Goal: Task Accomplishment & Management: Manage account settings

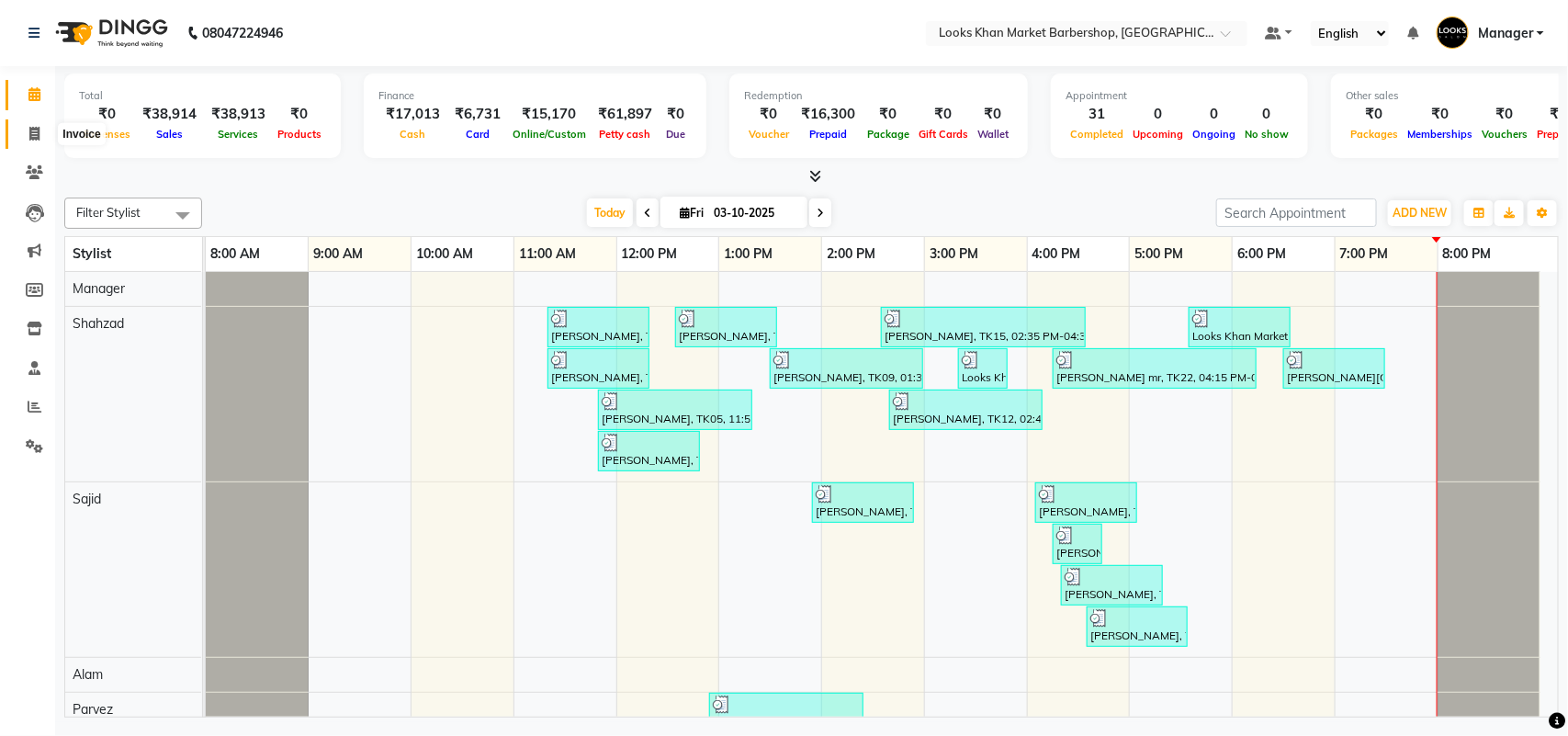
click at [38, 136] on icon at bounding box center [34, 133] width 10 height 14
select select "service"
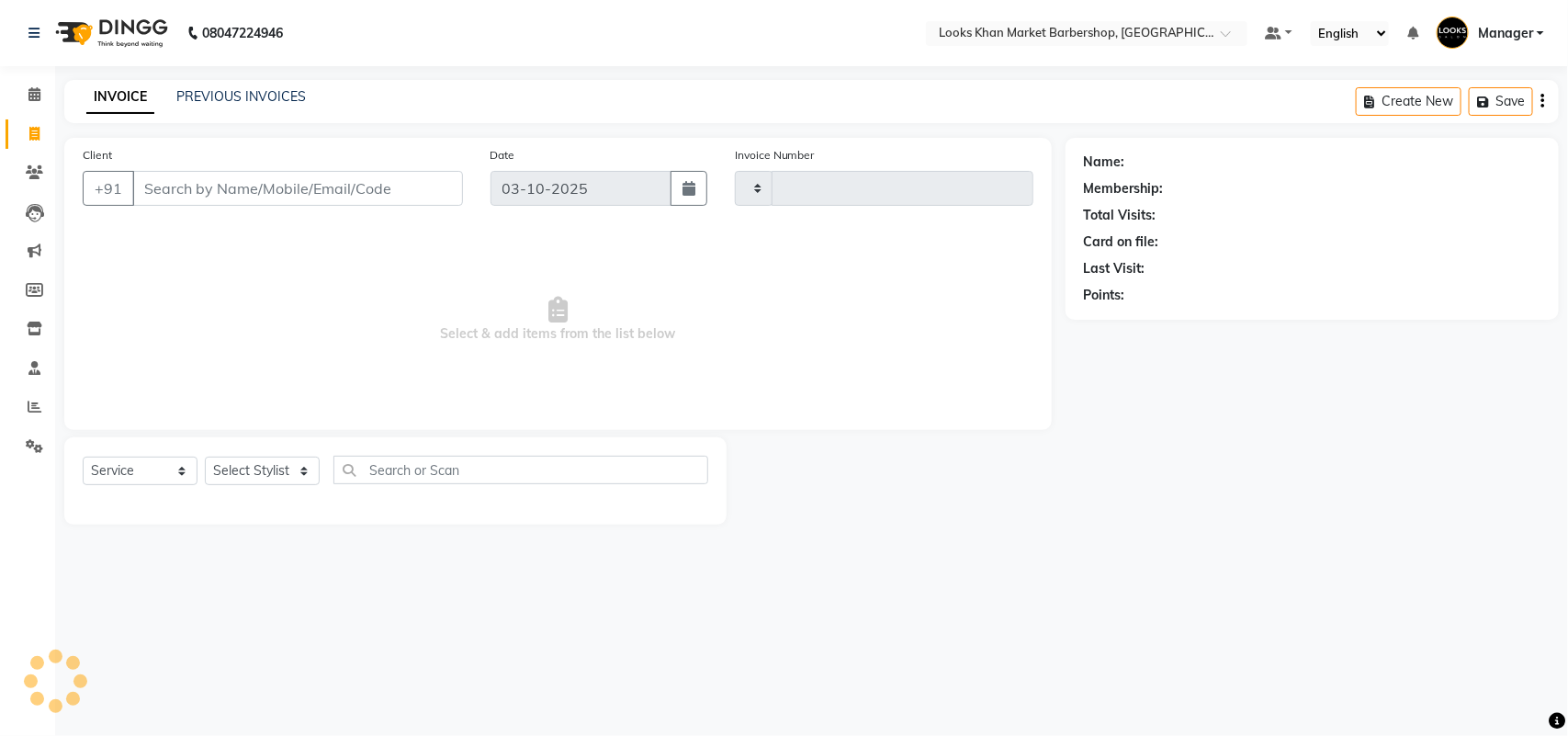
type input "3997"
select select "8030"
click at [255, 474] on select "Select Stylist" at bounding box center [262, 471] width 115 height 28
select select "72593"
click at [205, 457] on select "Select Stylist Abhishek_pdct Akash_pdct Alam Counter_Sales [PERSON_NAME] [DATE]…" at bounding box center [262, 471] width 115 height 28
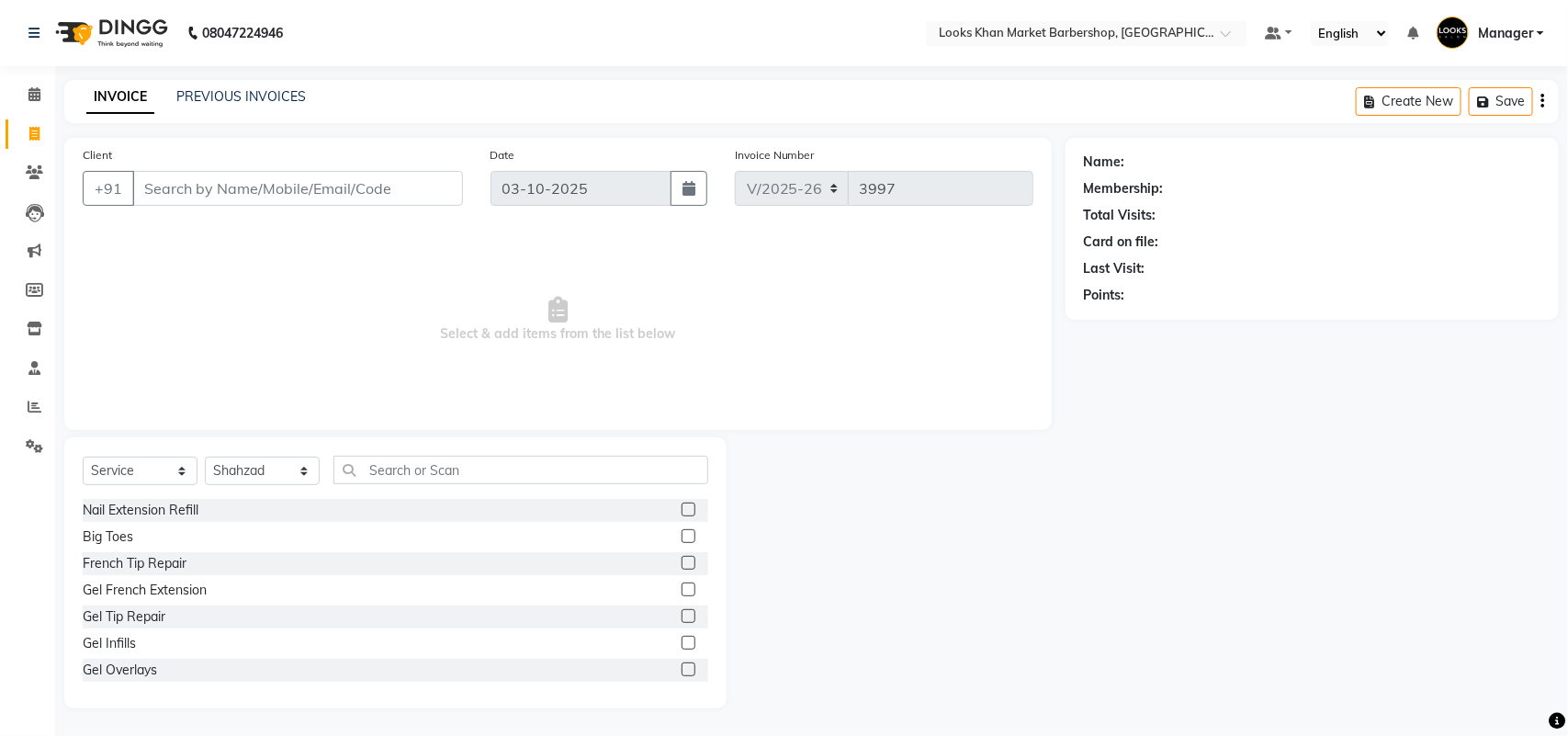
click at [466, 486] on div "Select Service Product Membership Package Voucher Prepaid Gift Card Select Styl…" at bounding box center [396, 477] width 626 height 43
click at [470, 475] on input "text" at bounding box center [521, 470] width 375 height 28
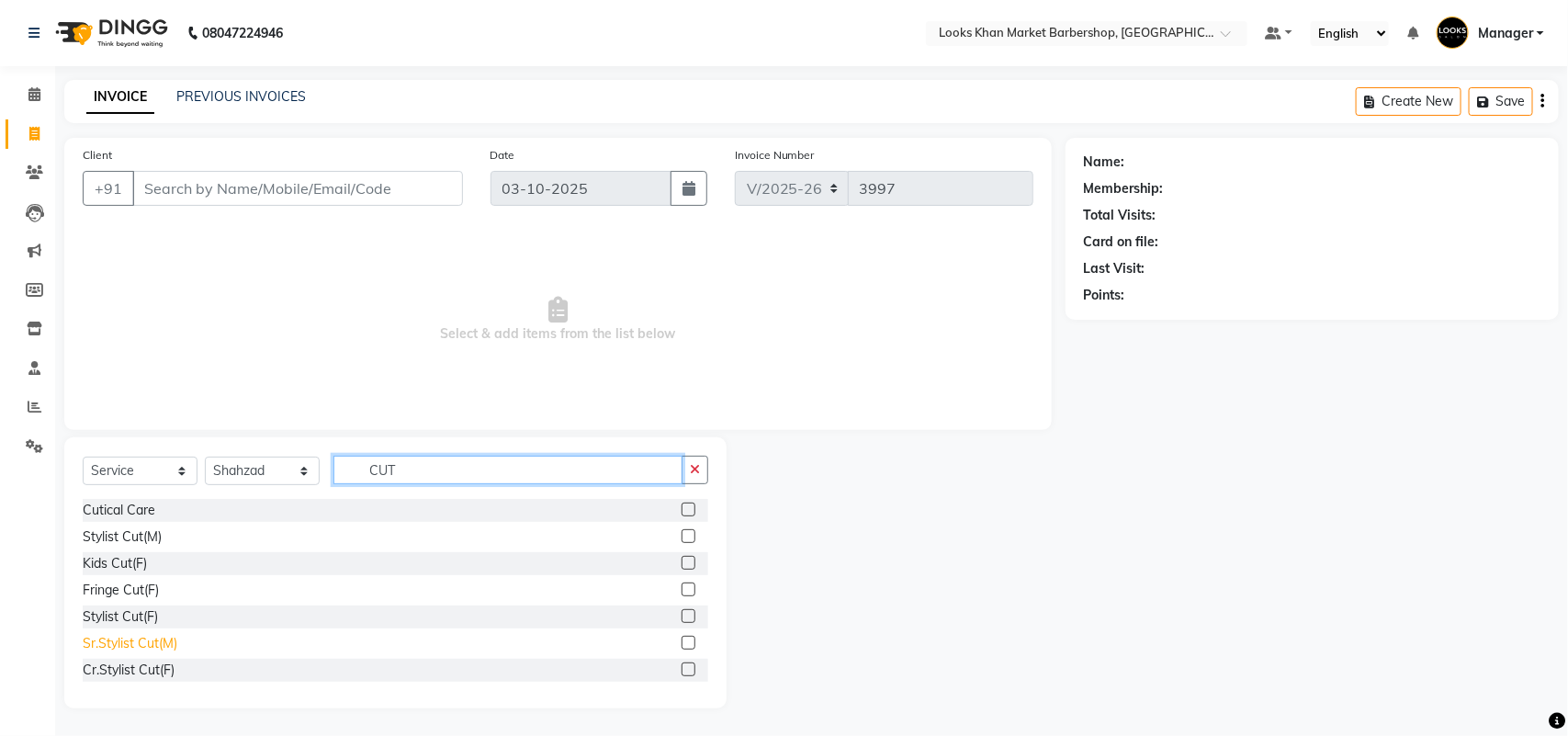
type input "CUT"
click at [111, 645] on div "Sr.Stylist Cut(M)" at bounding box center [129, 643] width 95 height 20
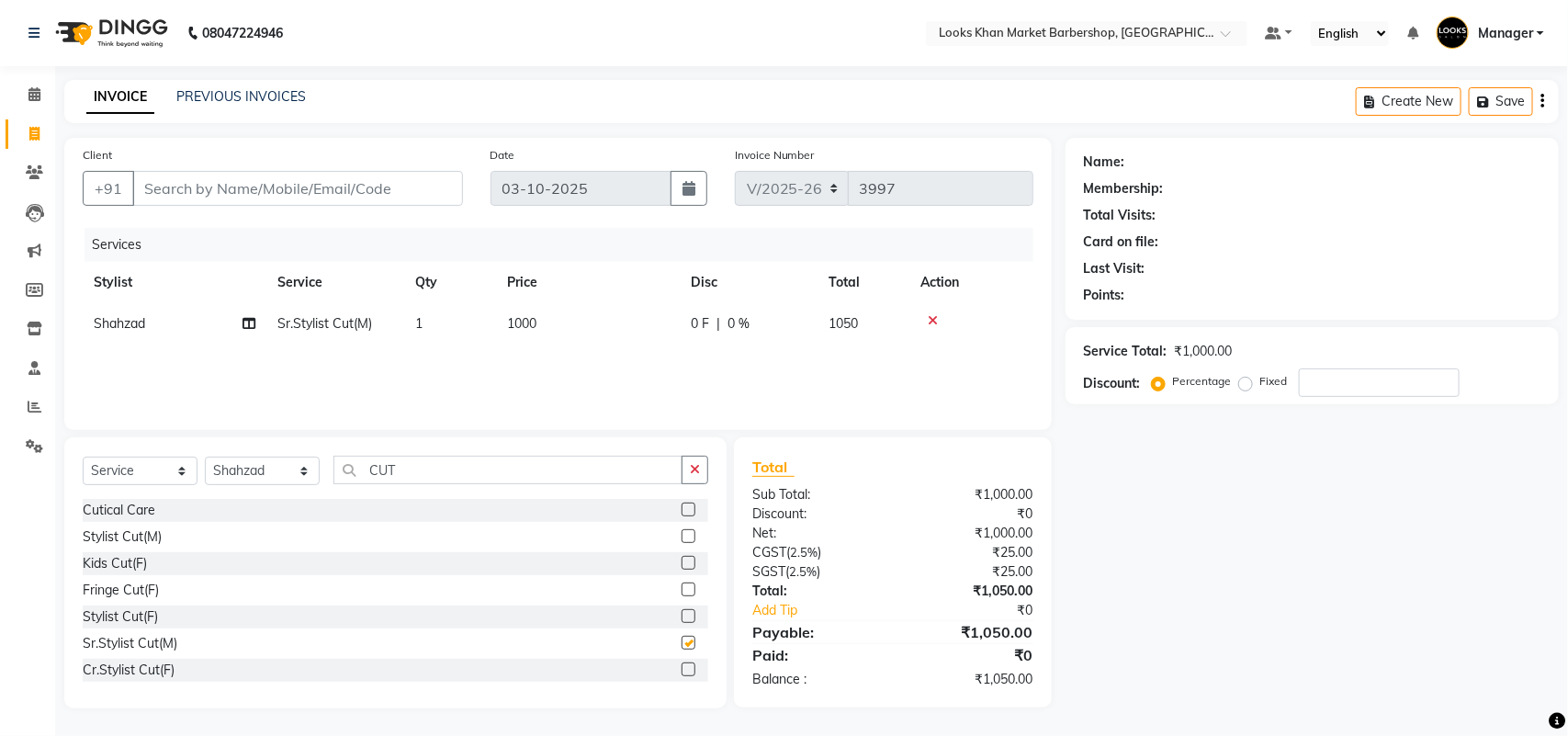
checkbox input "false"
click at [687, 469] on button "button" at bounding box center [694, 470] width 26 height 28
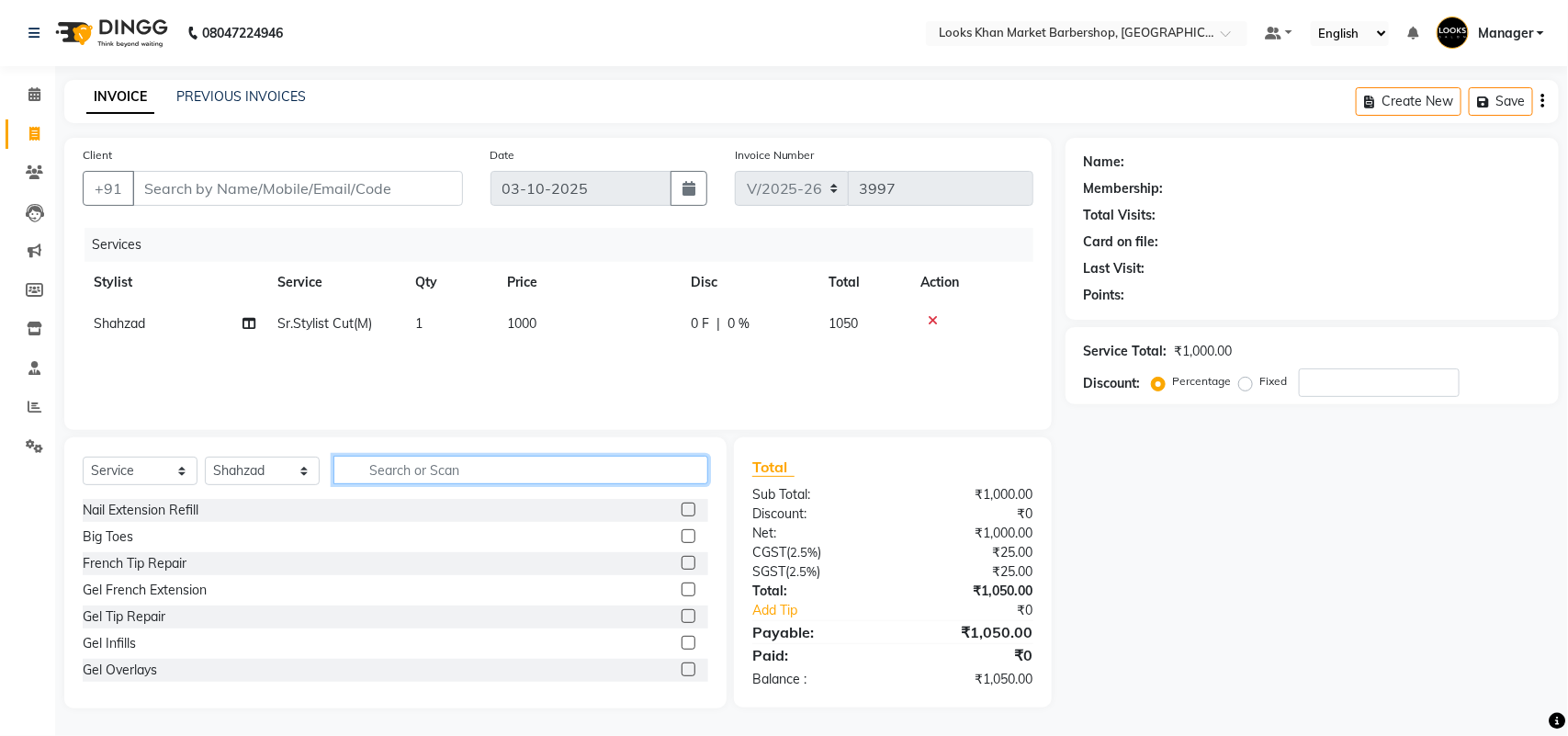
click at [577, 474] on input "text" at bounding box center [521, 470] width 375 height 28
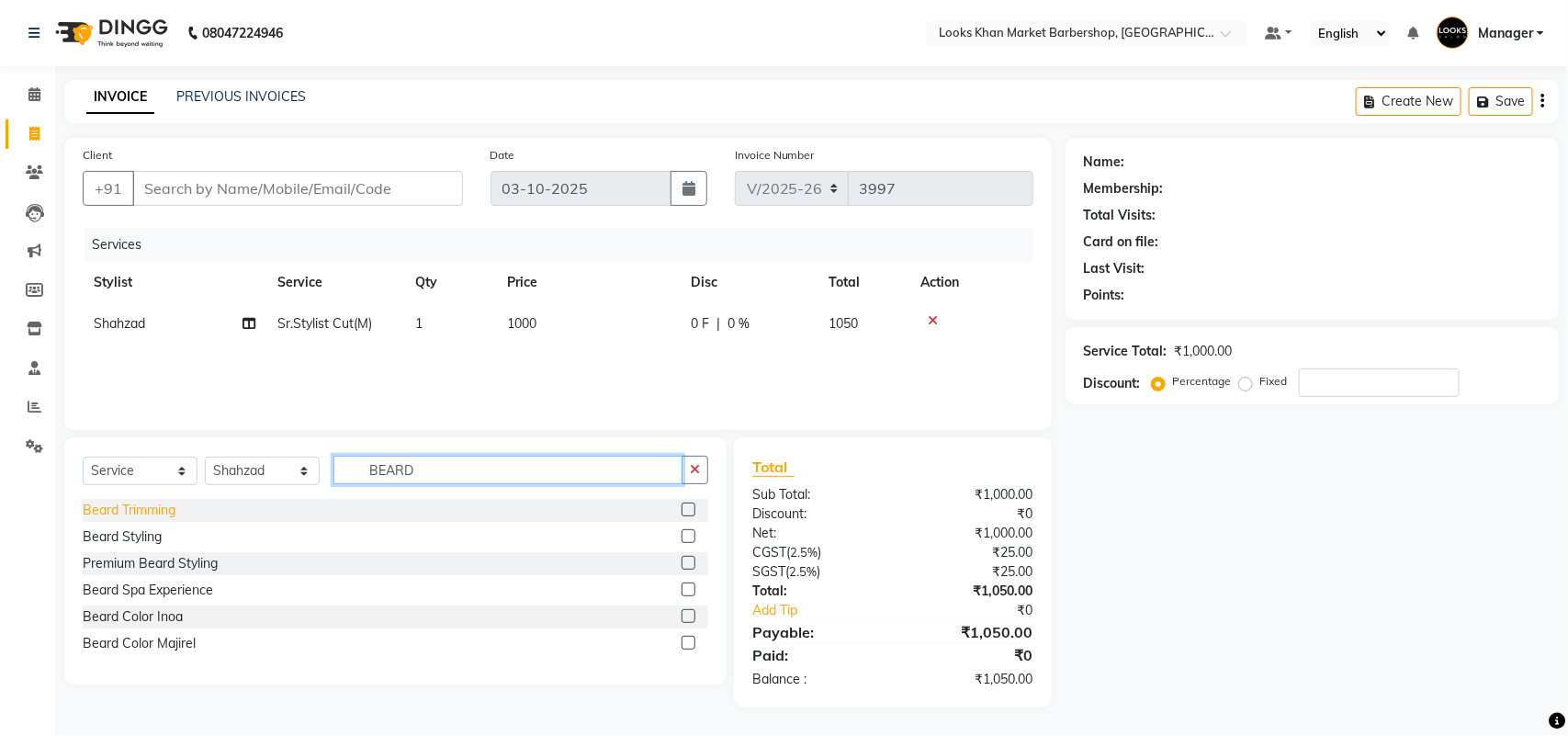
type input "BEARD"
click at [129, 512] on div "Beard Trimming" at bounding box center [128, 510] width 93 height 20
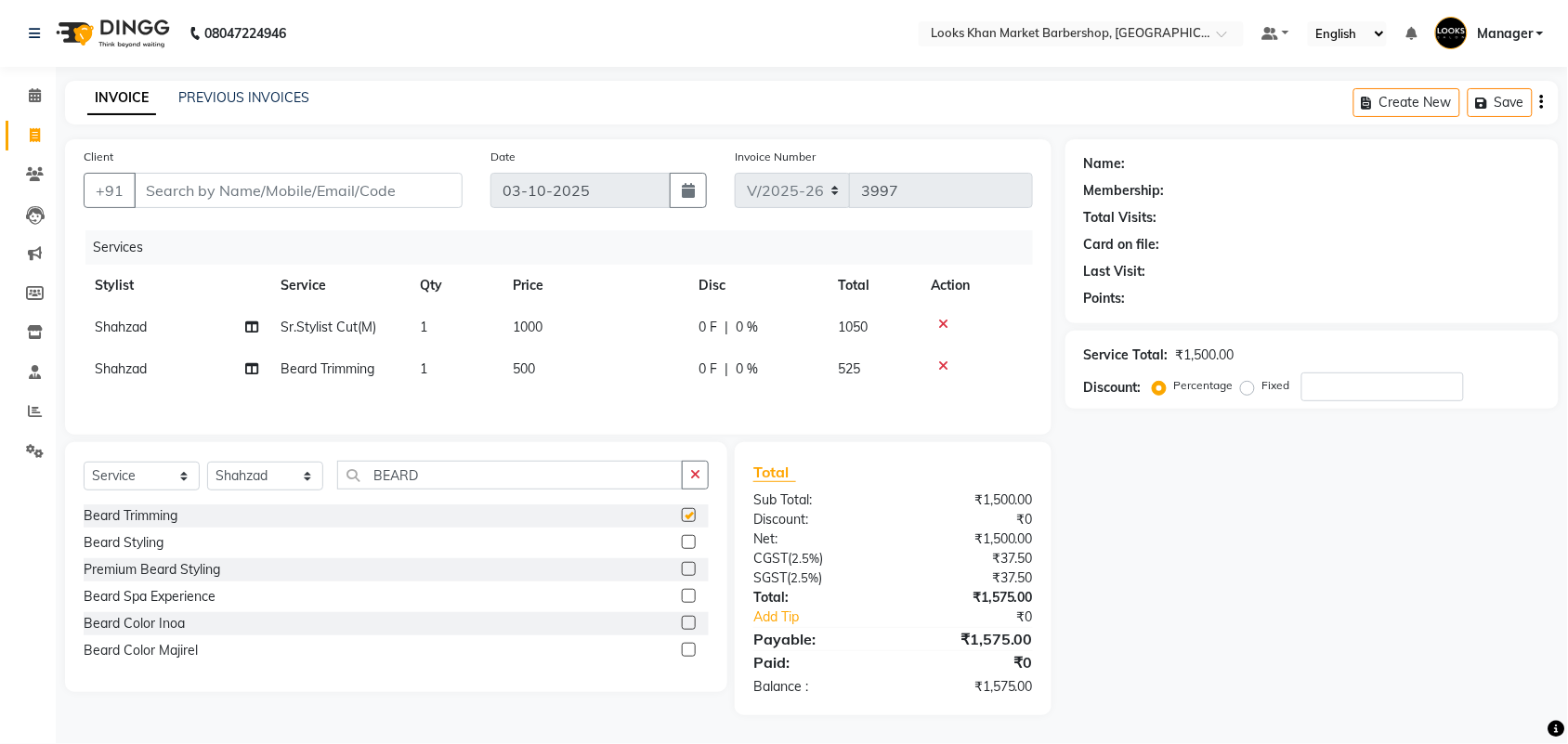
checkbox input "false"
click at [550, 335] on td "1000" at bounding box center [594, 327] width 186 height 42
select select "72593"
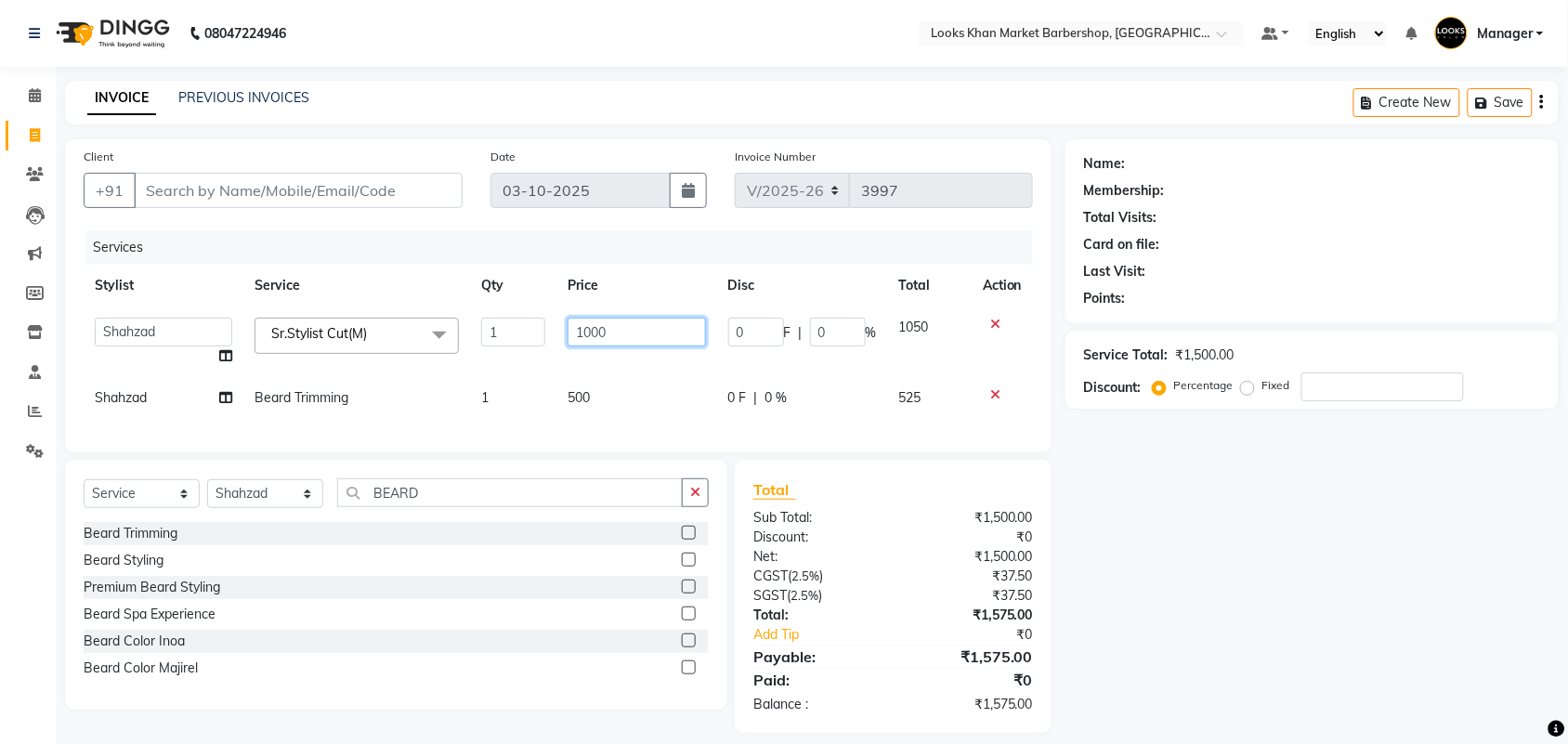
click at [609, 322] on input "1000" at bounding box center [637, 332] width 138 height 28
type input "1500"
click at [611, 391] on div "Services Stylist Service Qty Price Disc Total Action Abhishek_pdct Akash_pdct A…" at bounding box center [558, 332] width 949 height 204
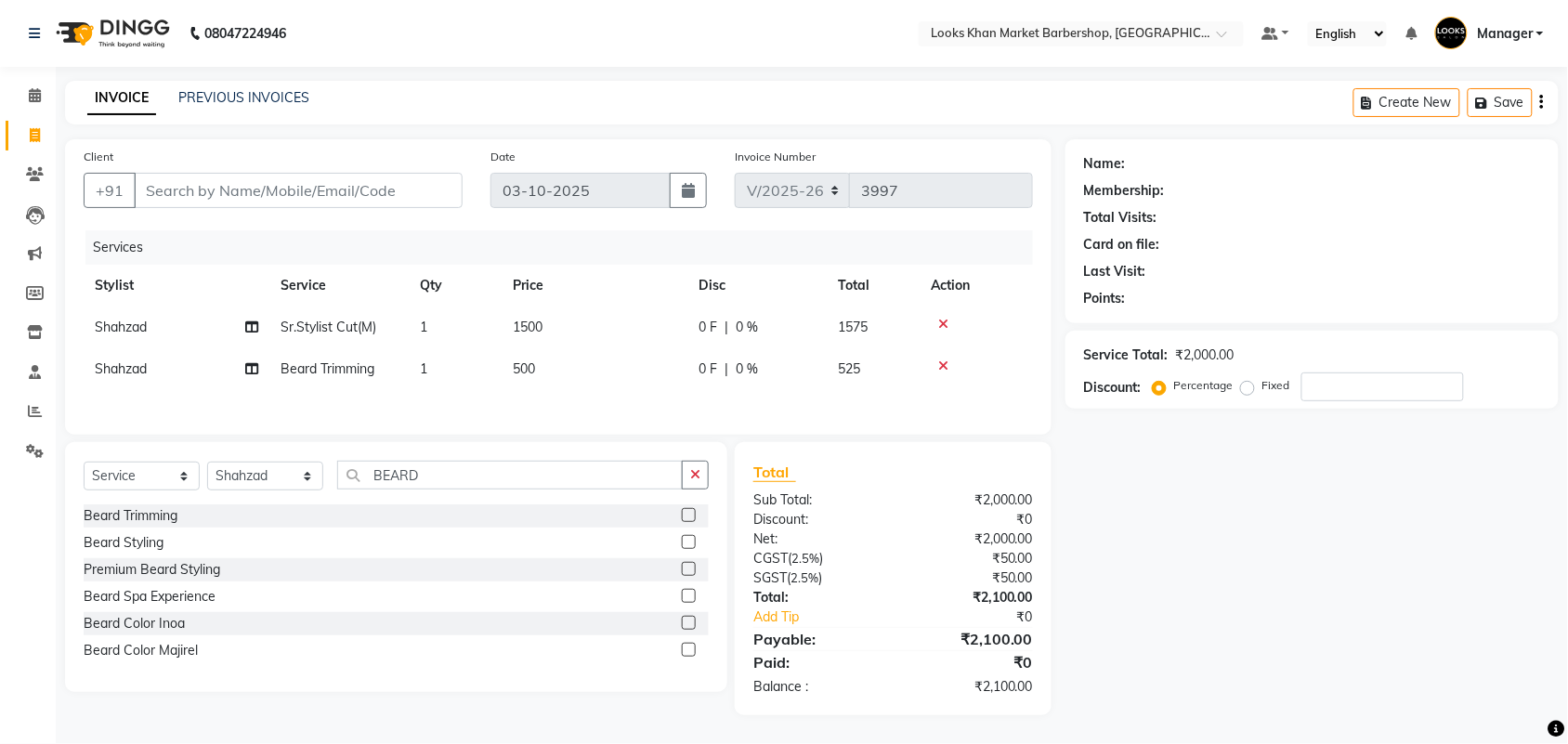
drag, startPoint x: 606, startPoint y: 359, endPoint x: 604, endPoint y: 372, distance: 13.2
click at [604, 372] on td "500" at bounding box center [594, 370] width 186 height 42
select select "72593"
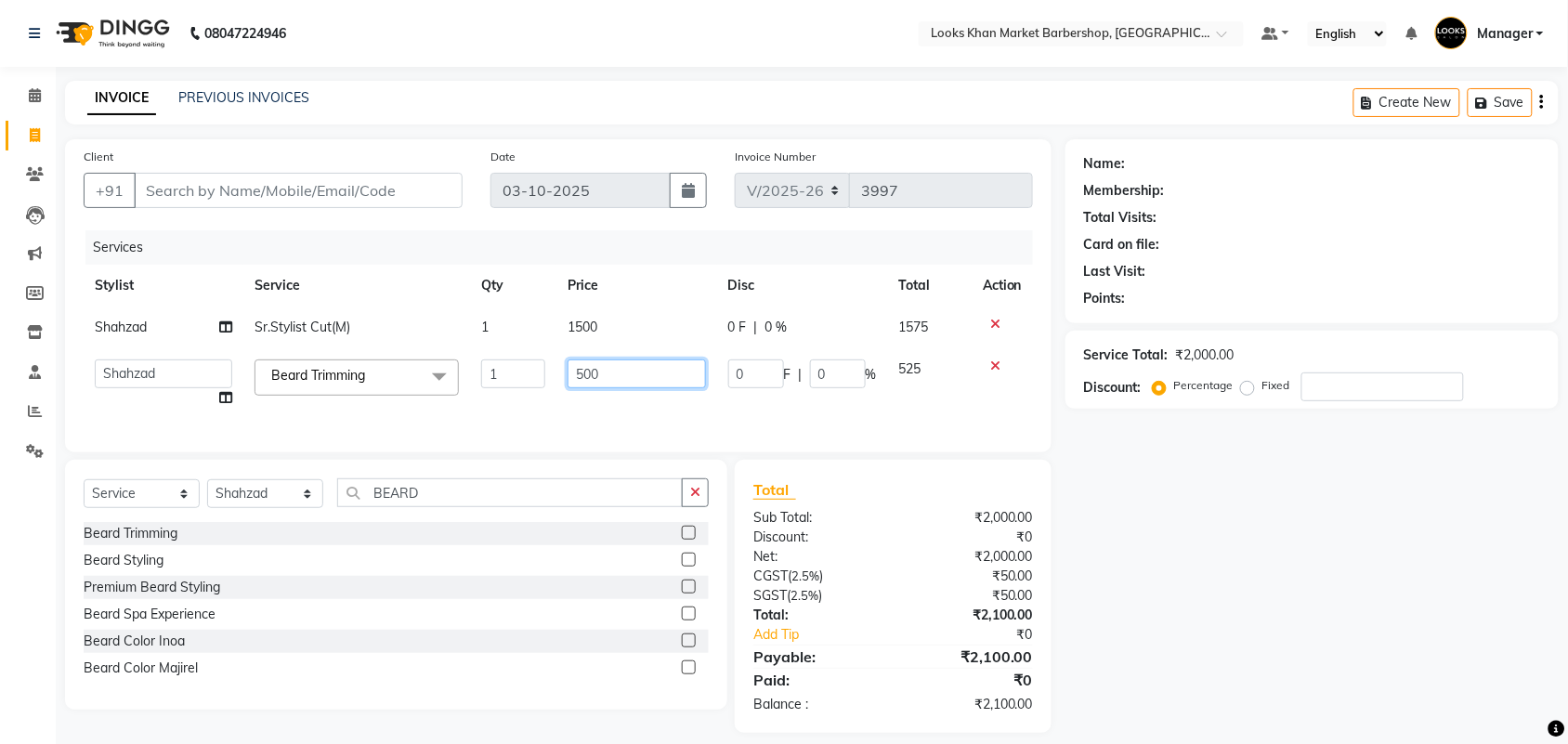
click at [604, 372] on input "500" at bounding box center [637, 373] width 138 height 28
type input "600"
click at [189, 308] on td "Shahzad" at bounding box center [163, 327] width 160 height 42
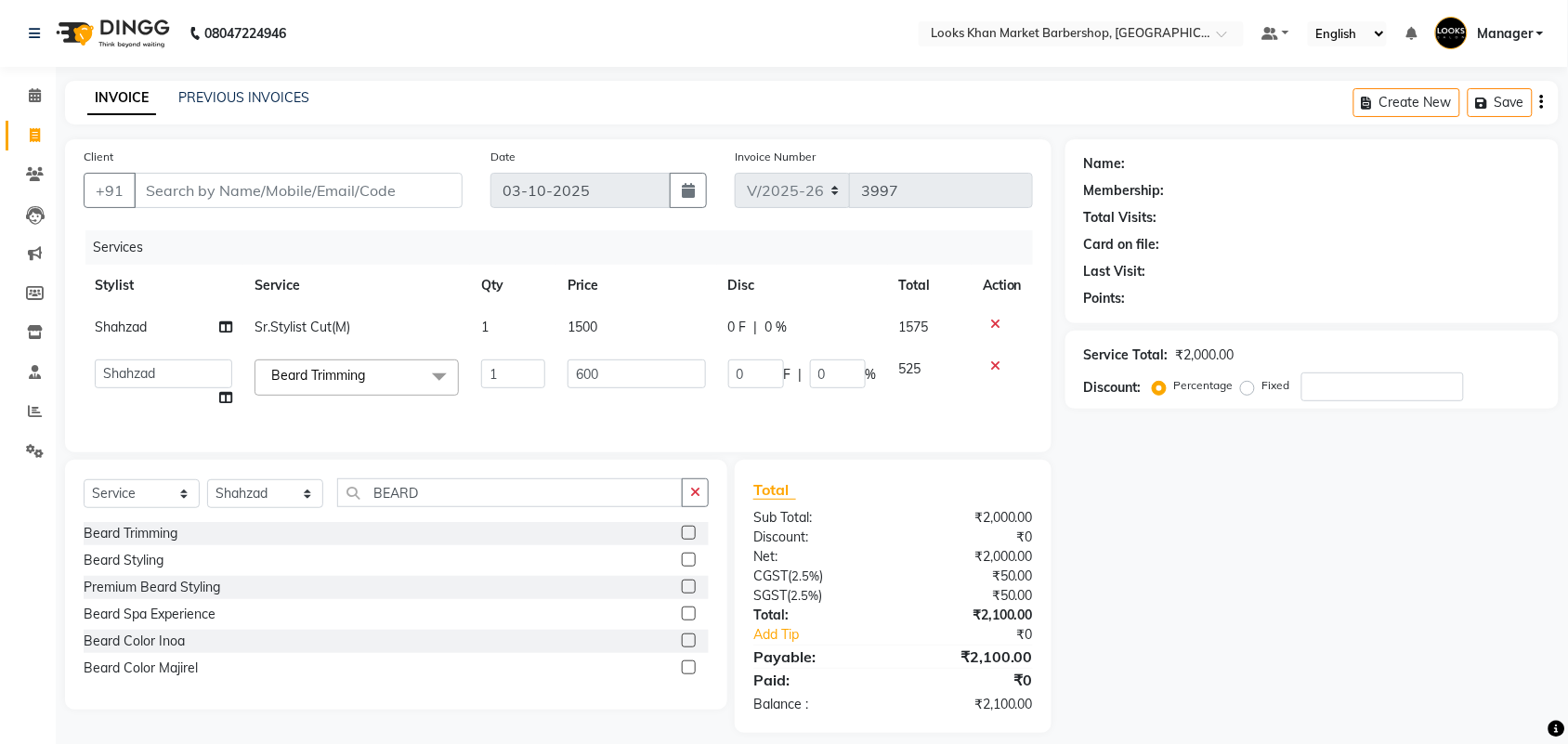
select select "72593"
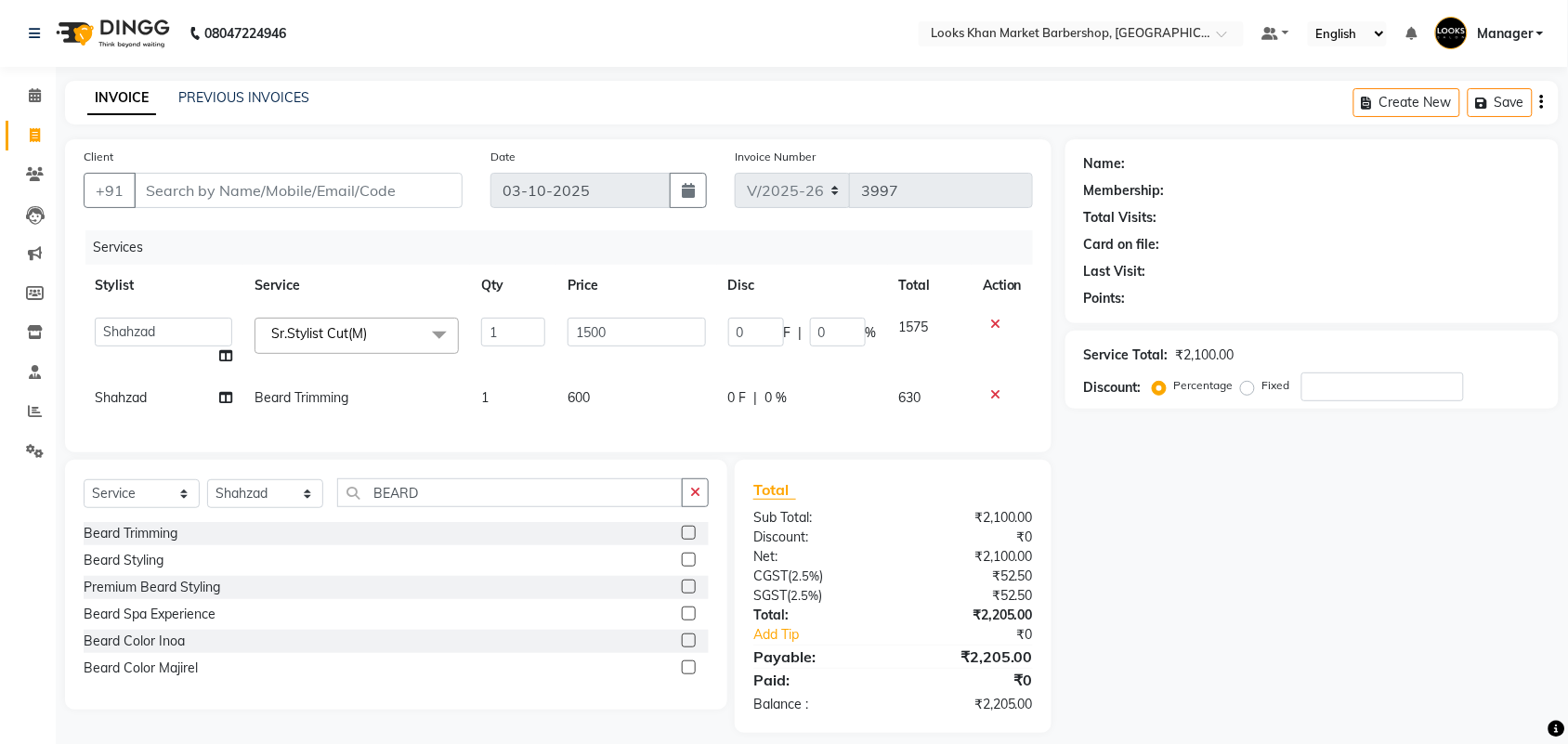
click at [173, 312] on td "Abhishek_pdct Akash_pdct Alam Counter_Sales [PERSON_NAME][DATE] Manager [PERSON…" at bounding box center [163, 341] width 160 height 70
click at [173, 322] on select "Abhishek_pdct Akash_pdct Alam Counter_Sales [PERSON_NAME][DATE] Manager [PERSON…" at bounding box center [163, 332] width 137 height 28
select select "72594"
click at [145, 382] on td "Shahzad" at bounding box center [163, 398] width 160 height 42
select select "72593"
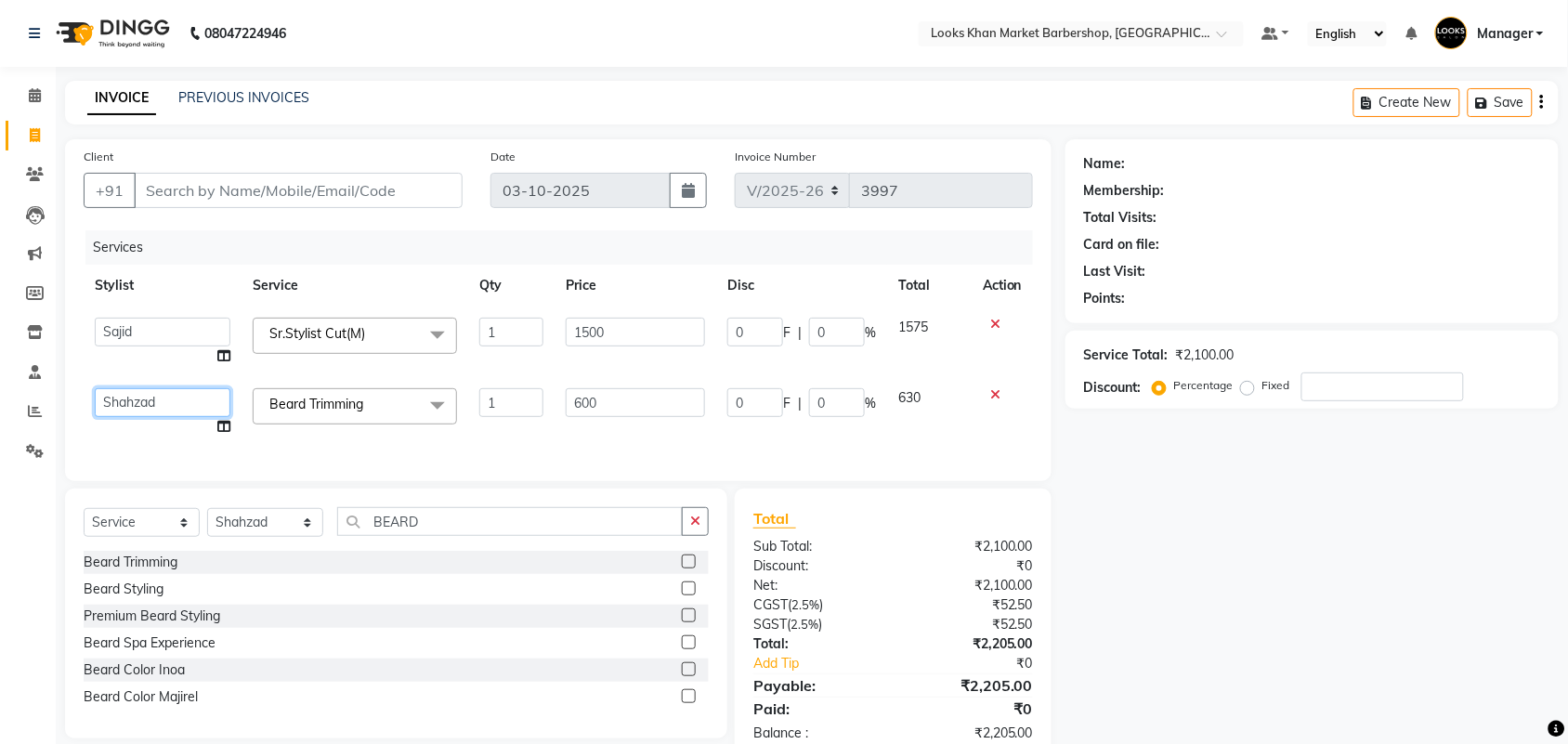
click at [160, 405] on select "Abhishek_pdct Akash_pdct Alam Counter_Sales [PERSON_NAME][DATE] Manager [PERSON…" at bounding box center [162, 403] width 135 height 28
select select "72594"
click at [333, 221] on div "Client +91" at bounding box center [273, 185] width 406 height 76
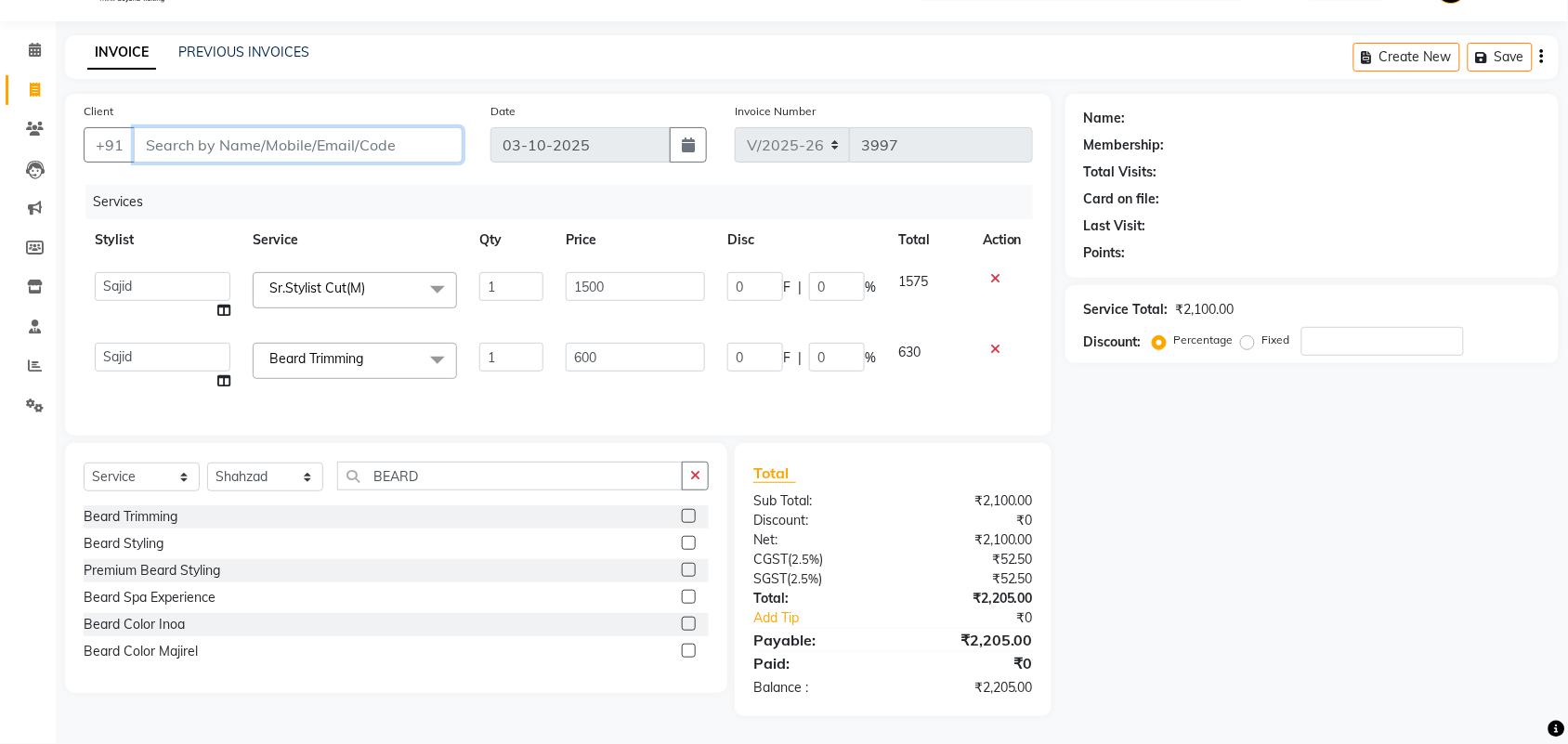
click at [224, 135] on input "Client" at bounding box center [297, 144] width 329 height 35
type input "B"
type input "0"
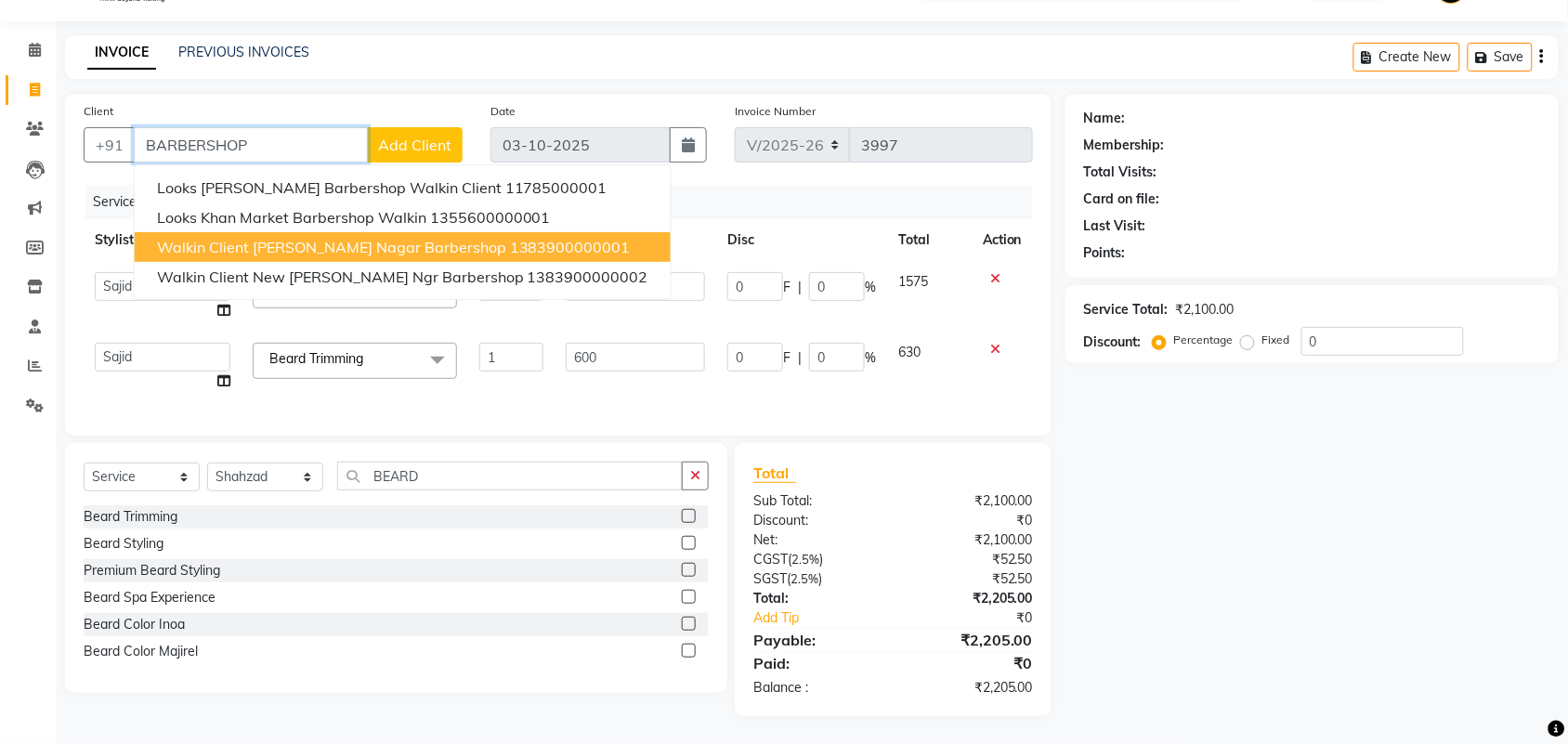
click at [272, 238] on span "Walkin Client [PERSON_NAME] Nagar Barbershop" at bounding box center [332, 247] width 350 height 19
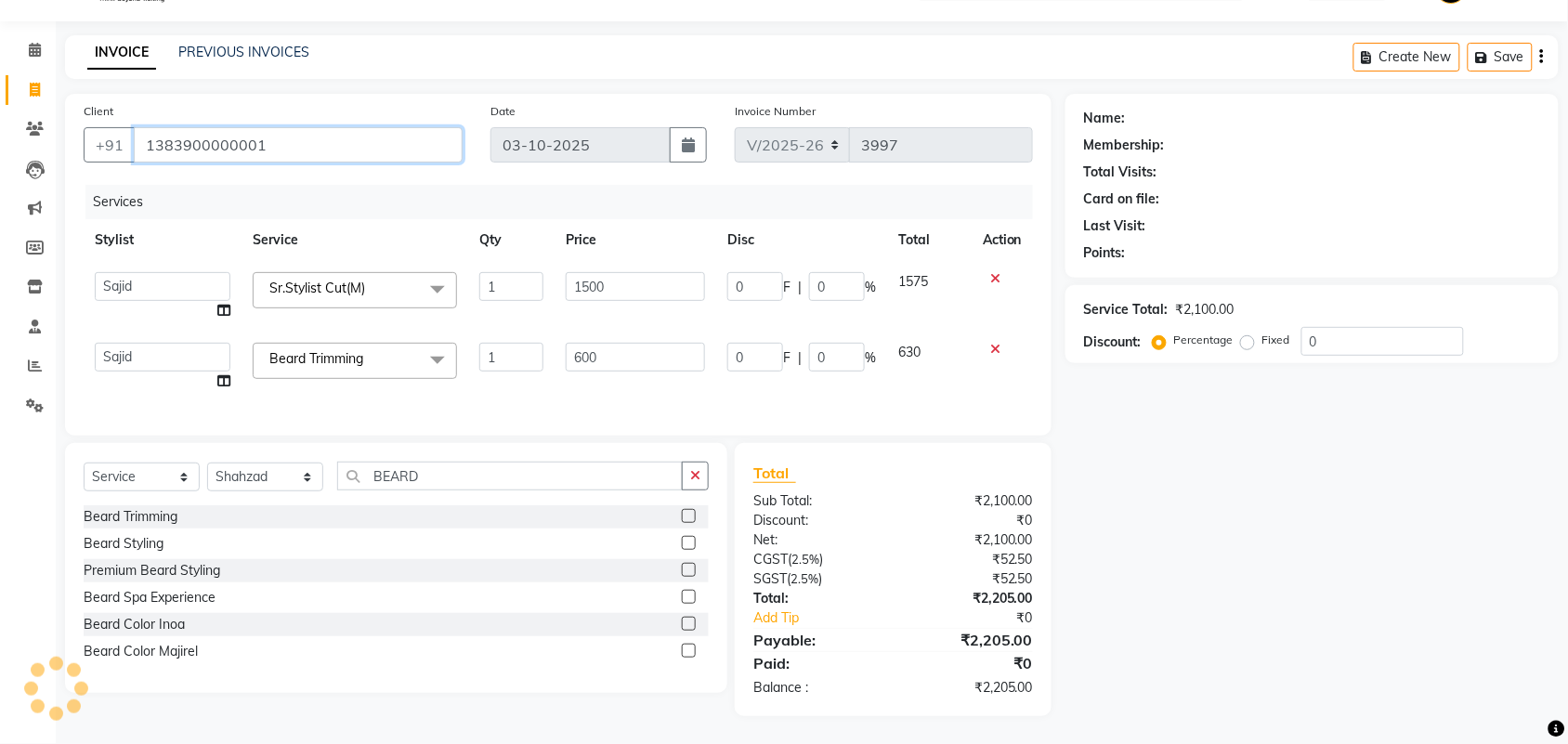
type input "1383900000001"
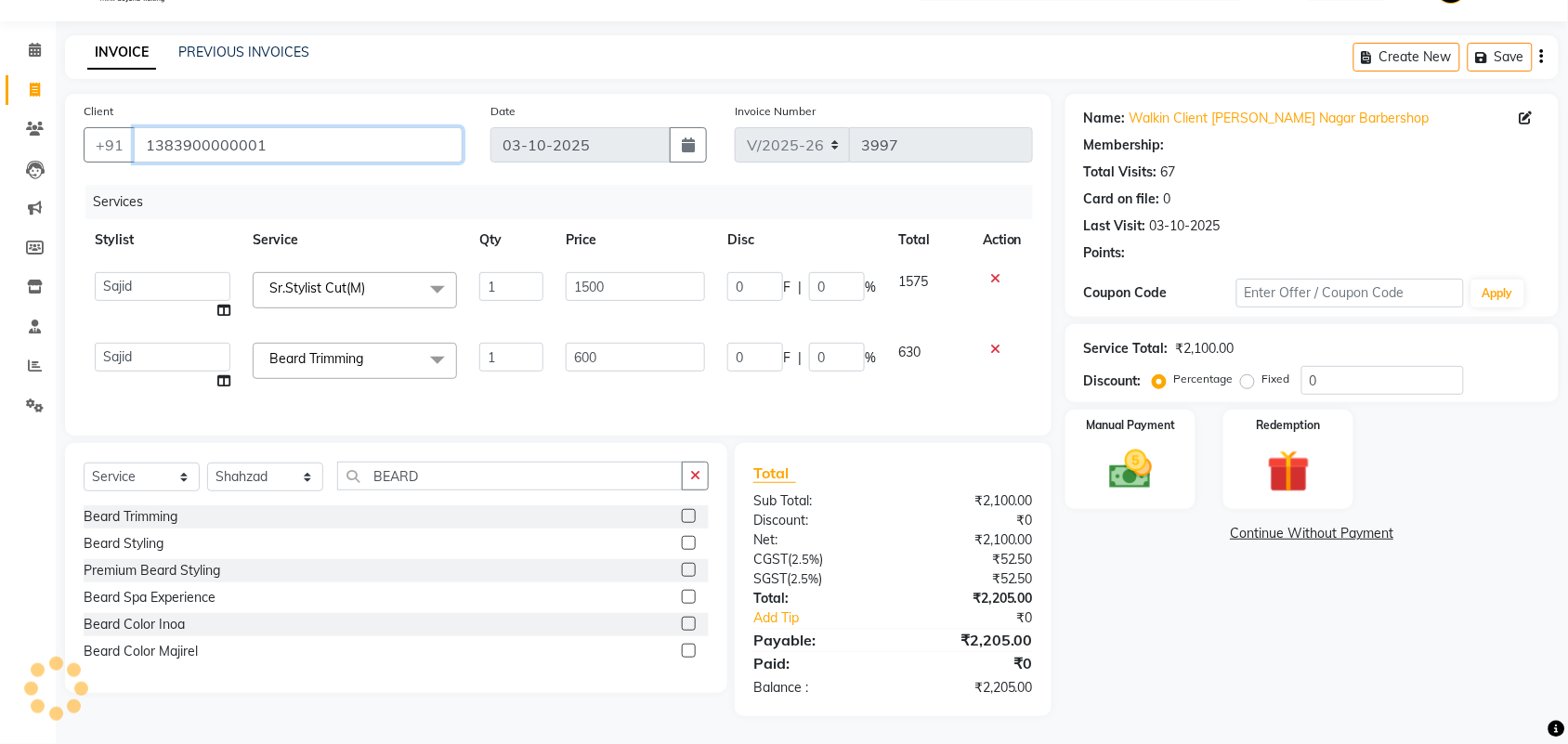
click at [276, 127] on input "1383900000001" at bounding box center [297, 144] width 329 height 35
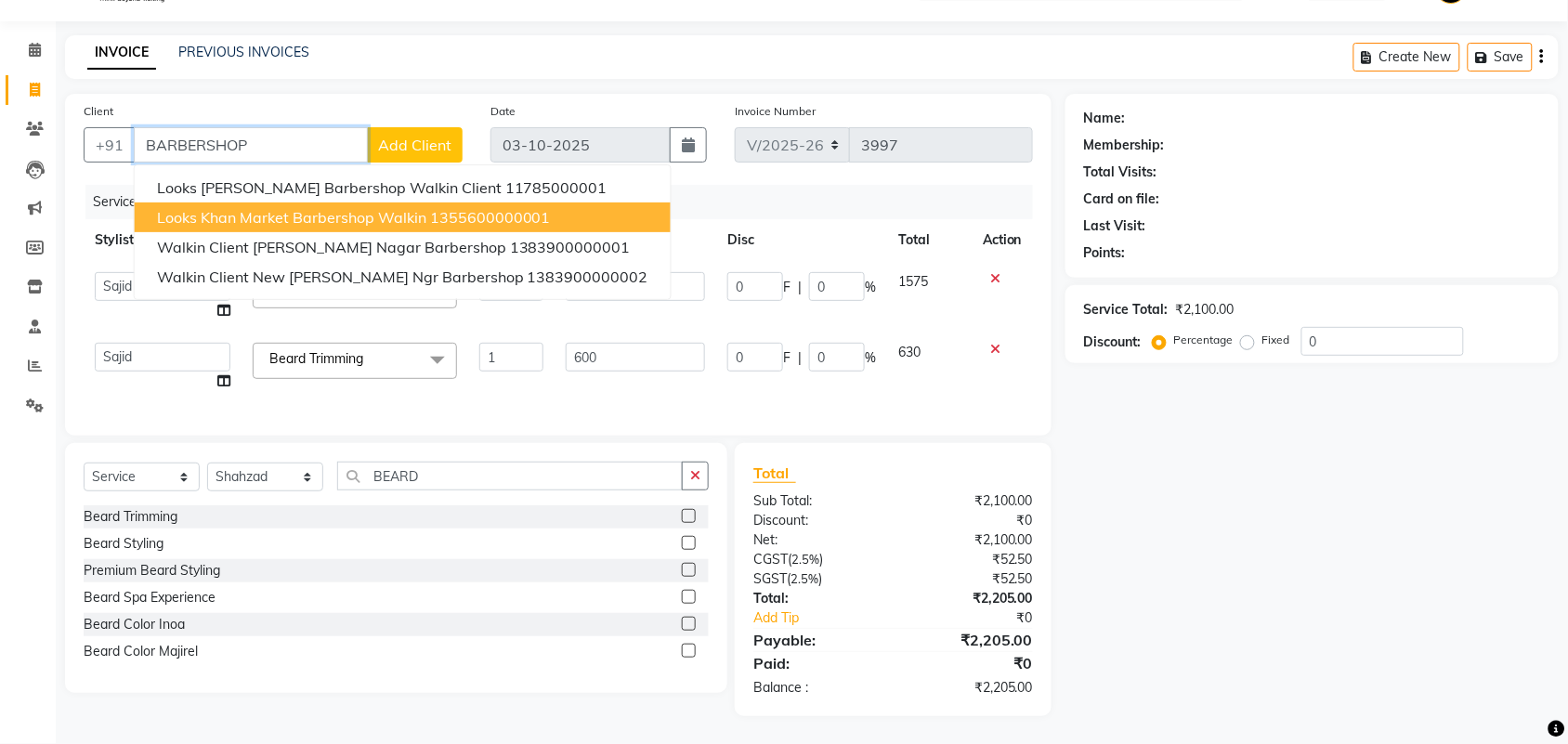
click at [247, 209] on span "Looks Khan Market Barbershop Walkin" at bounding box center [292, 218] width 269 height 19
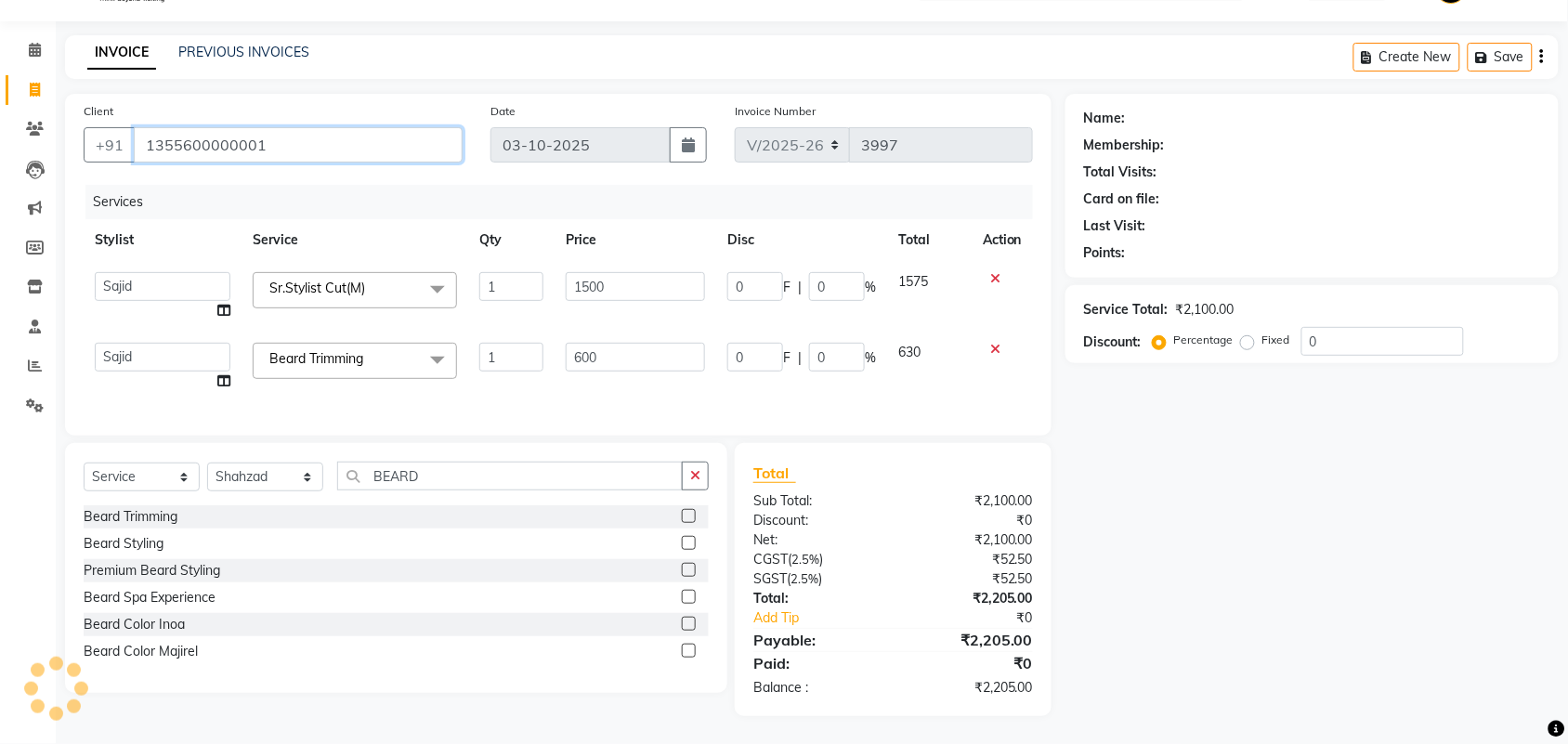
type input "1355600000001"
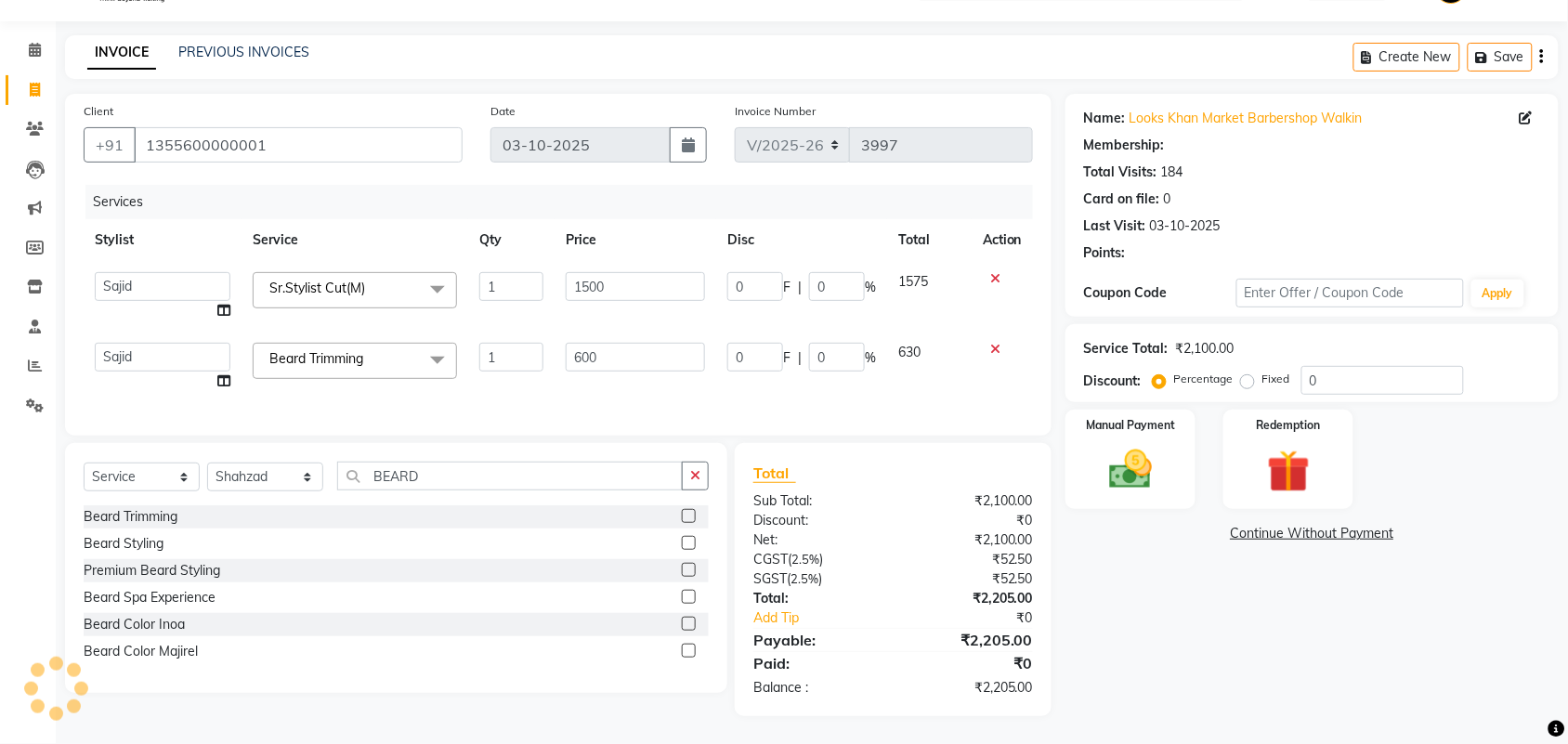
select select "1: Object"
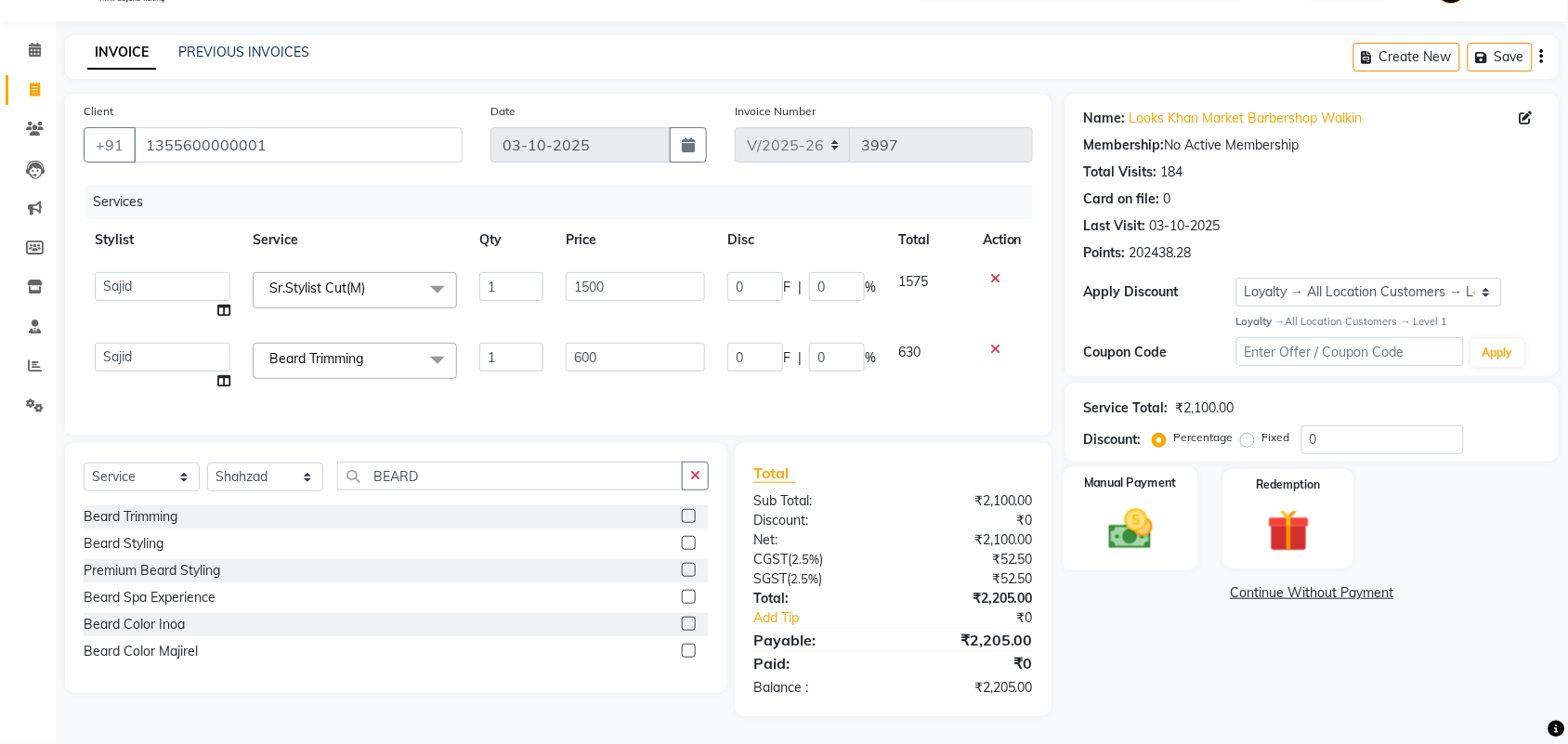
click at [1158, 503] on img at bounding box center [1130, 529] width 72 height 51
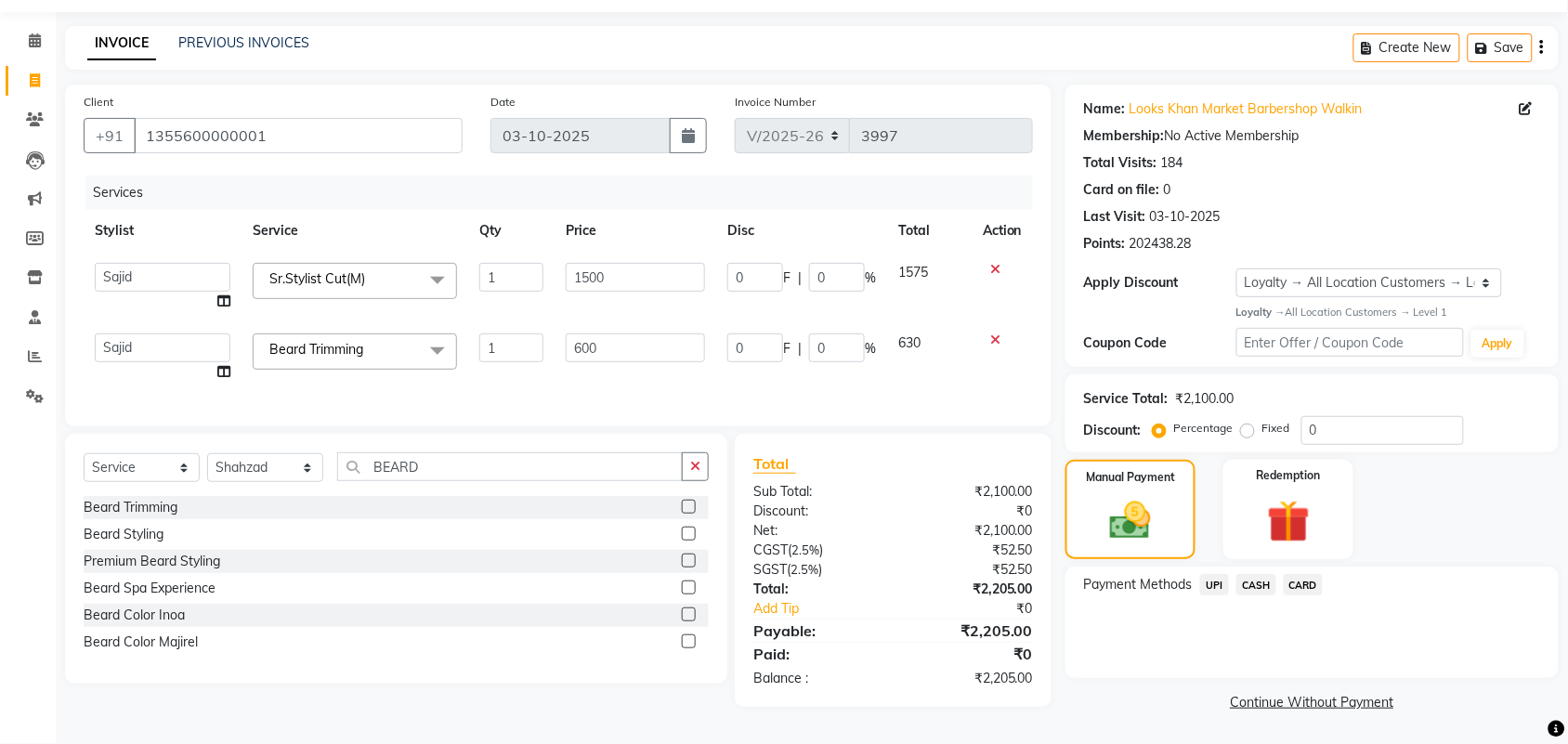
click at [1290, 574] on span "CARD" at bounding box center [1304, 585] width 40 height 22
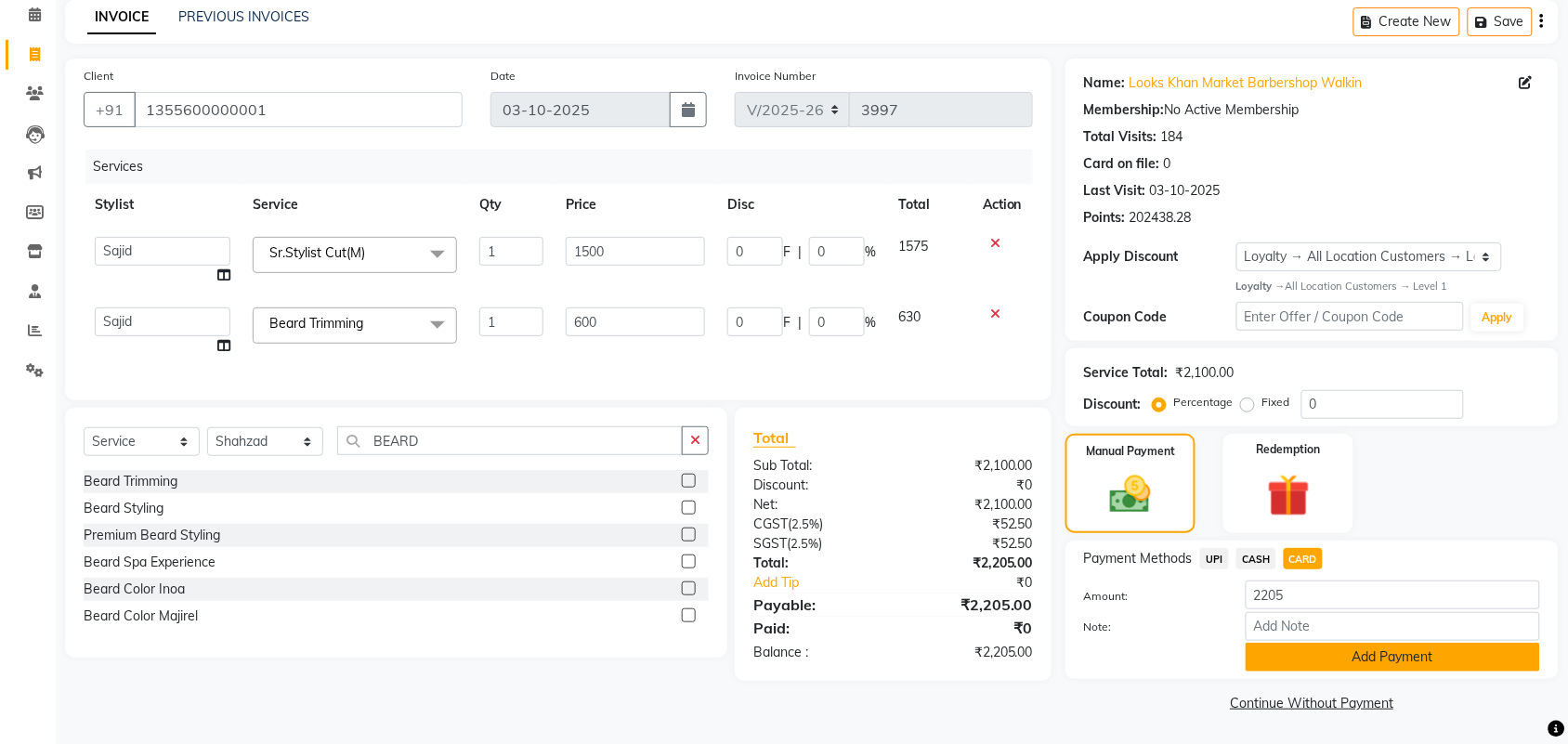
click at [1358, 658] on button "Add Payment" at bounding box center [1392, 657] width 295 height 28
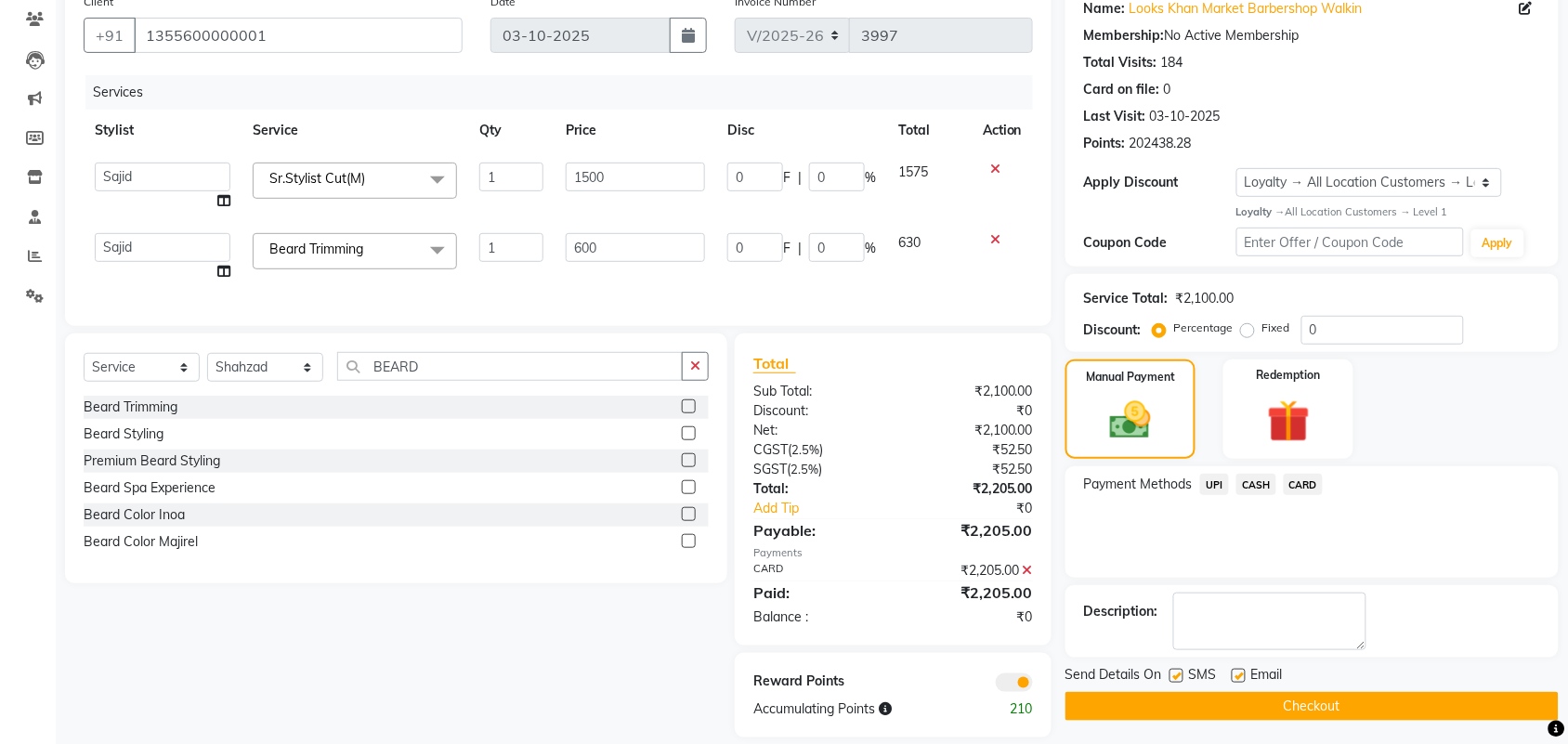
scroll to position [192, 0]
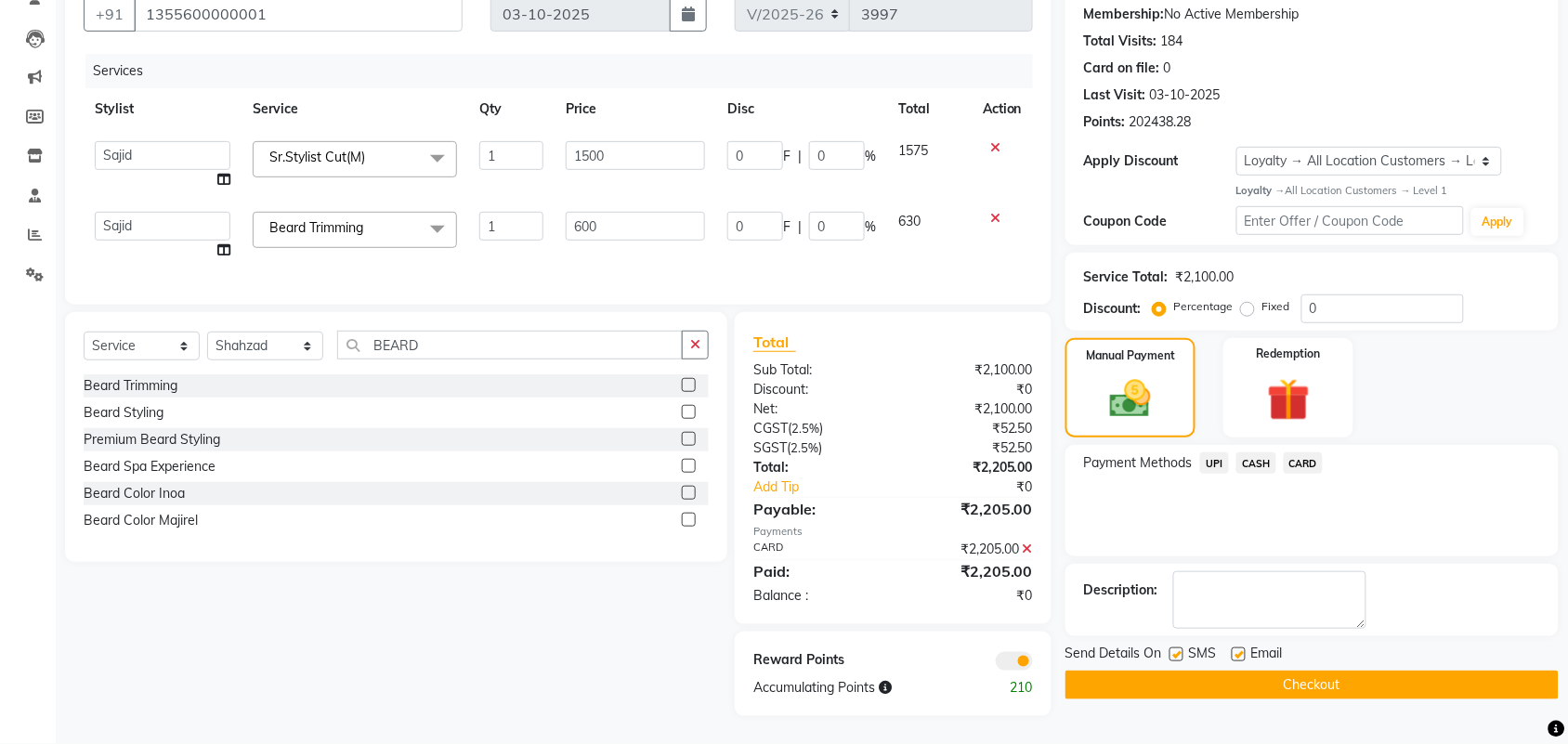
click at [1296, 674] on button "Checkout" at bounding box center [1311, 685] width 493 height 28
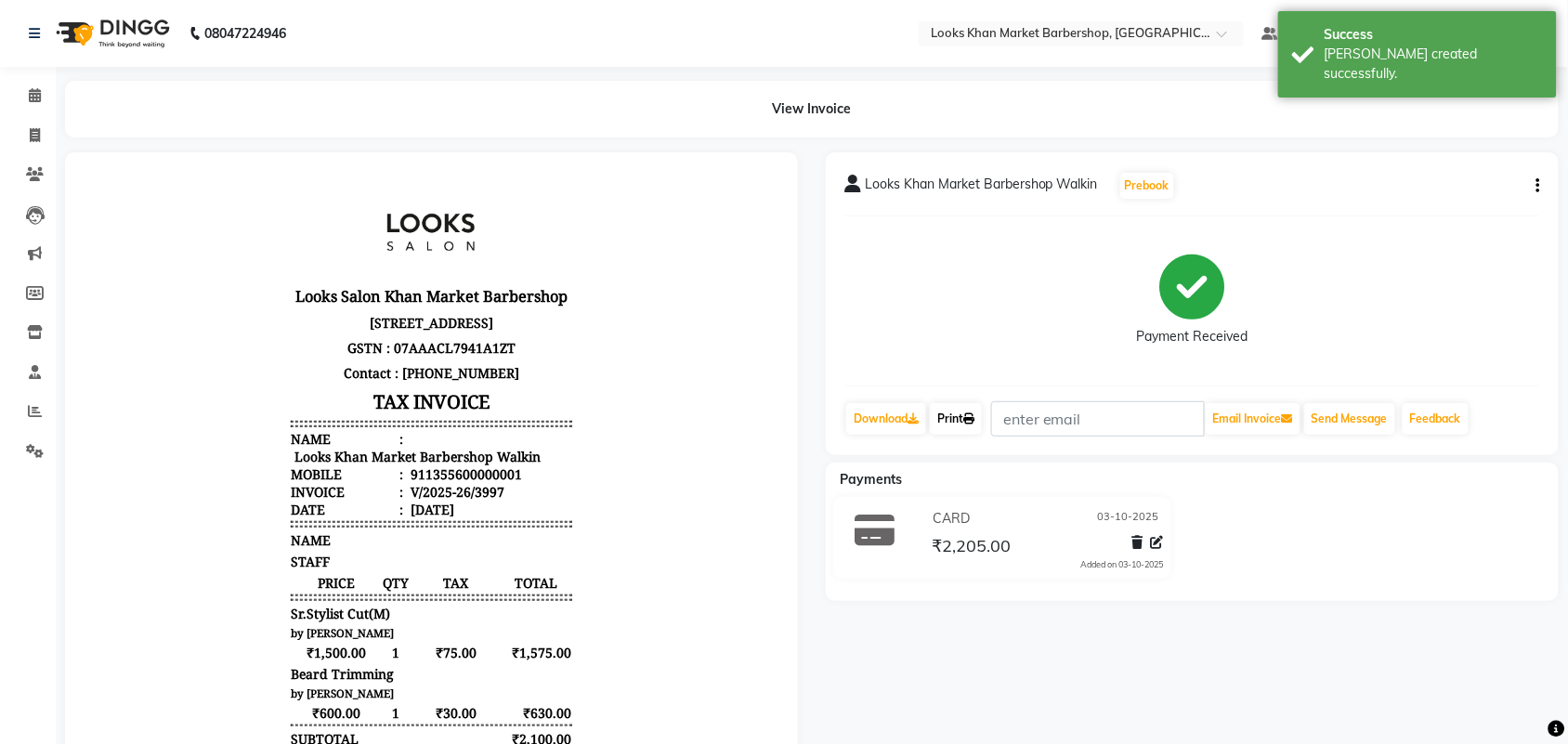
click at [971, 428] on link "Print" at bounding box center [955, 418] width 52 height 31
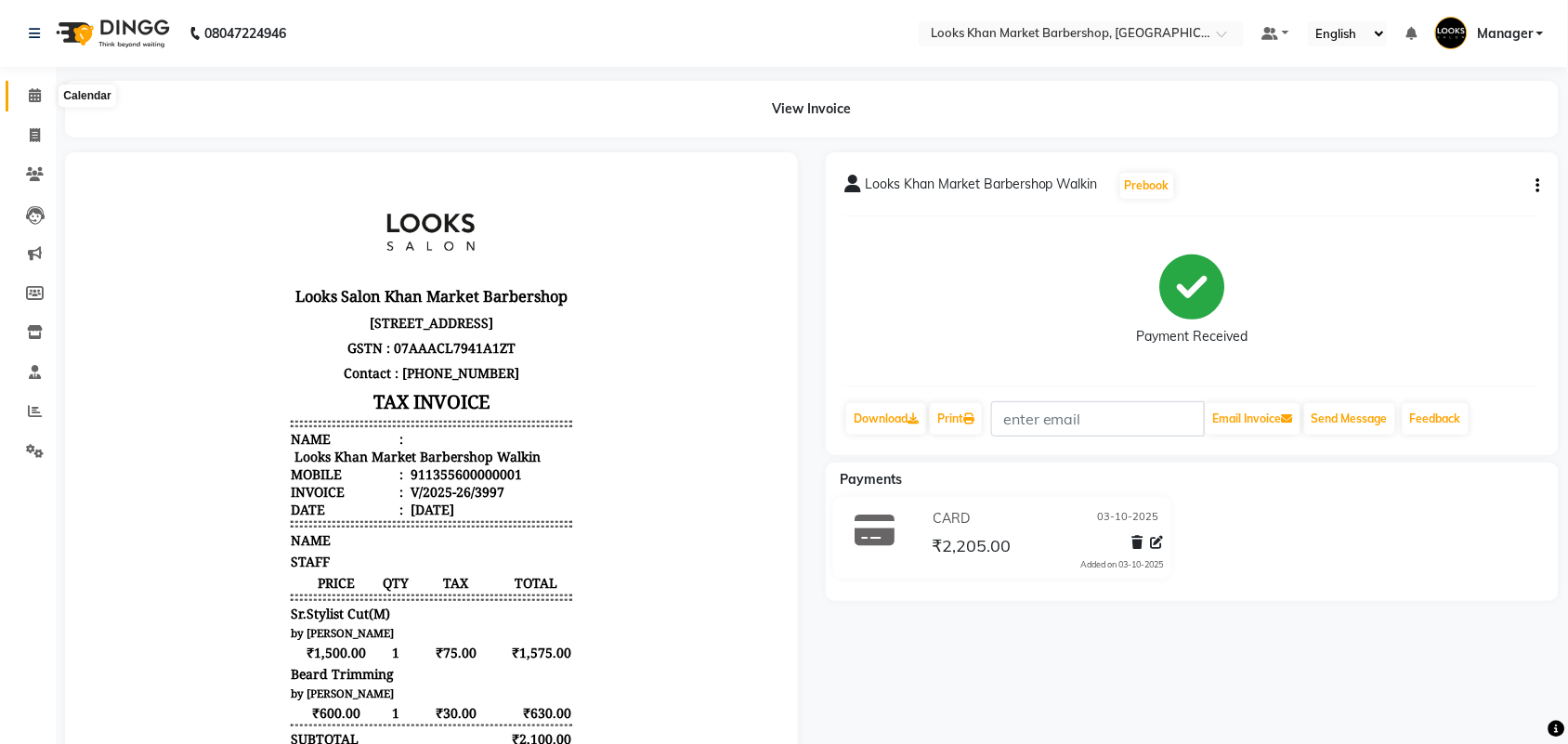
click at [37, 100] on icon at bounding box center [34, 95] width 12 height 14
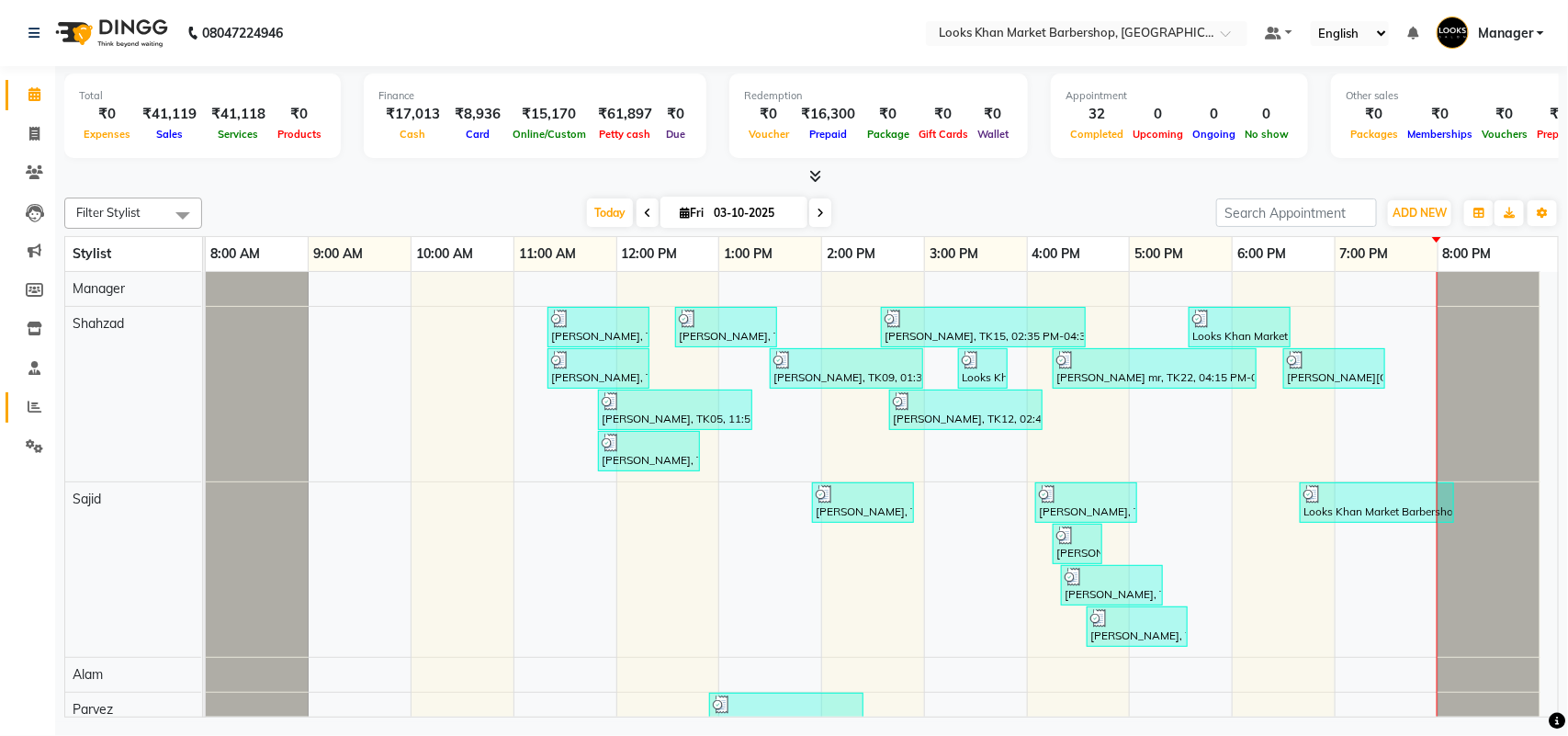
click at [48, 395] on link "Reports" at bounding box center [27, 408] width 44 height 30
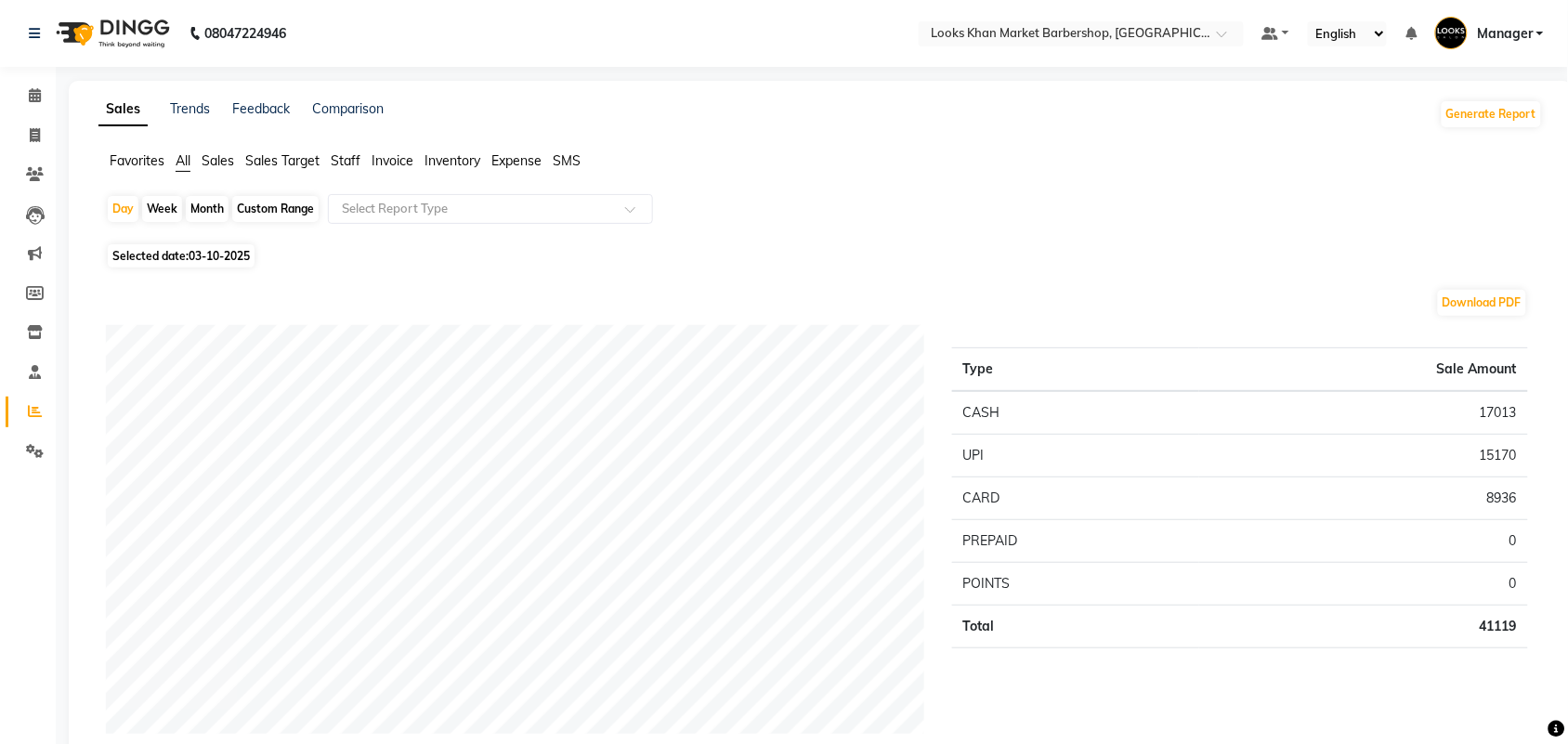
click at [335, 154] on span "Staff" at bounding box center [345, 161] width 29 height 17
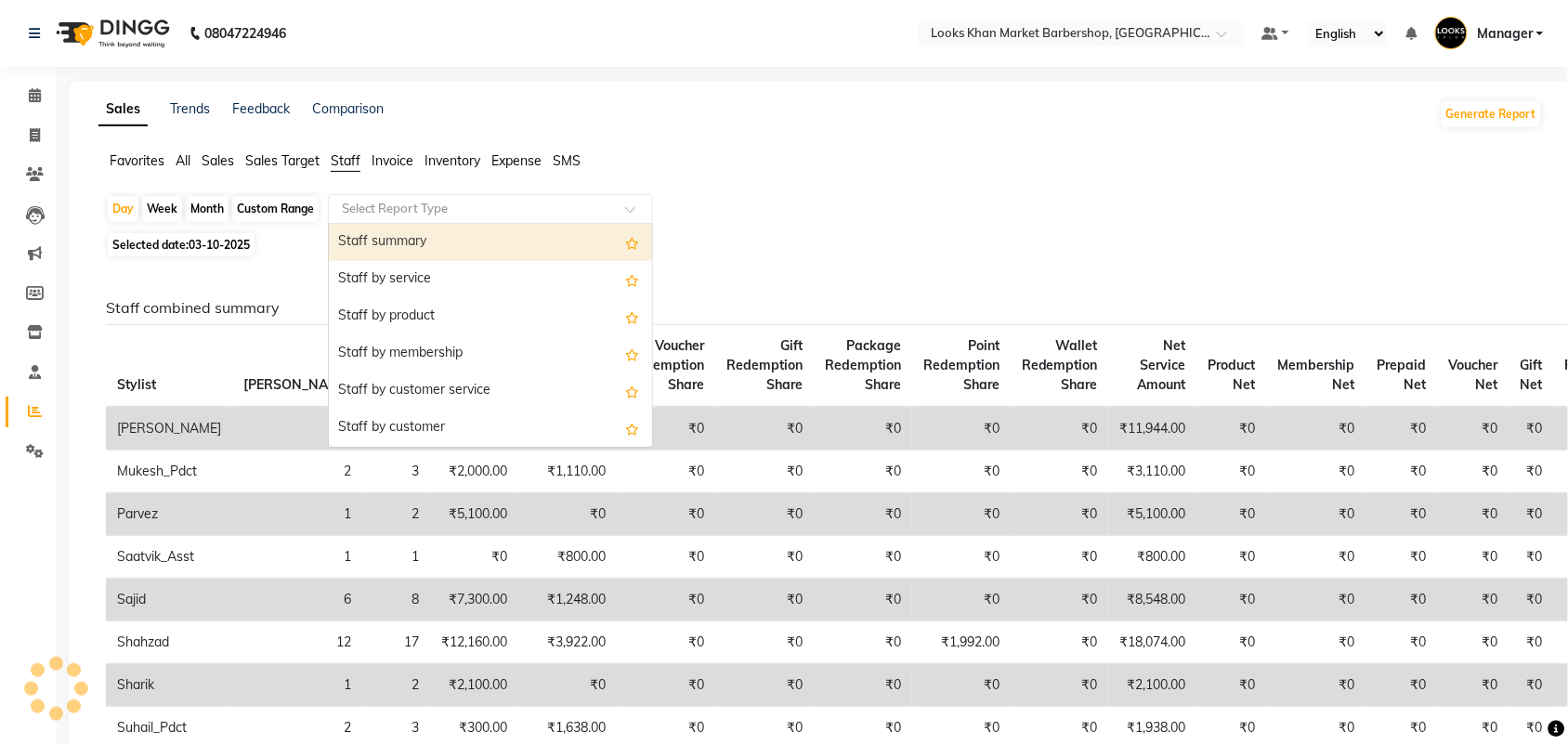
click at [355, 207] on input "text" at bounding box center [472, 209] width 267 height 19
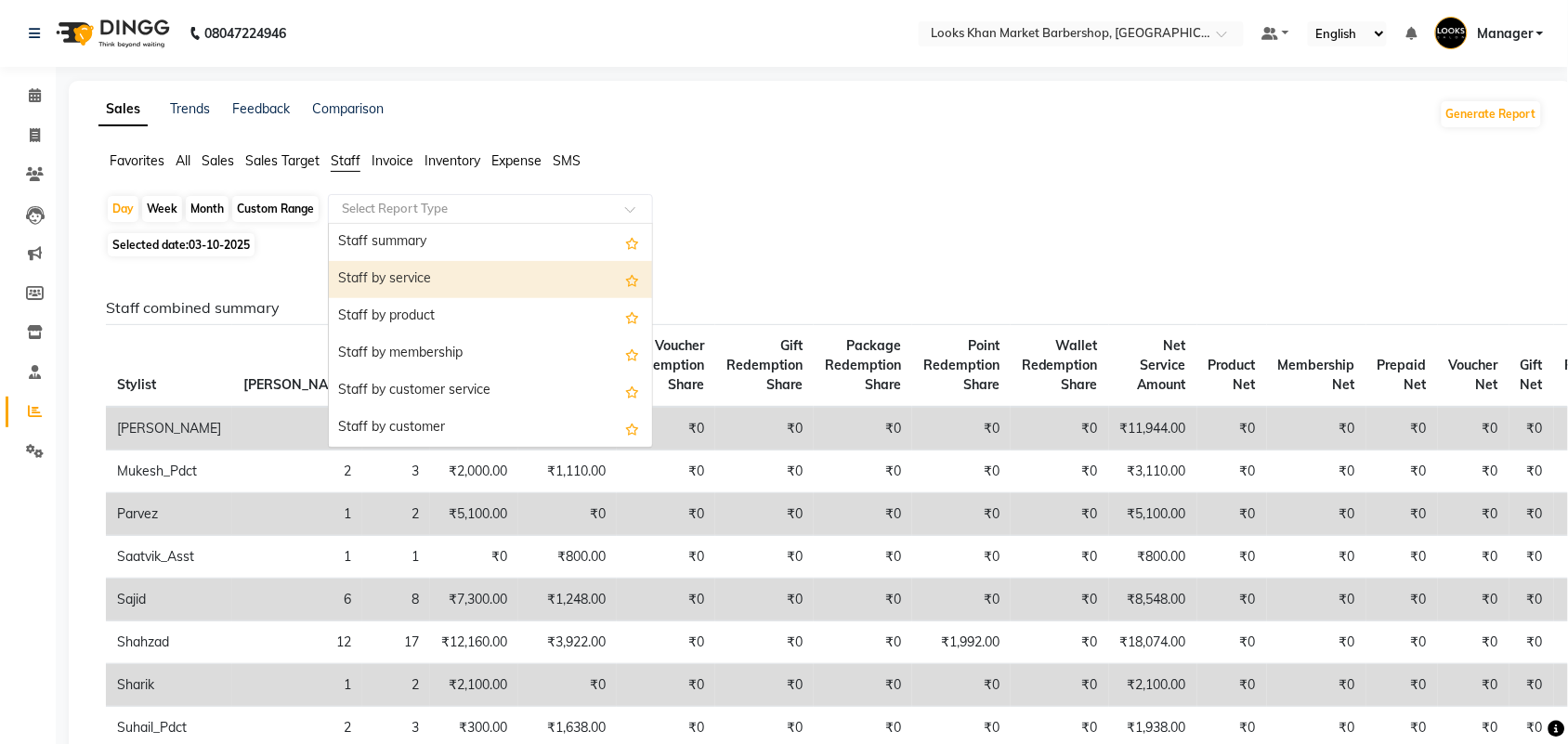
click at [372, 265] on div "Staff by service" at bounding box center [490, 279] width 323 height 37
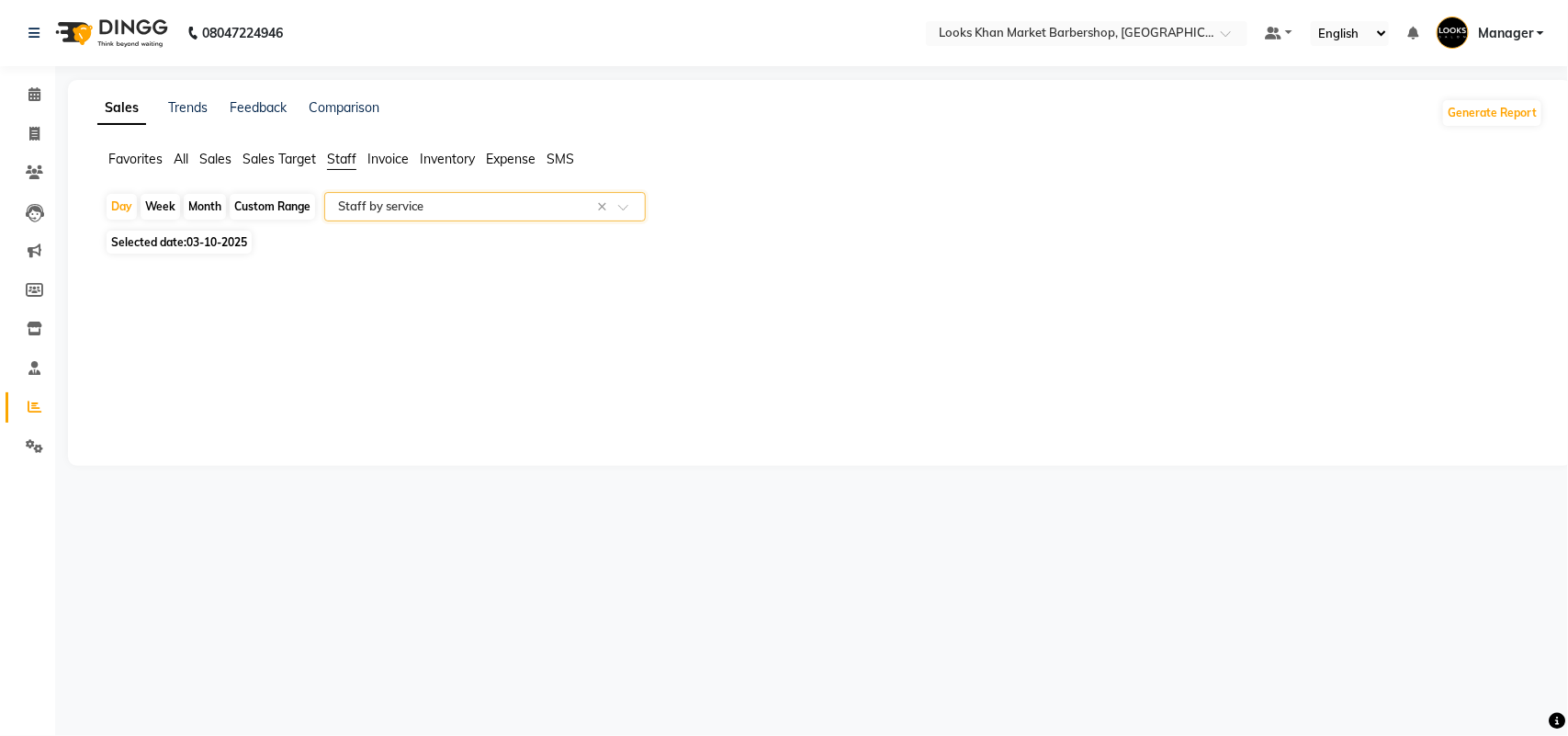
select select "full_report"
select select "csv"
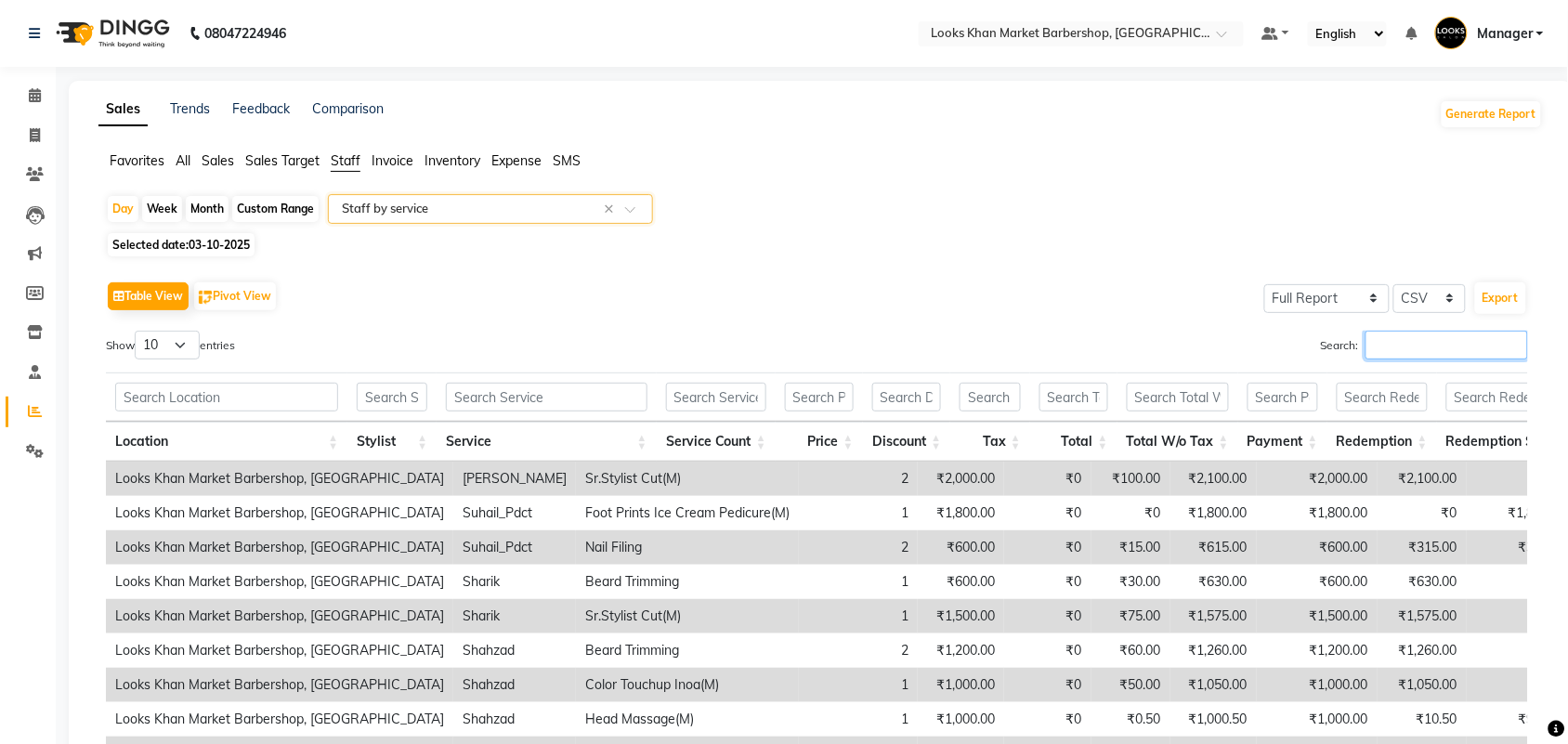
click at [1375, 337] on input "Search:" at bounding box center [1447, 345] width 163 height 28
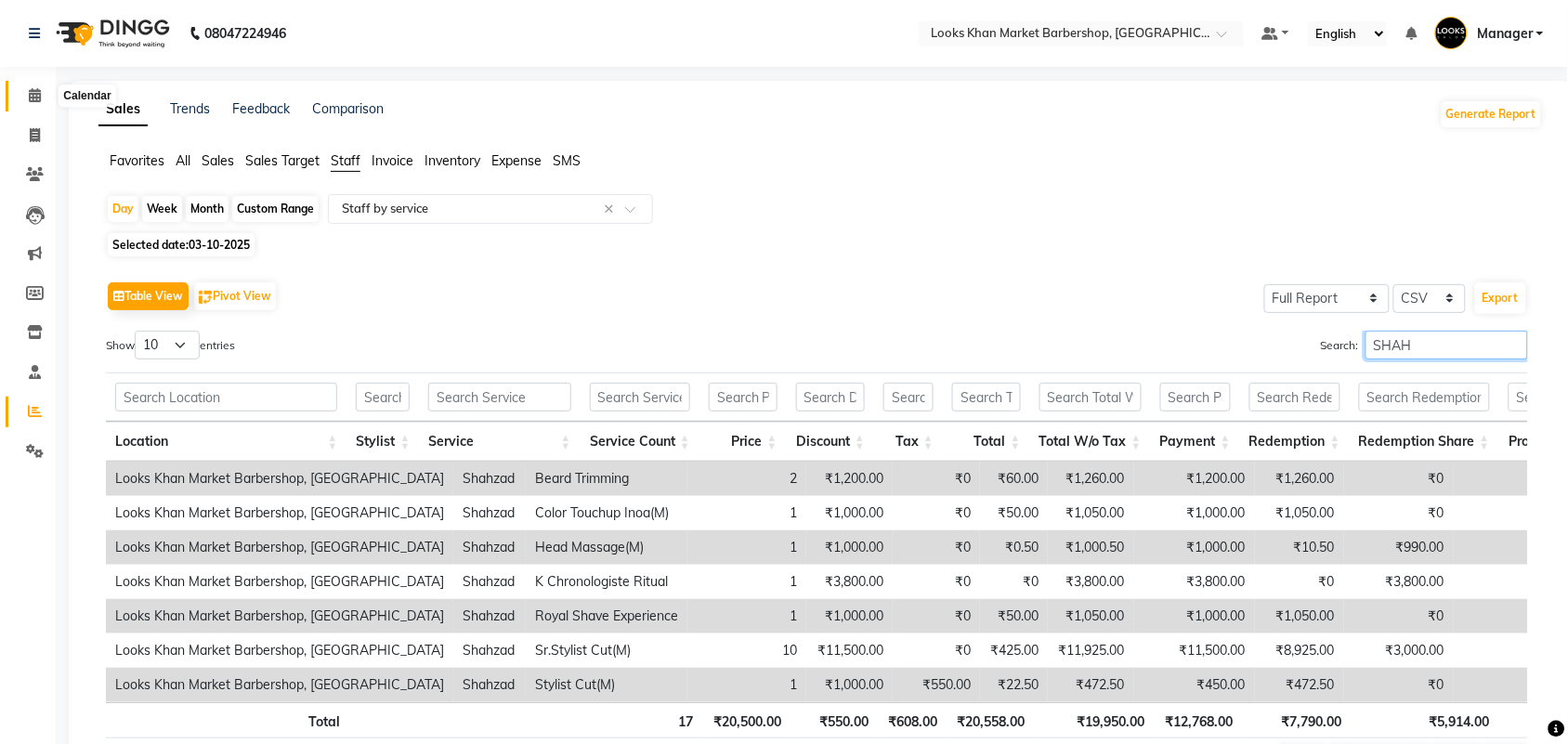
type input "SHAH"
click at [33, 96] on icon at bounding box center [34, 95] width 12 height 14
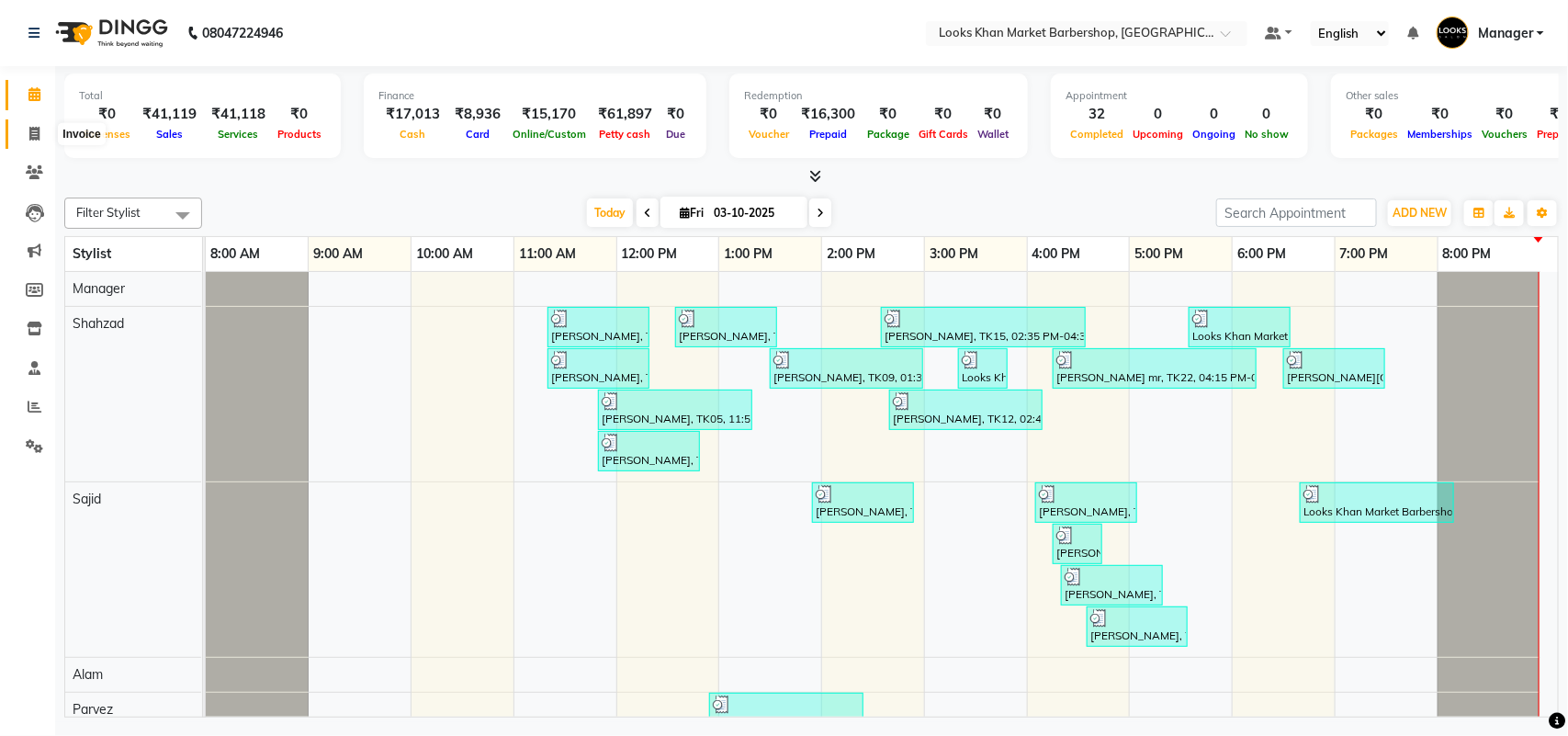
click at [41, 127] on span at bounding box center [35, 134] width 32 height 22
select select "service"
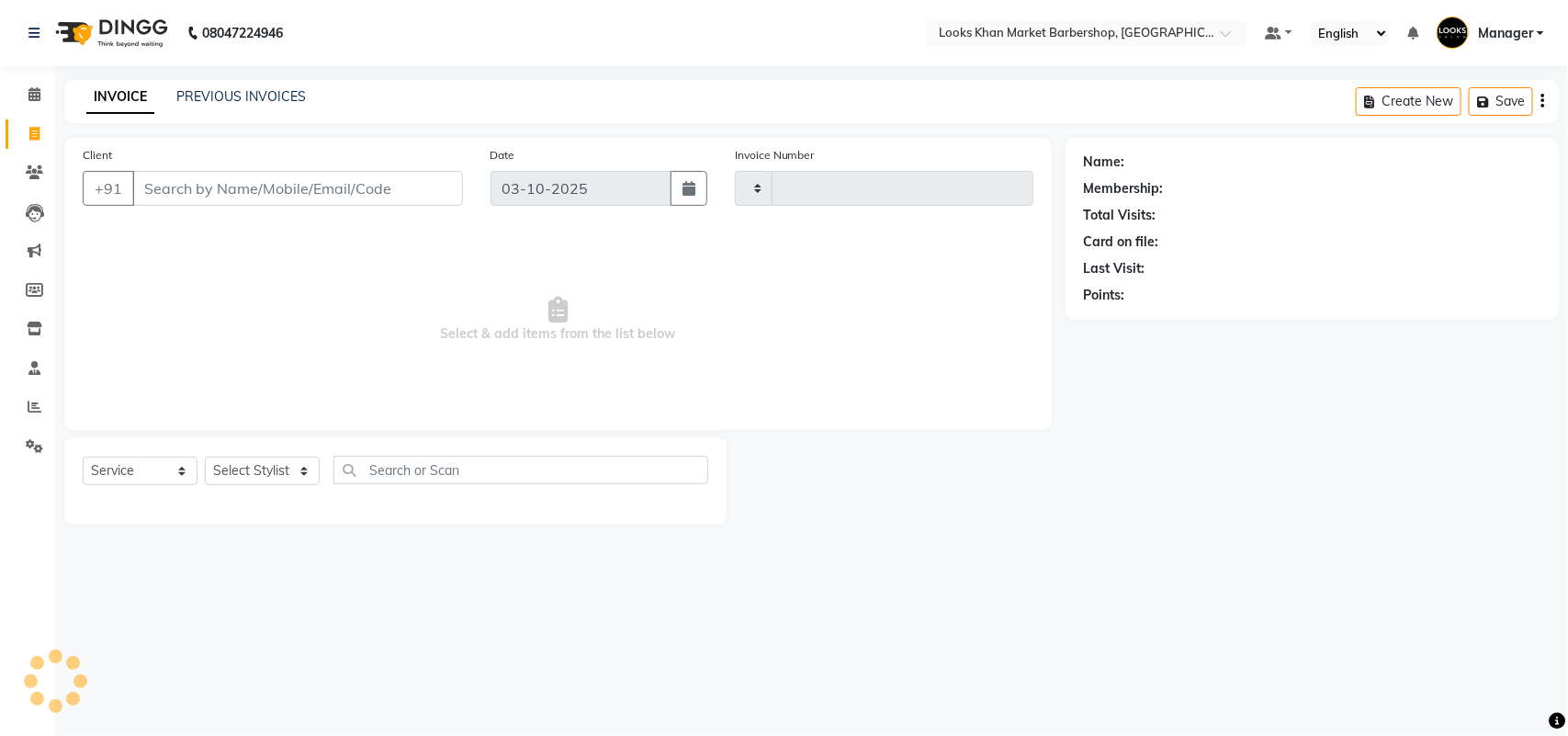
type input "3998"
select select "8030"
click at [271, 478] on select "Select Stylist" at bounding box center [262, 471] width 115 height 28
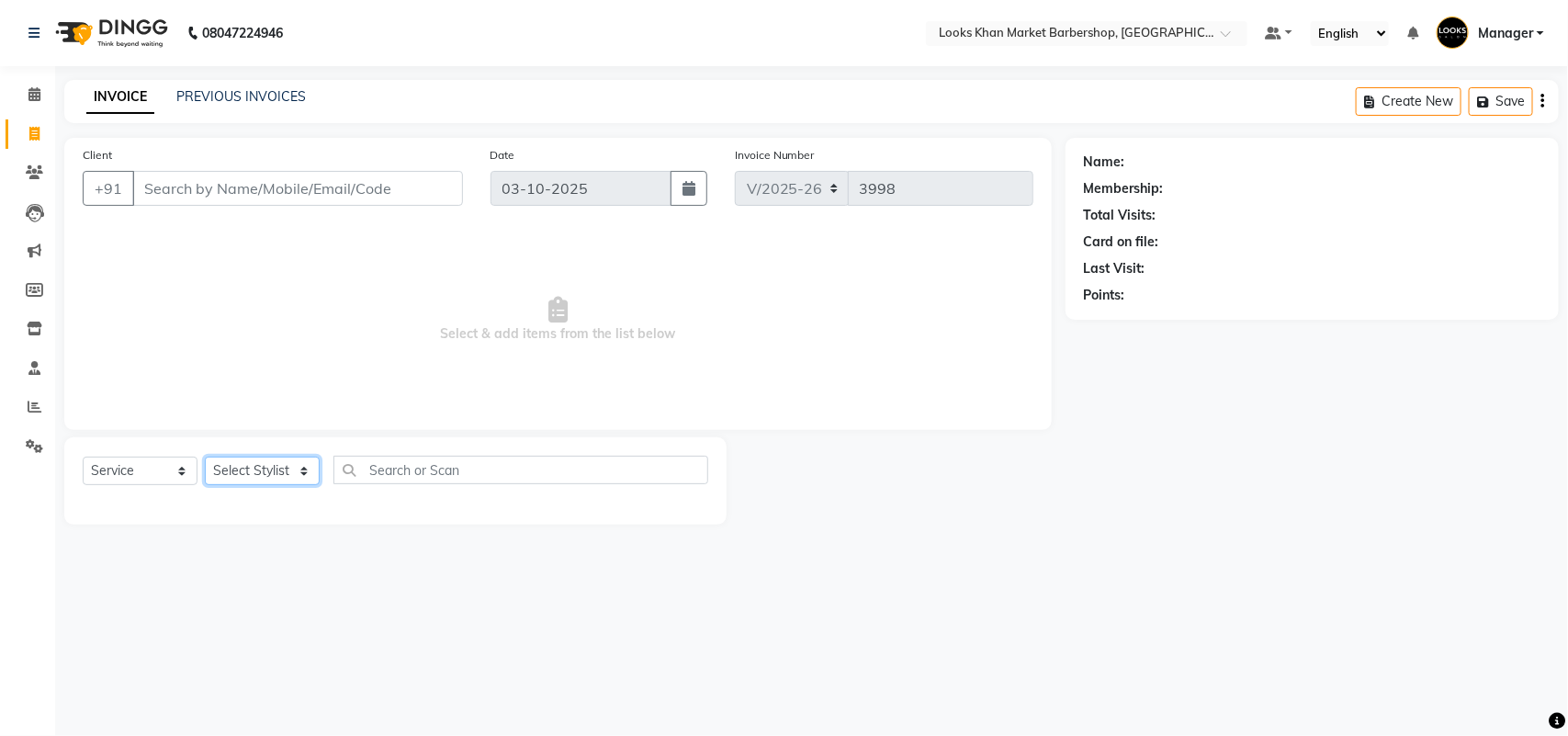
select select "72594"
click at [205, 457] on select "Select Stylist Abhishek_pdct Akash_pdct Alam Counter_Sales [PERSON_NAME] [DATE]…" at bounding box center [262, 471] width 115 height 28
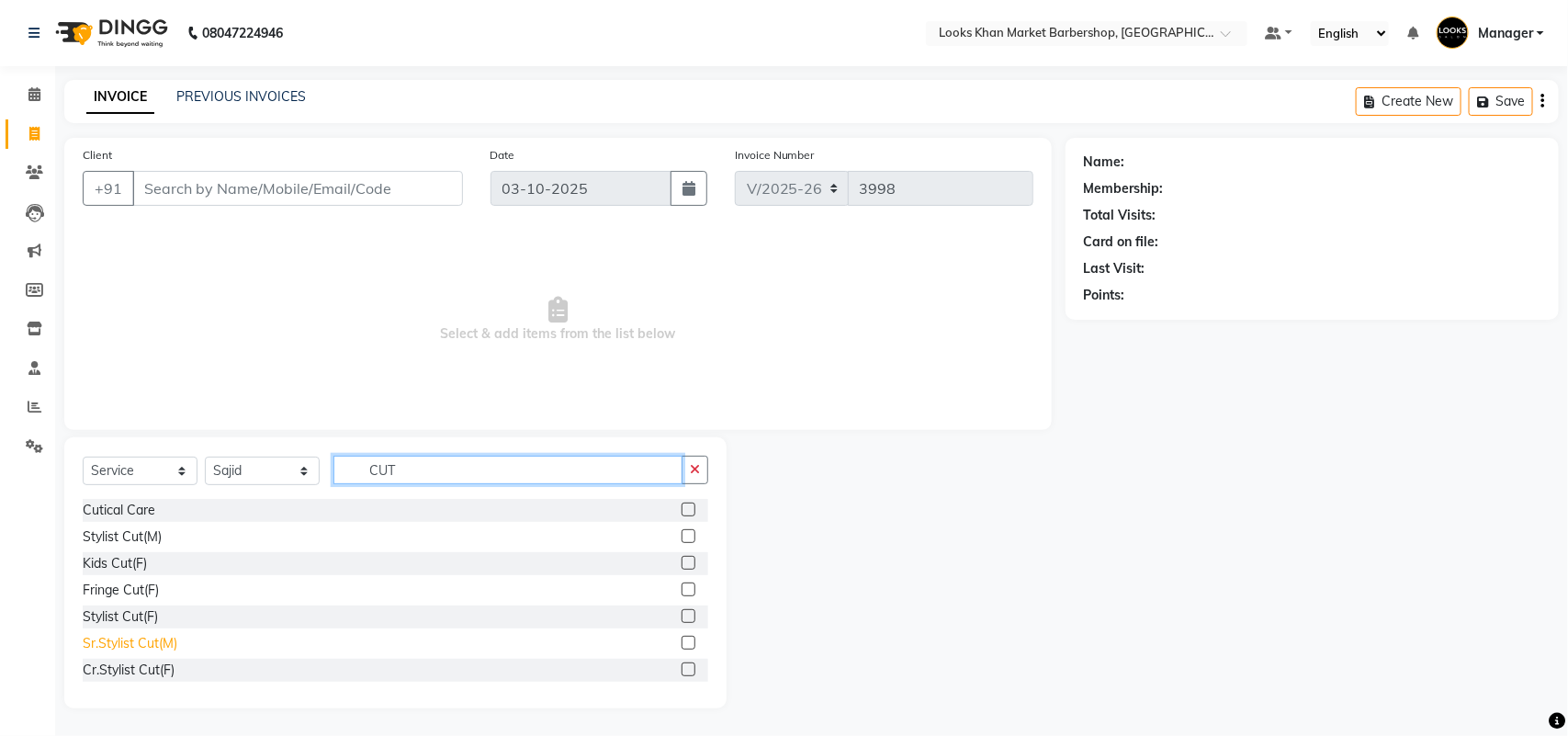
type input "CUT"
click at [141, 650] on div "Sr.Stylist Cut(M)" at bounding box center [129, 643] width 95 height 20
checkbox input "false"
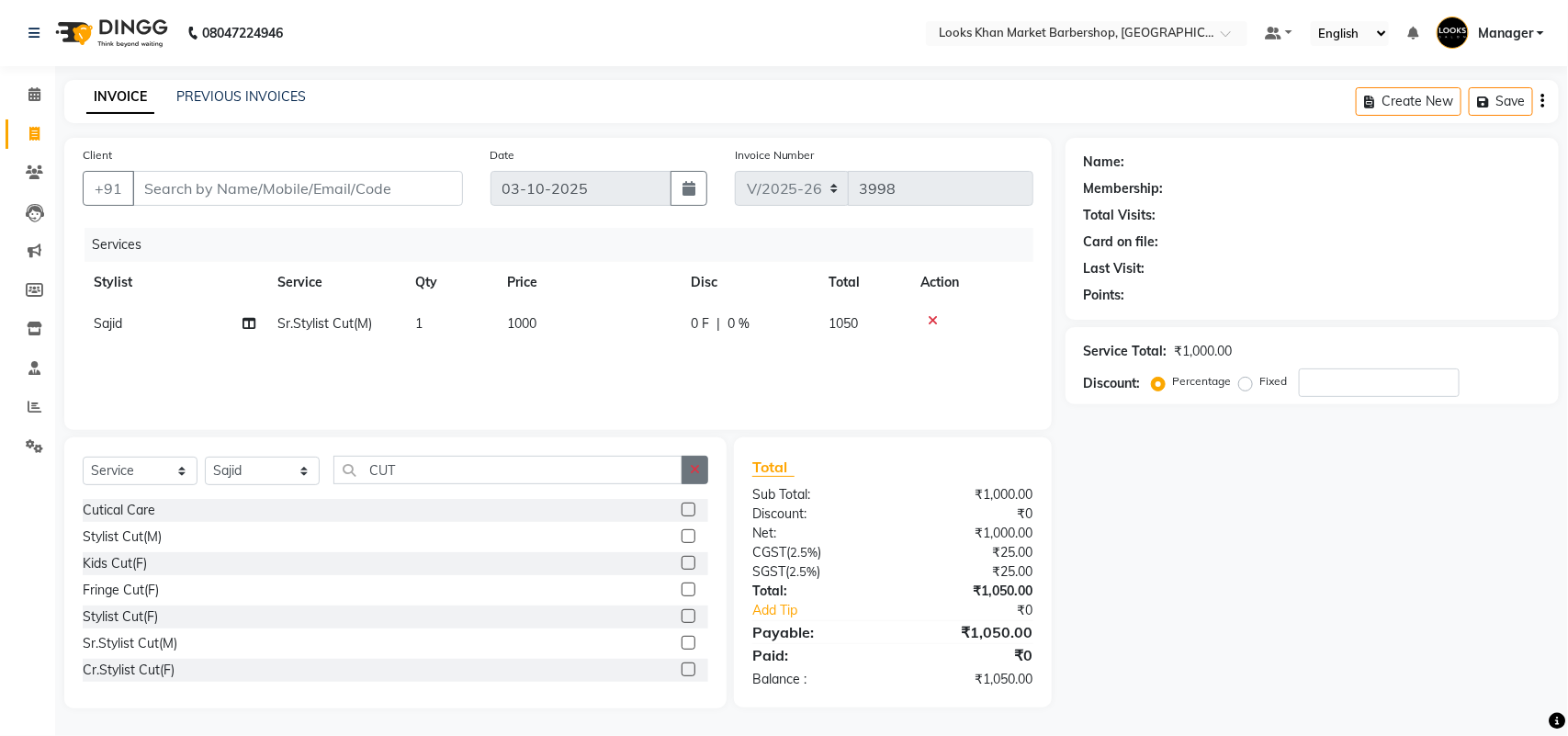
click at [691, 459] on button "button" at bounding box center [694, 470] width 26 height 28
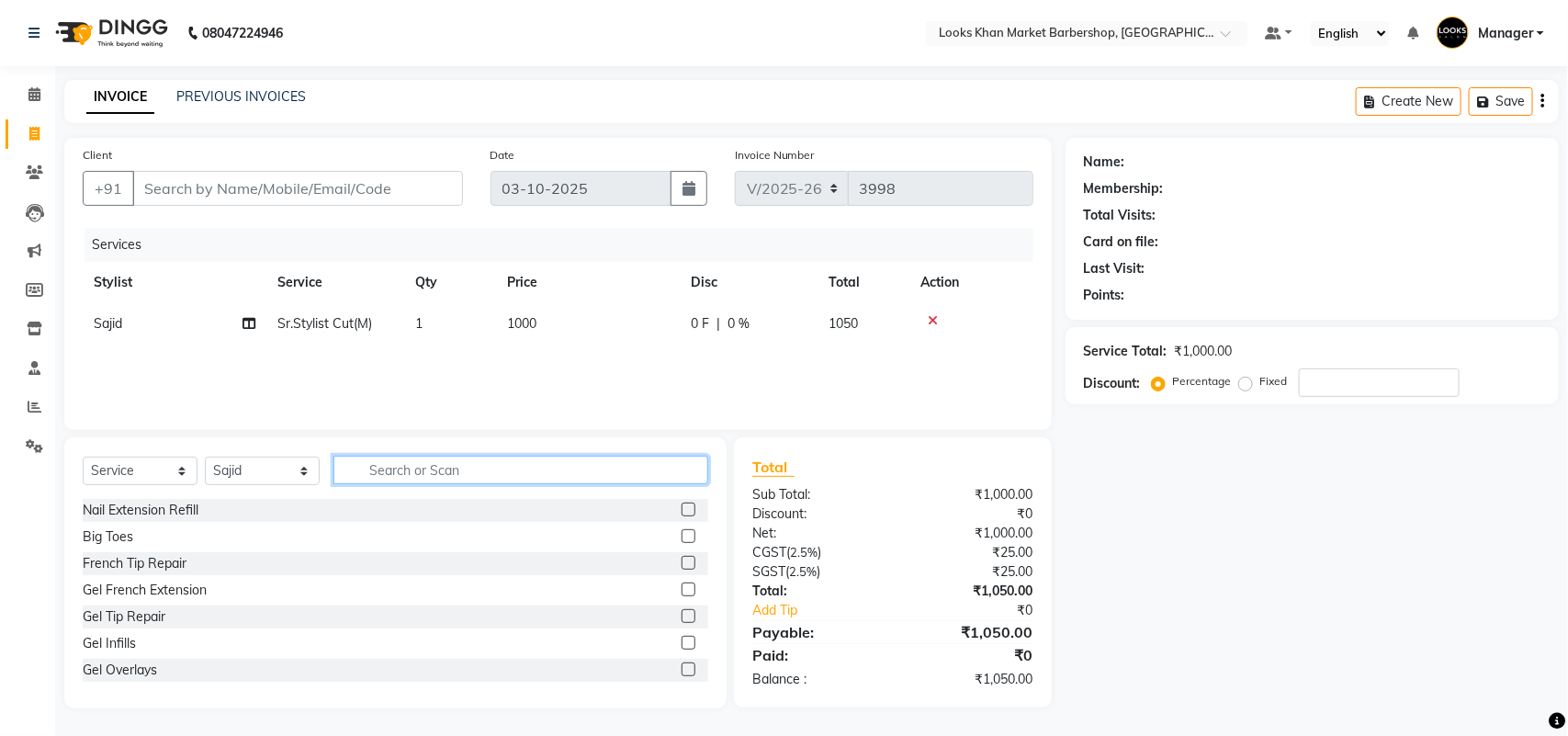
click at [632, 467] on input "text" at bounding box center [521, 470] width 375 height 28
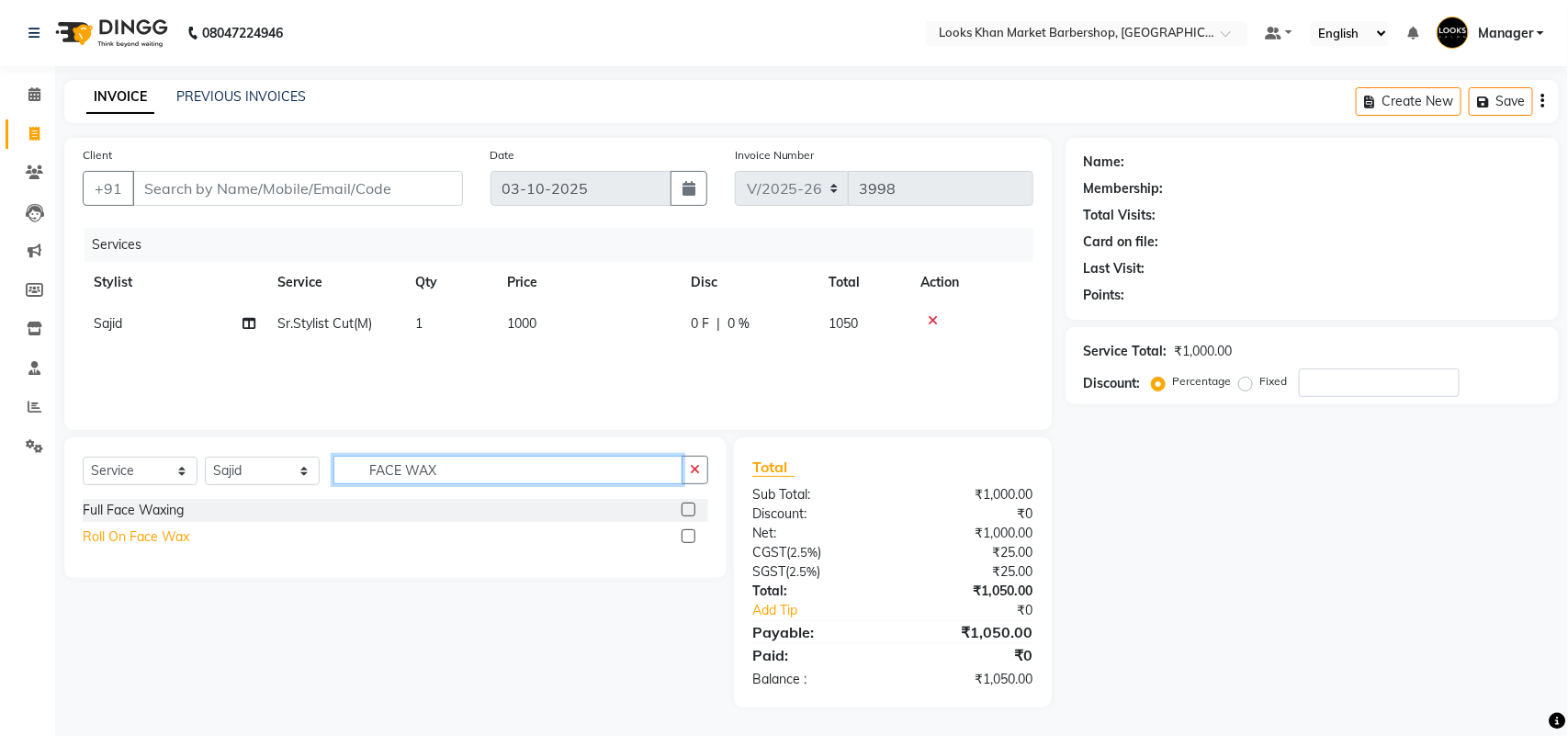
type input "FACE WAX"
click at [145, 535] on div "Roll On Face Wax" at bounding box center [136, 537] width 107 height 20
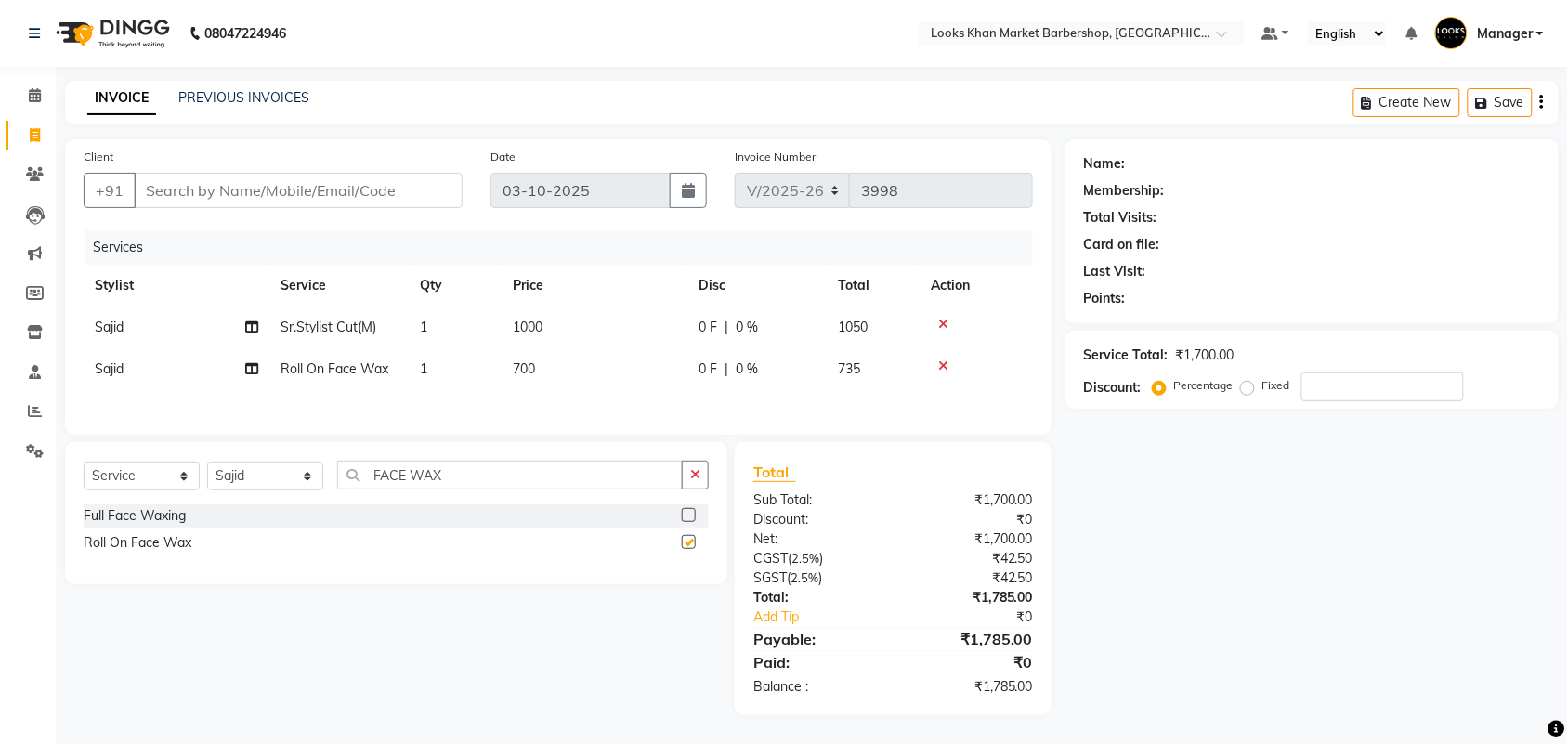
checkbox input "false"
click at [170, 526] on div "Full Face Waxing" at bounding box center [135, 516] width 102 height 20
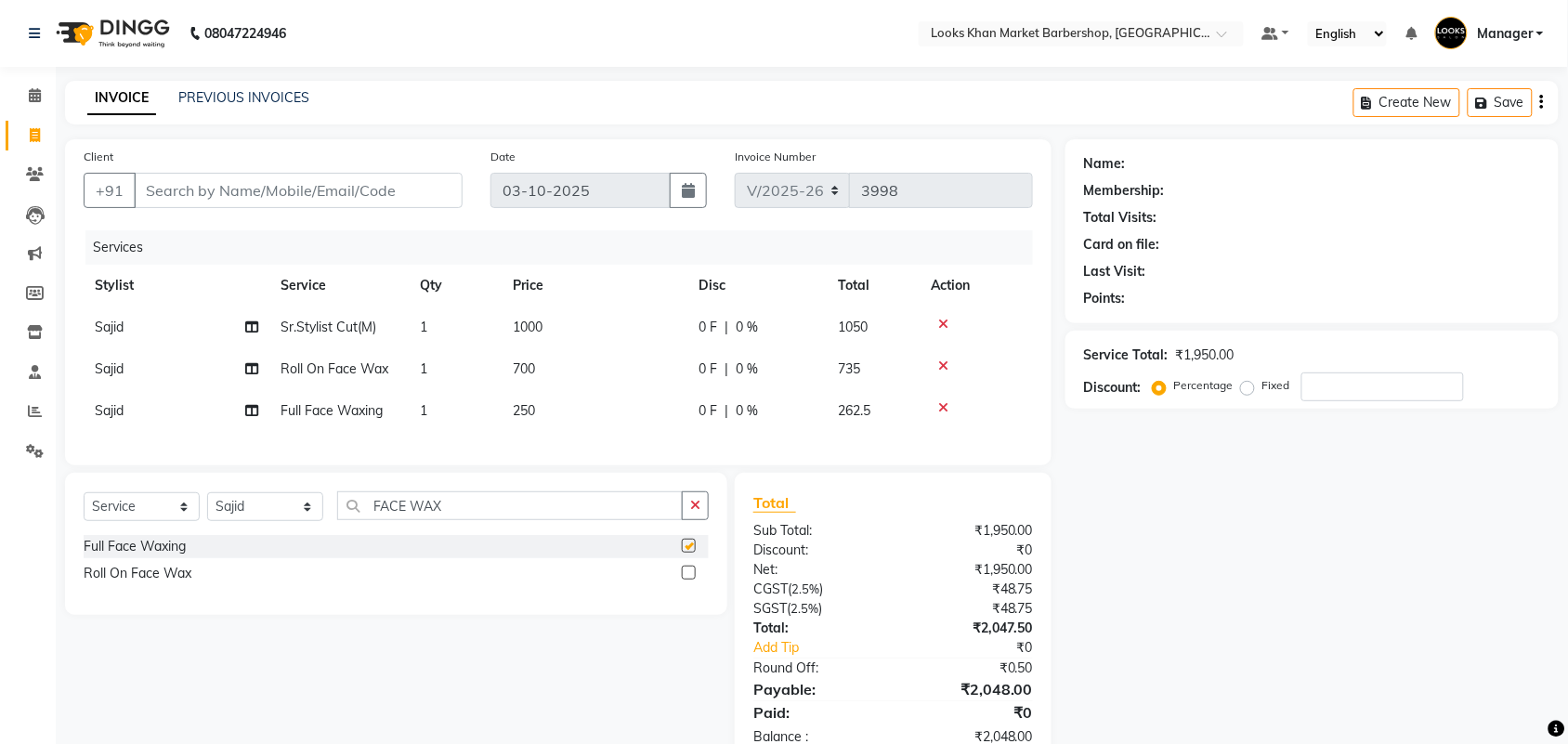
checkbox input "false"
click at [938, 369] on icon at bounding box center [943, 366] width 10 height 13
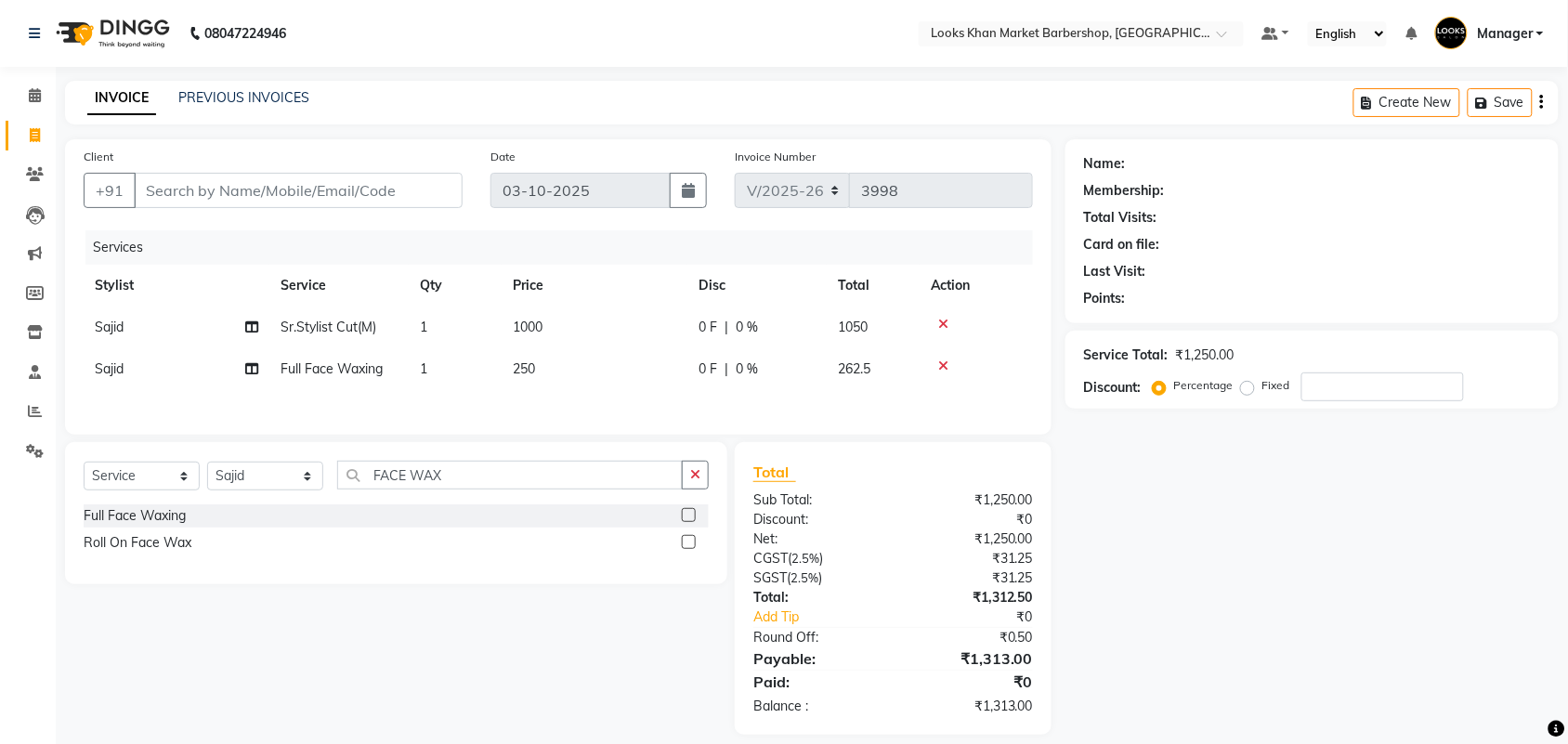
click at [527, 374] on span "250" at bounding box center [524, 369] width 23 height 17
select select "72594"
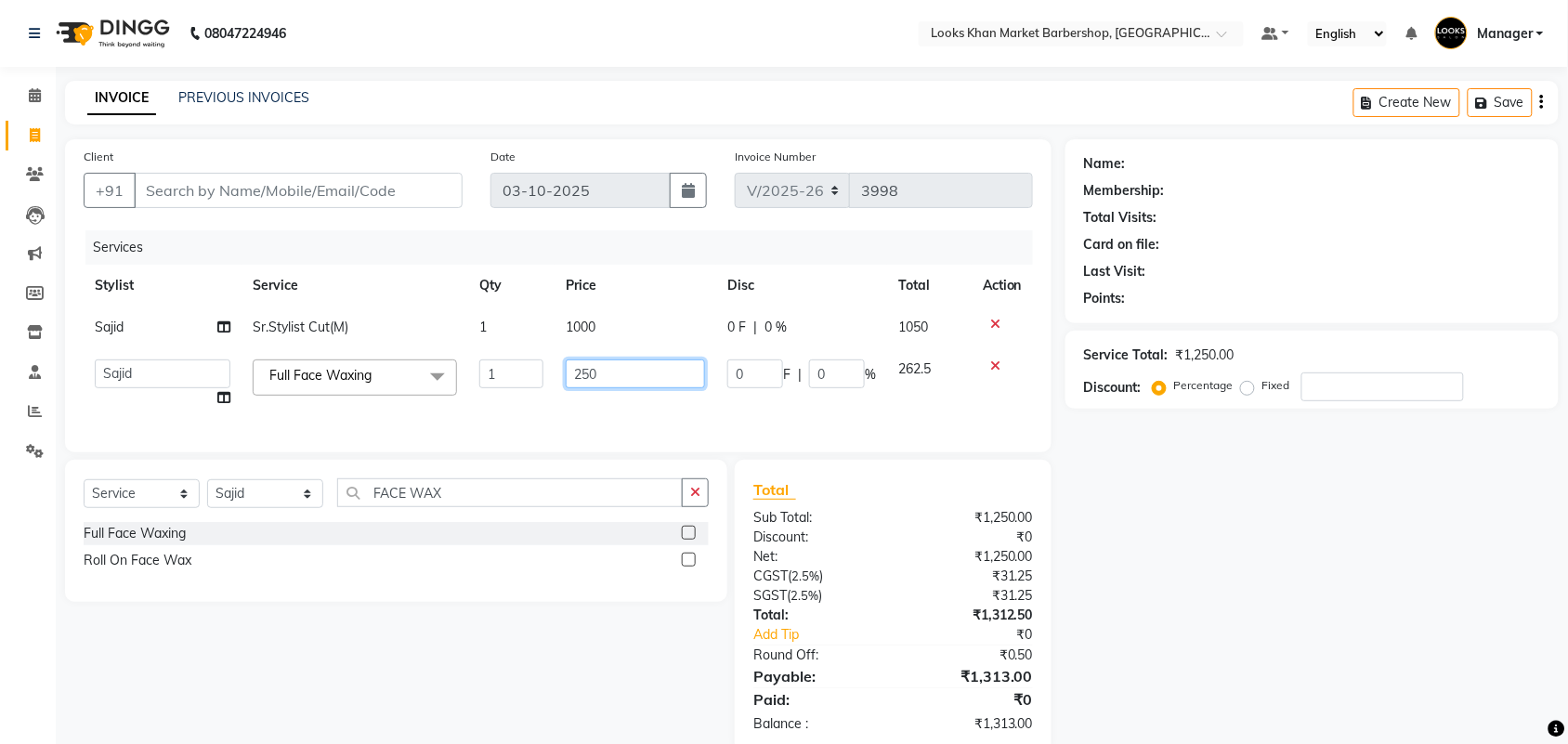
click at [592, 363] on input "250" at bounding box center [635, 373] width 139 height 28
type input "500"
click at [689, 499] on div "Select Service Product Membership Package Voucher Prepaid Gift Card Select Styl…" at bounding box center [396, 500] width 625 height 44
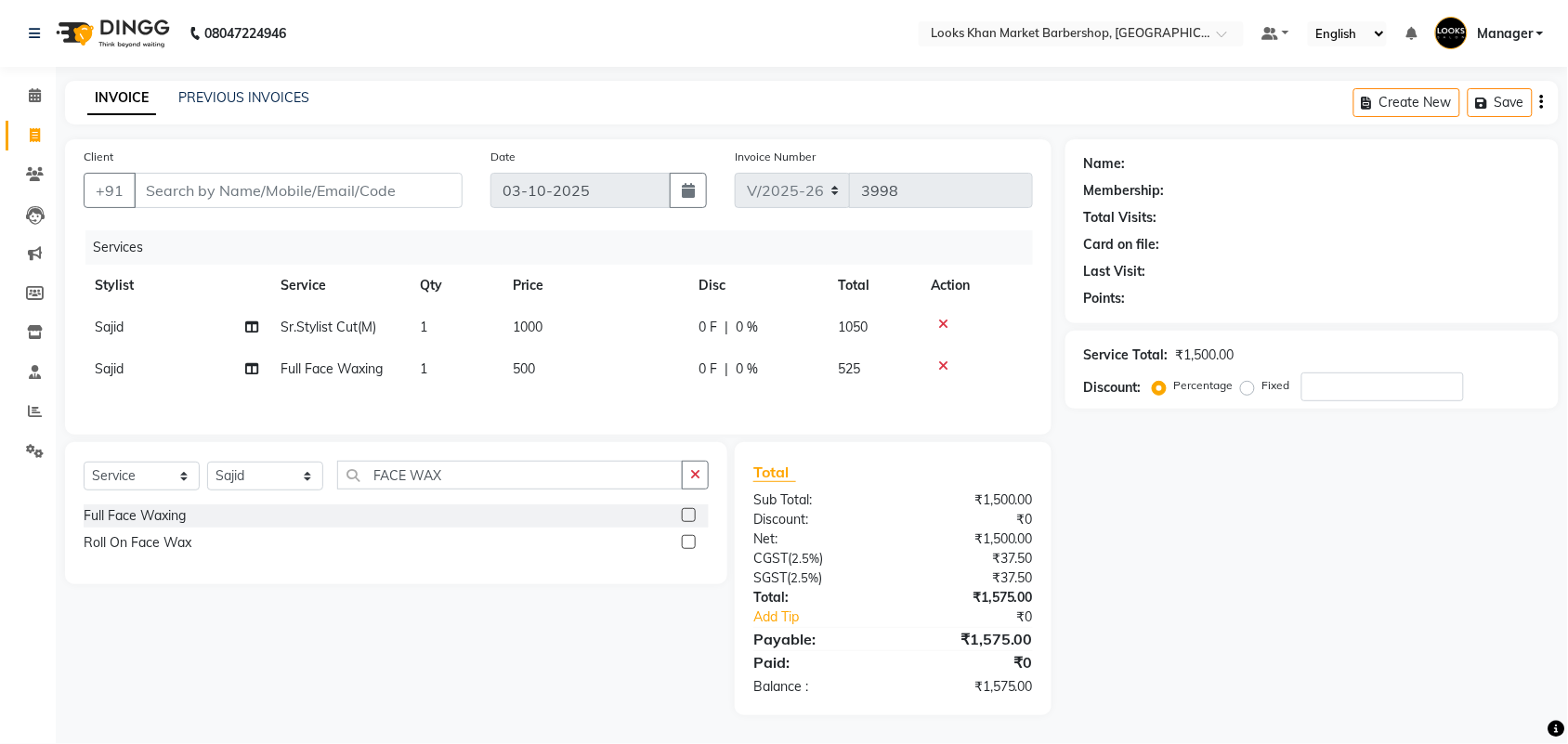
click at [600, 517] on div "Full Face Waxing" at bounding box center [396, 516] width 625 height 24
click at [704, 474] on button "button" at bounding box center [694, 475] width 27 height 28
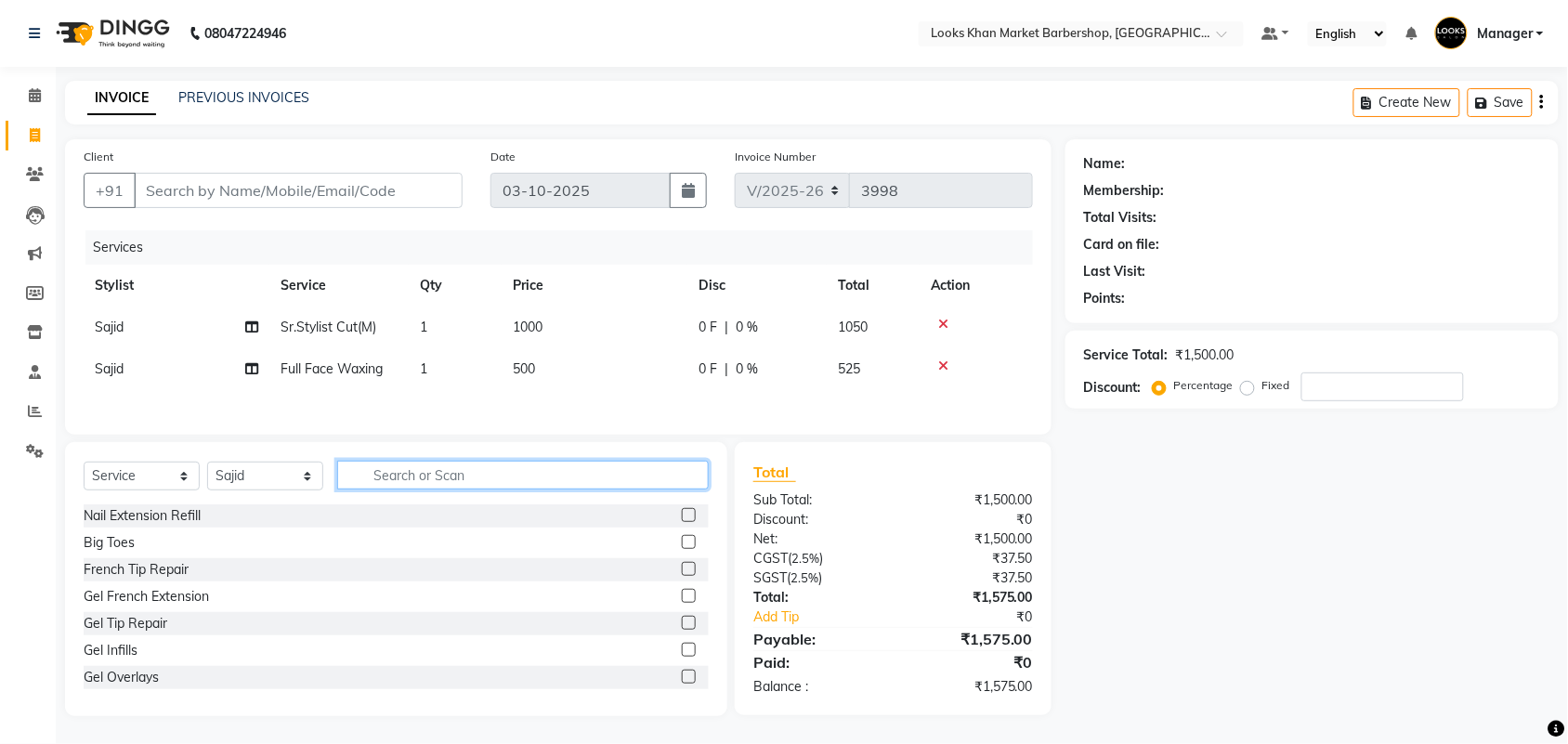
click at [653, 479] on input "text" at bounding box center [523, 475] width 371 height 28
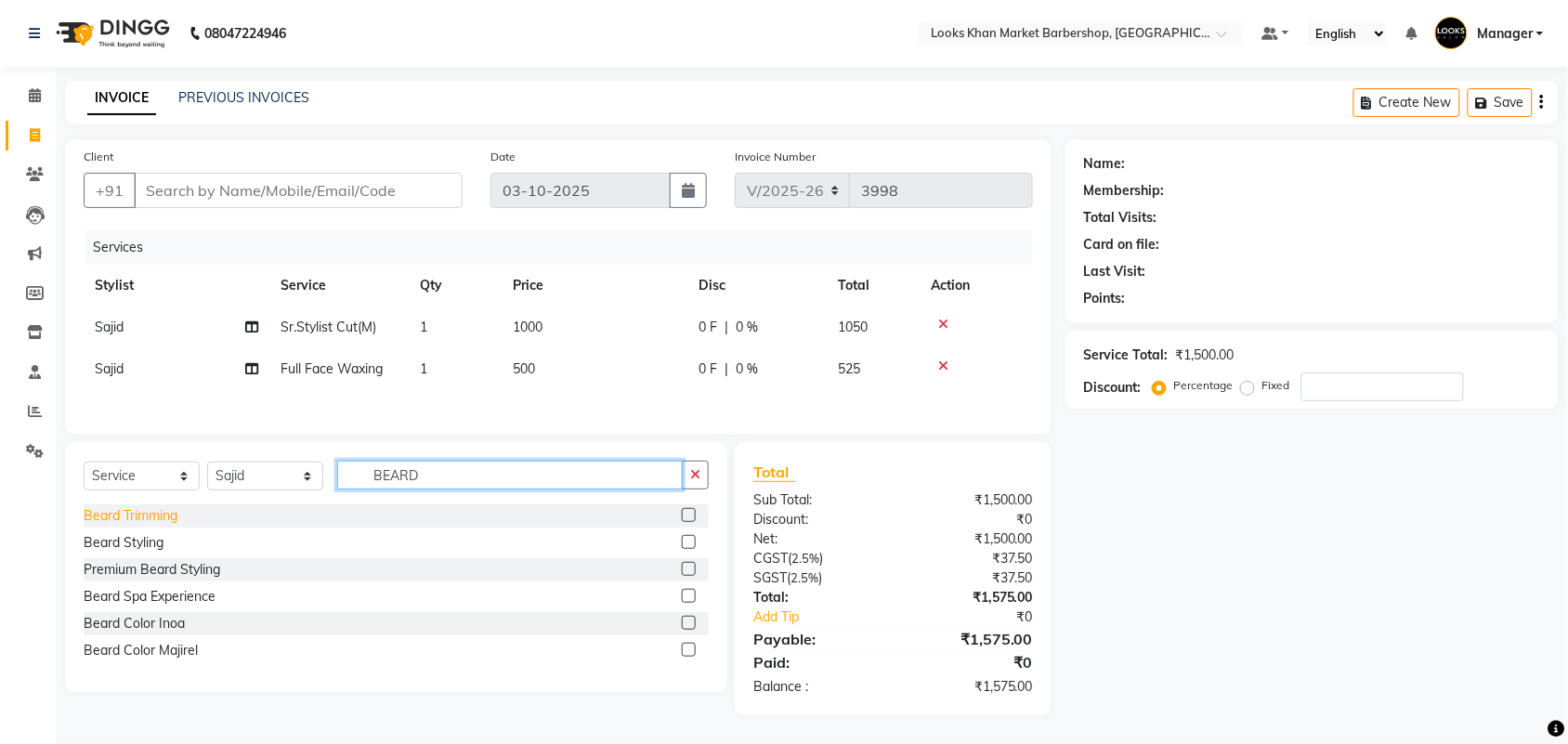
type input "BEARD"
click at [149, 517] on div "Beard Trimming" at bounding box center [130, 516] width 94 height 20
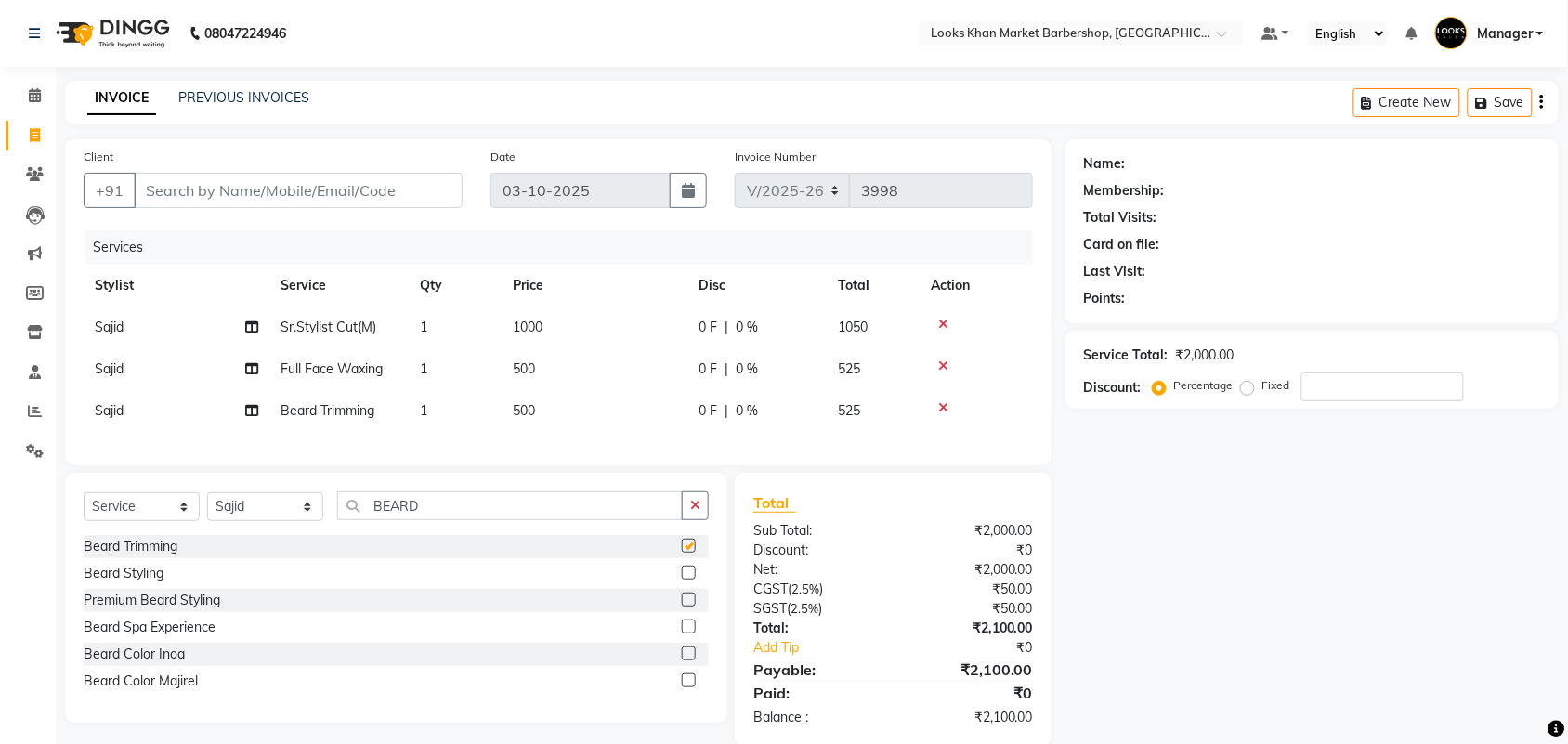
checkbox input "false"
click at [532, 402] on span "500" at bounding box center [524, 410] width 23 height 17
select select "72594"
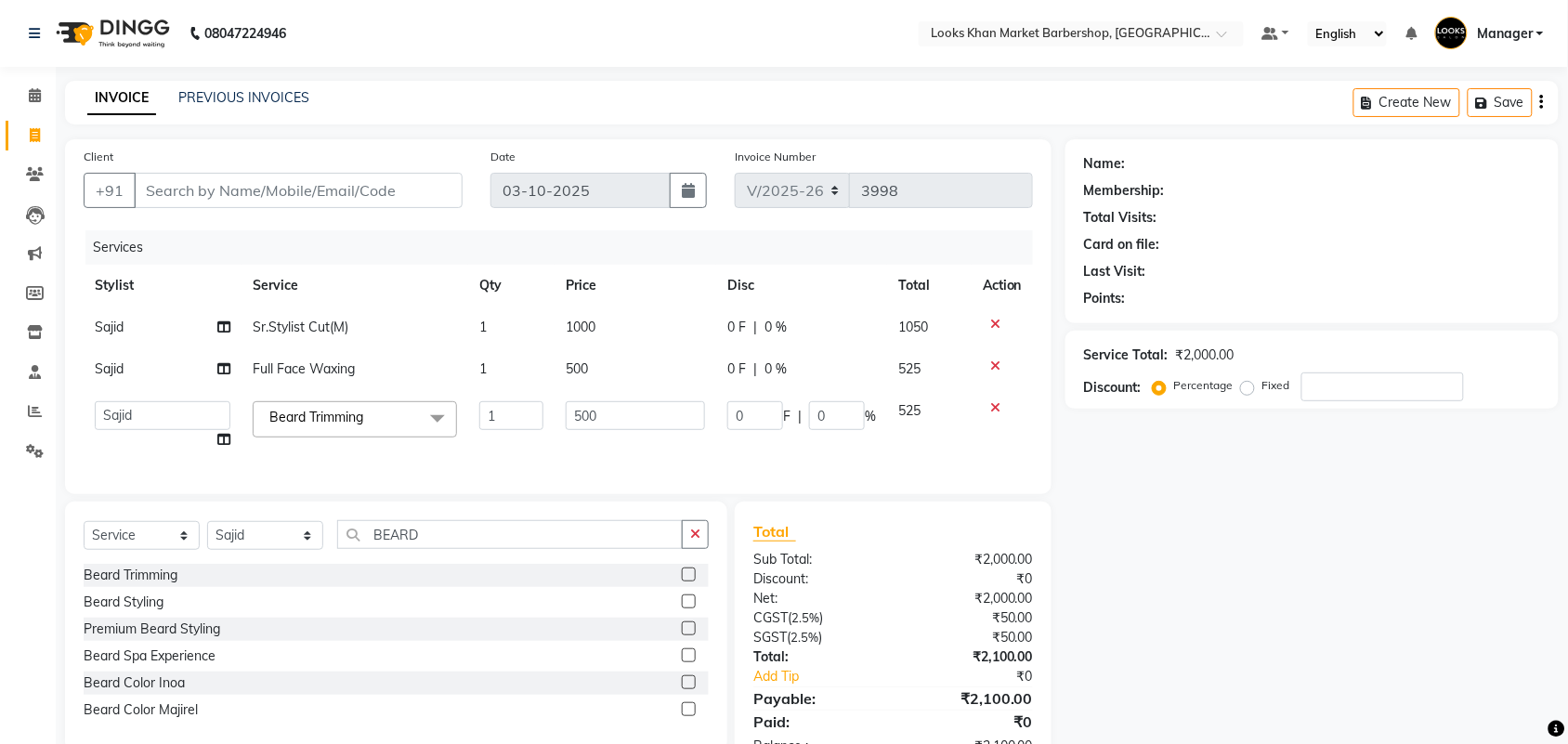
click at [995, 401] on icon at bounding box center [995, 408] width 10 height 13
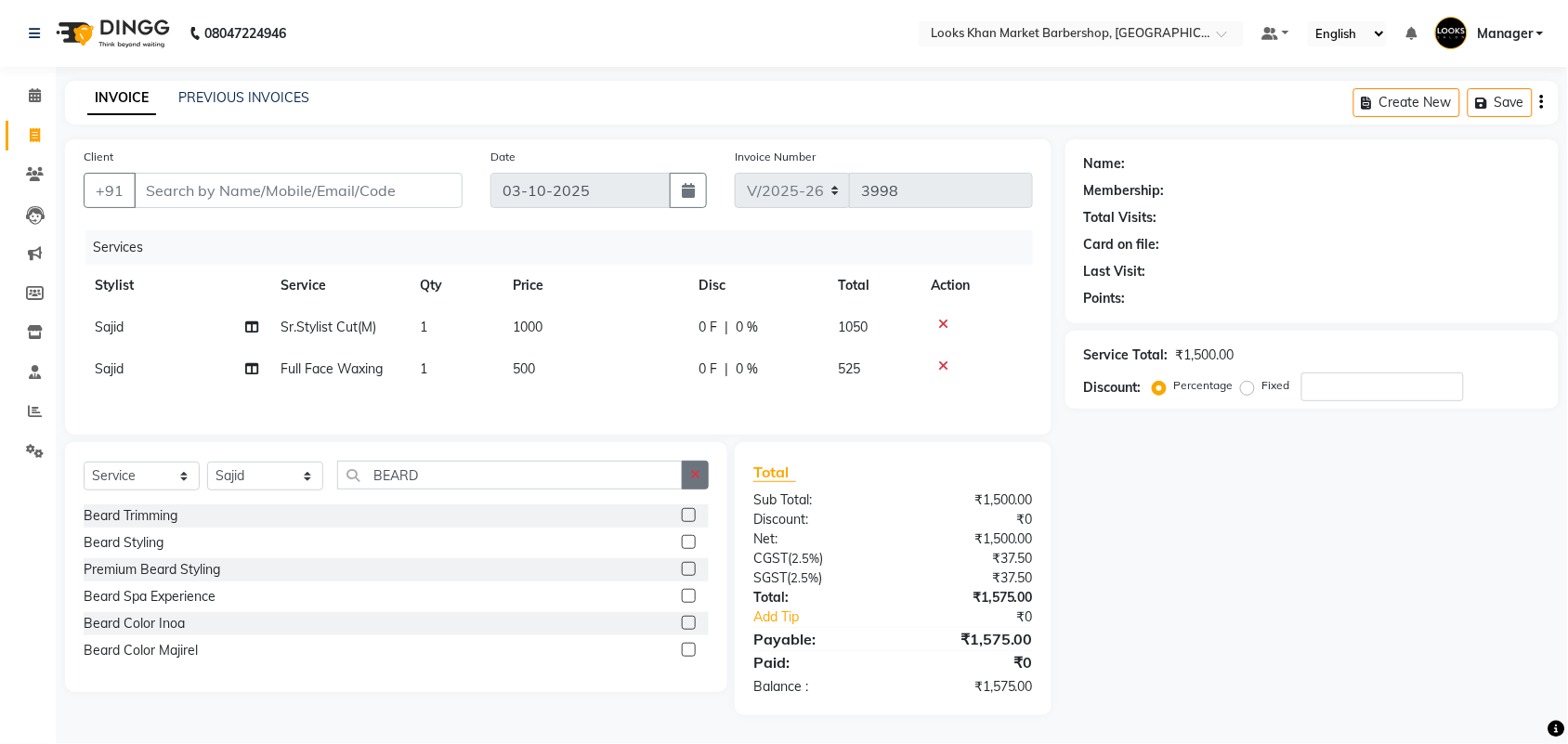
click at [701, 481] on button "button" at bounding box center [694, 475] width 27 height 28
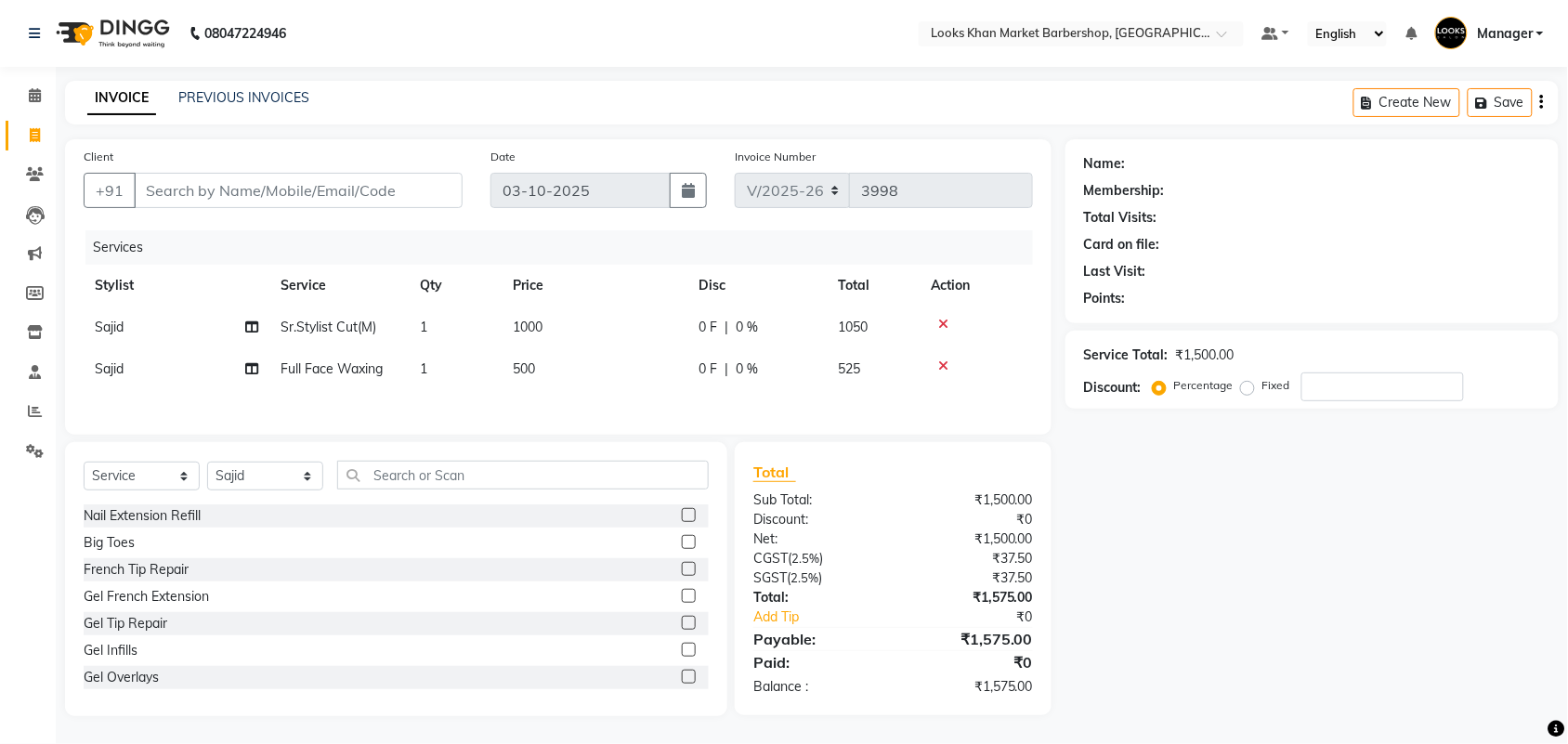
click at [555, 495] on div "Select Service Product Membership Package Voucher Prepaid Gift Card Select Styl…" at bounding box center [396, 482] width 625 height 44
click at [550, 485] on input "text" at bounding box center [523, 475] width 371 height 28
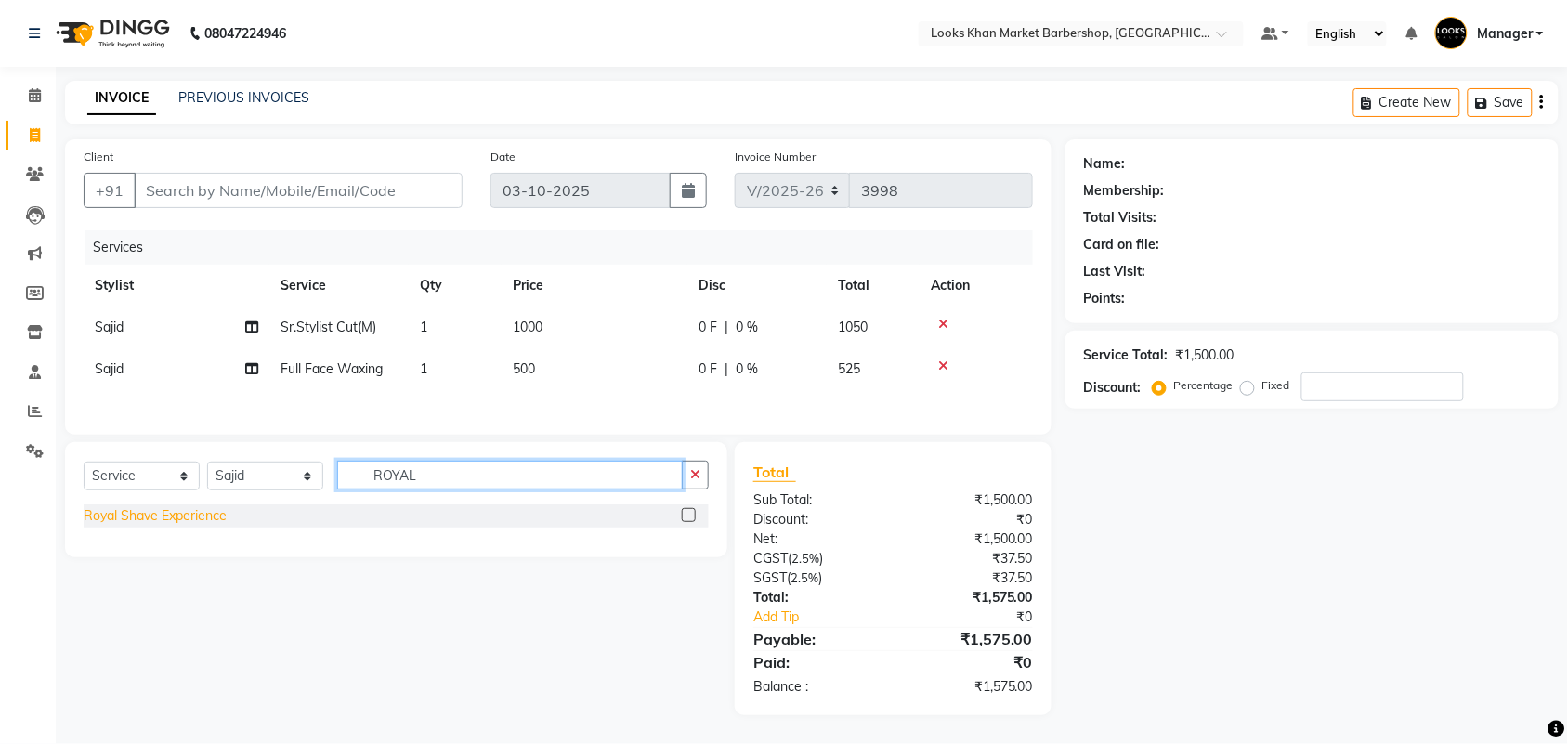
type input "ROYAL"
click at [156, 521] on div "Royal Shave Experience" at bounding box center [154, 516] width 143 height 20
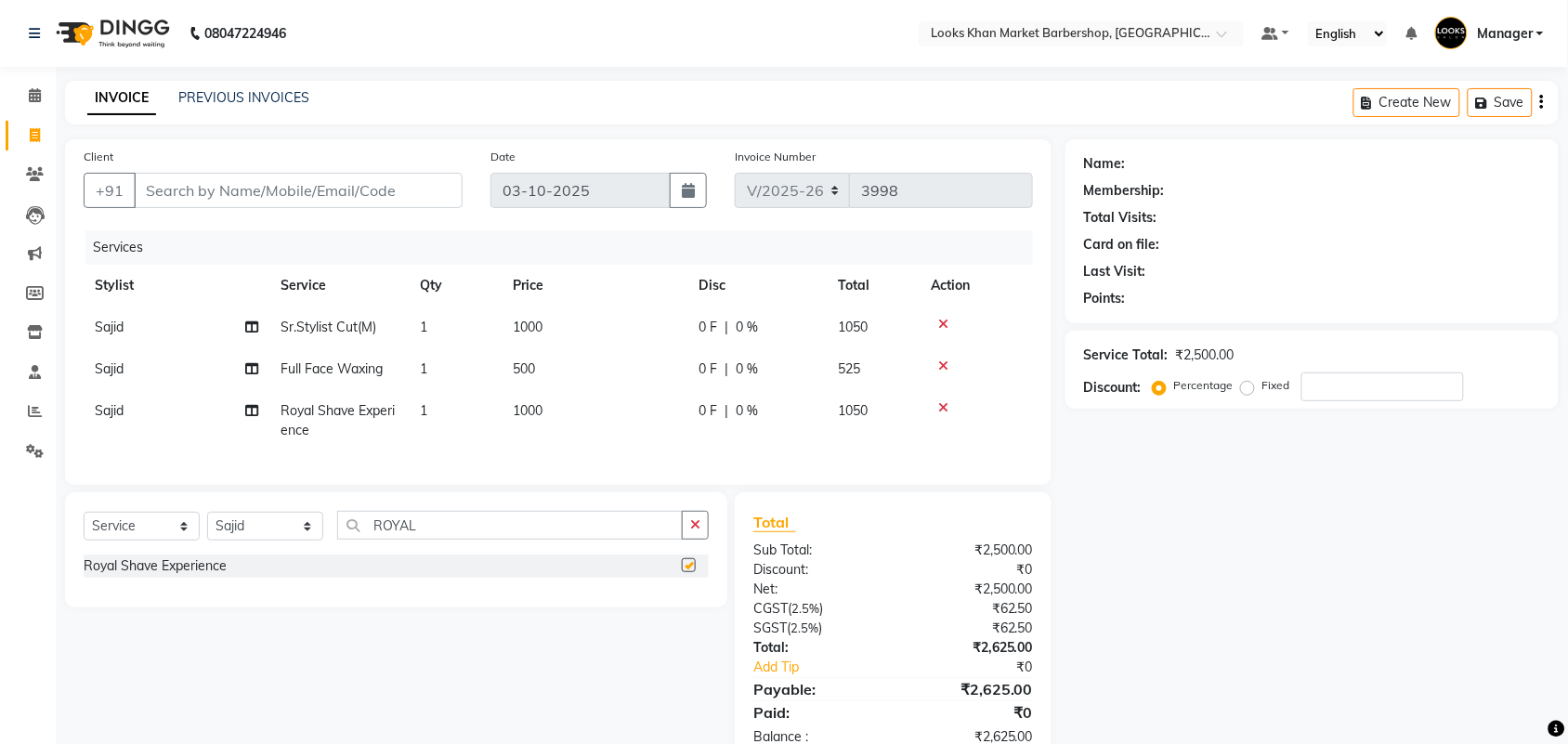
checkbox input "false"
click at [234, 179] on input "Client" at bounding box center [297, 190] width 329 height 35
type input "9"
type input "0"
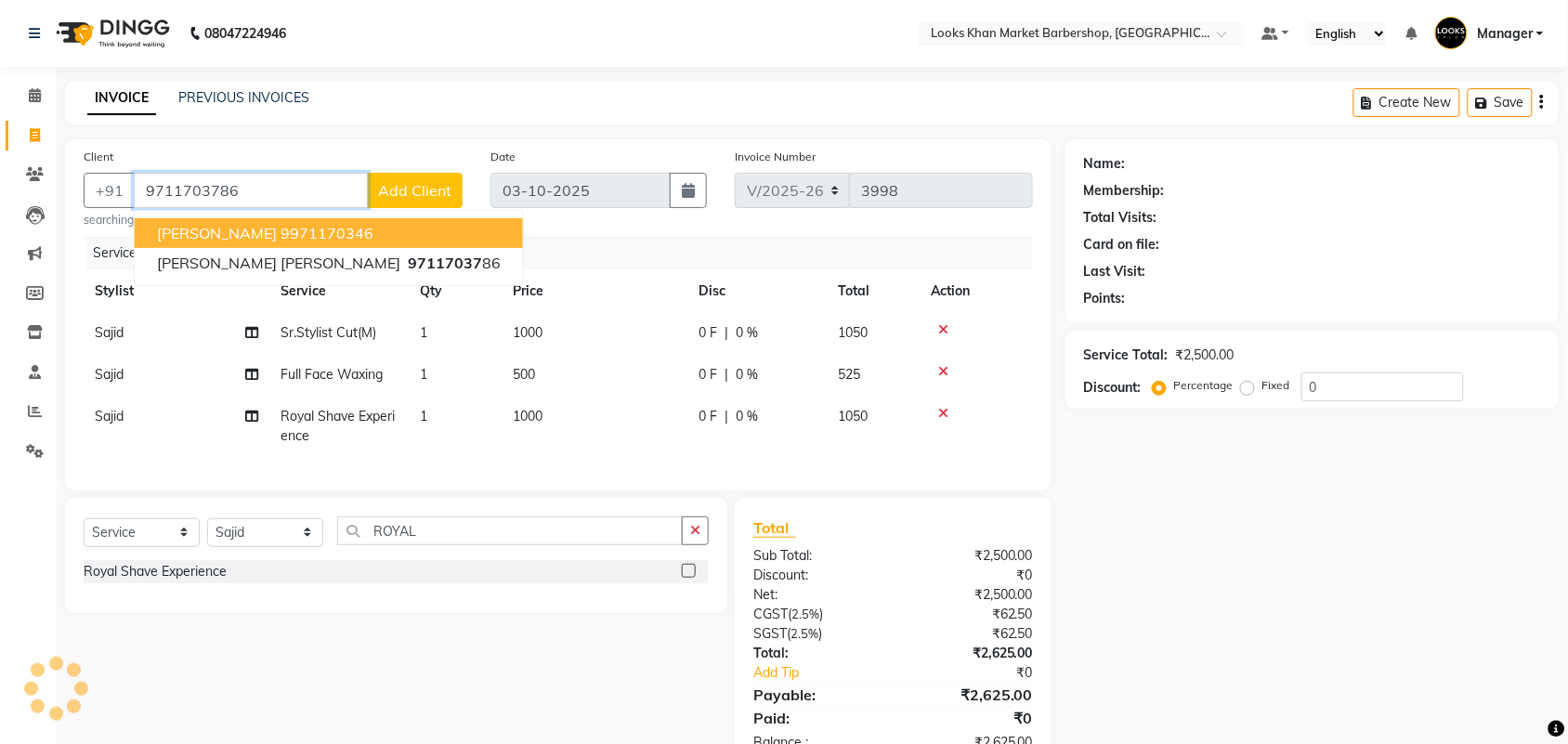
type input "9711703786"
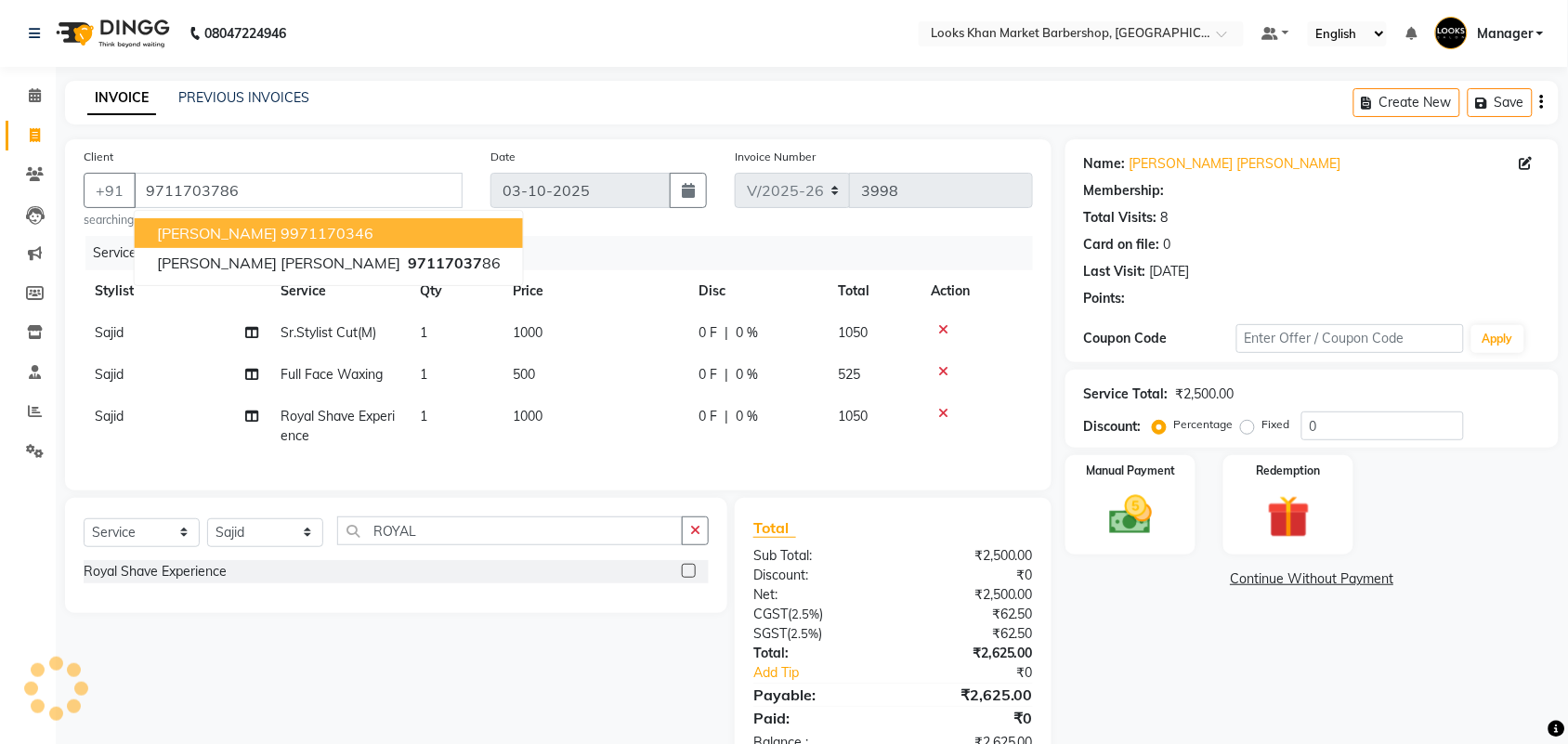
select select "1: Object"
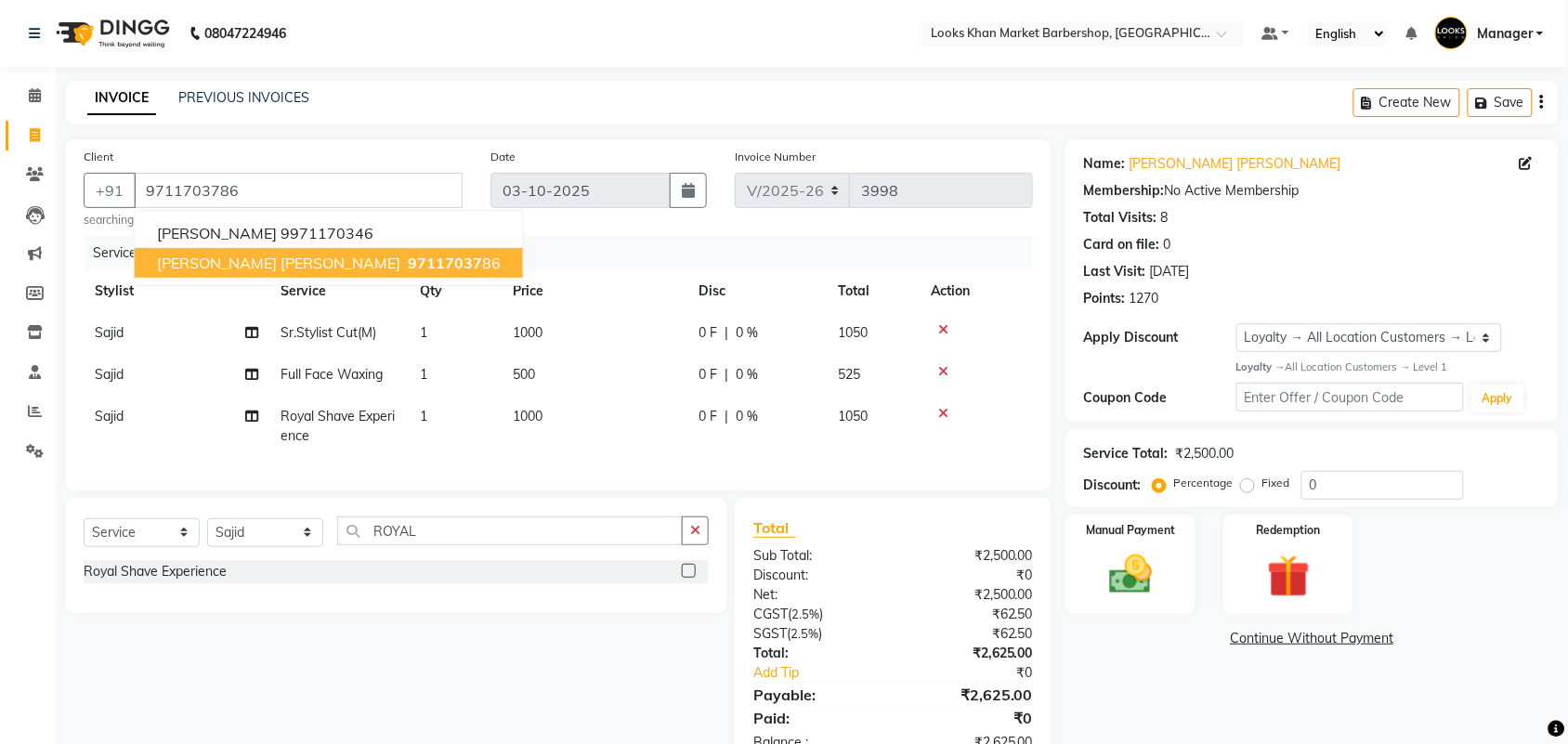
click at [495, 225] on div "Date [DATE]" at bounding box center [599, 188] width 244 height 82
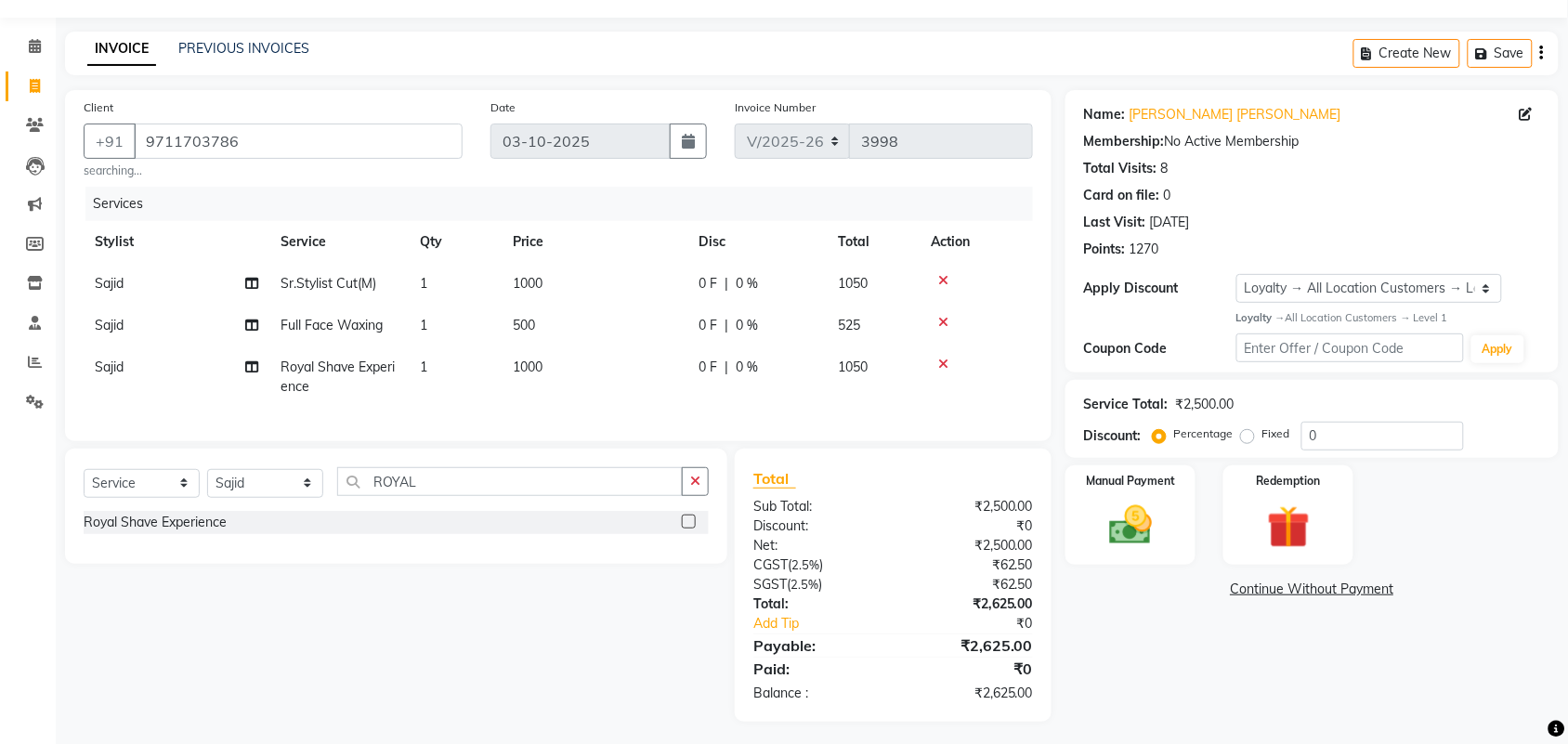
scroll to position [72, 0]
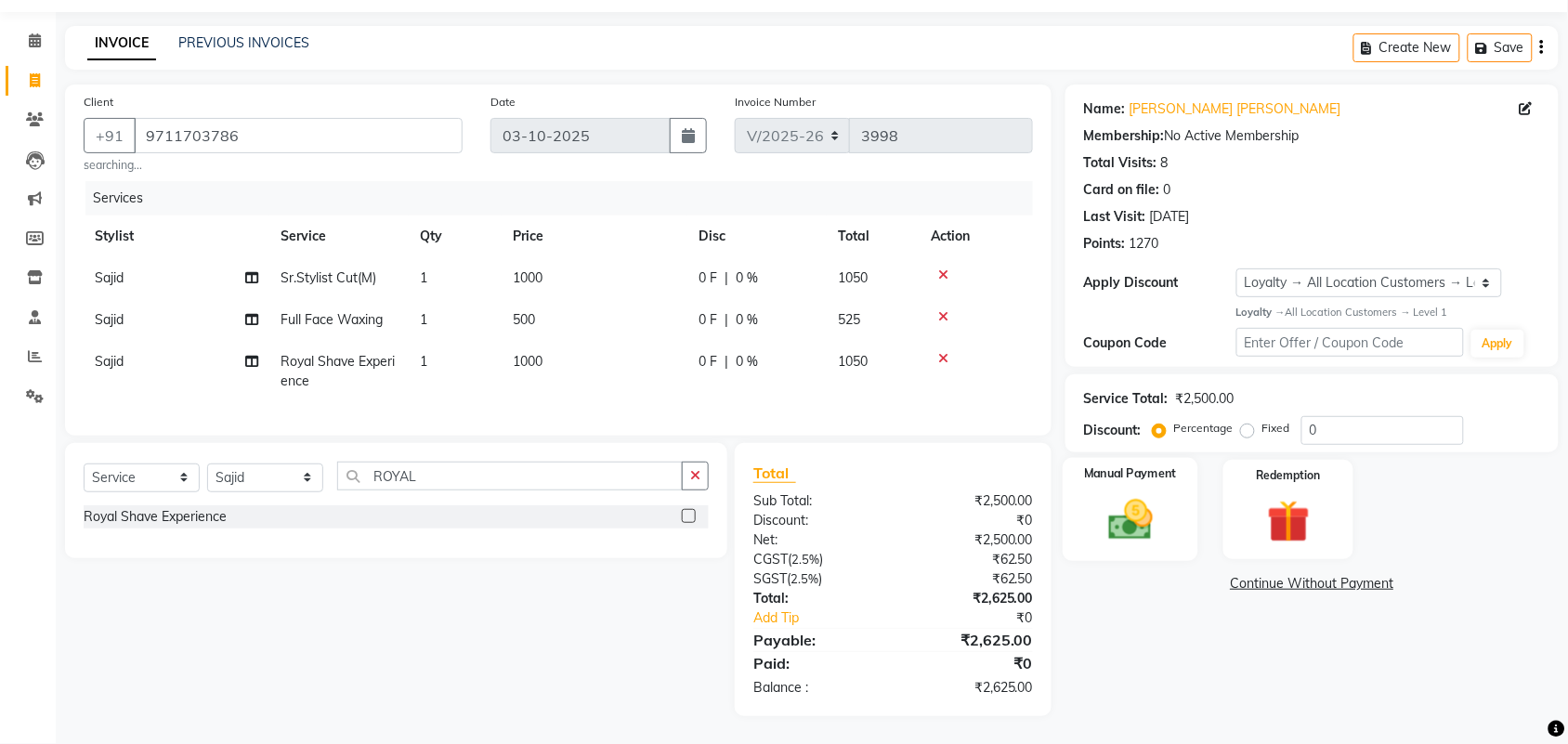
click at [1071, 494] on div "Manual Payment" at bounding box center [1129, 510] width 135 height 104
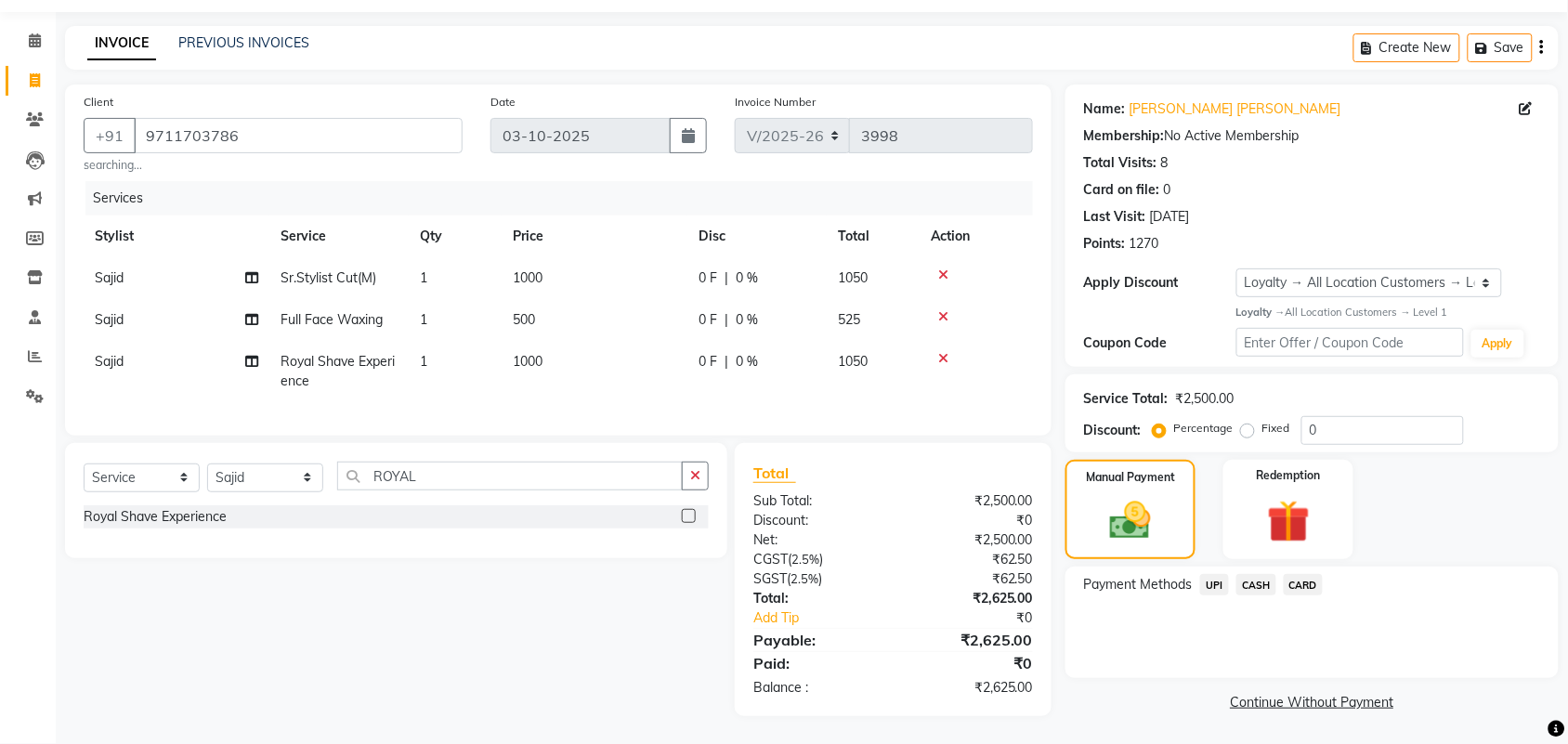
click at [1253, 574] on span "CASH" at bounding box center [1256, 585] width 40 height 22
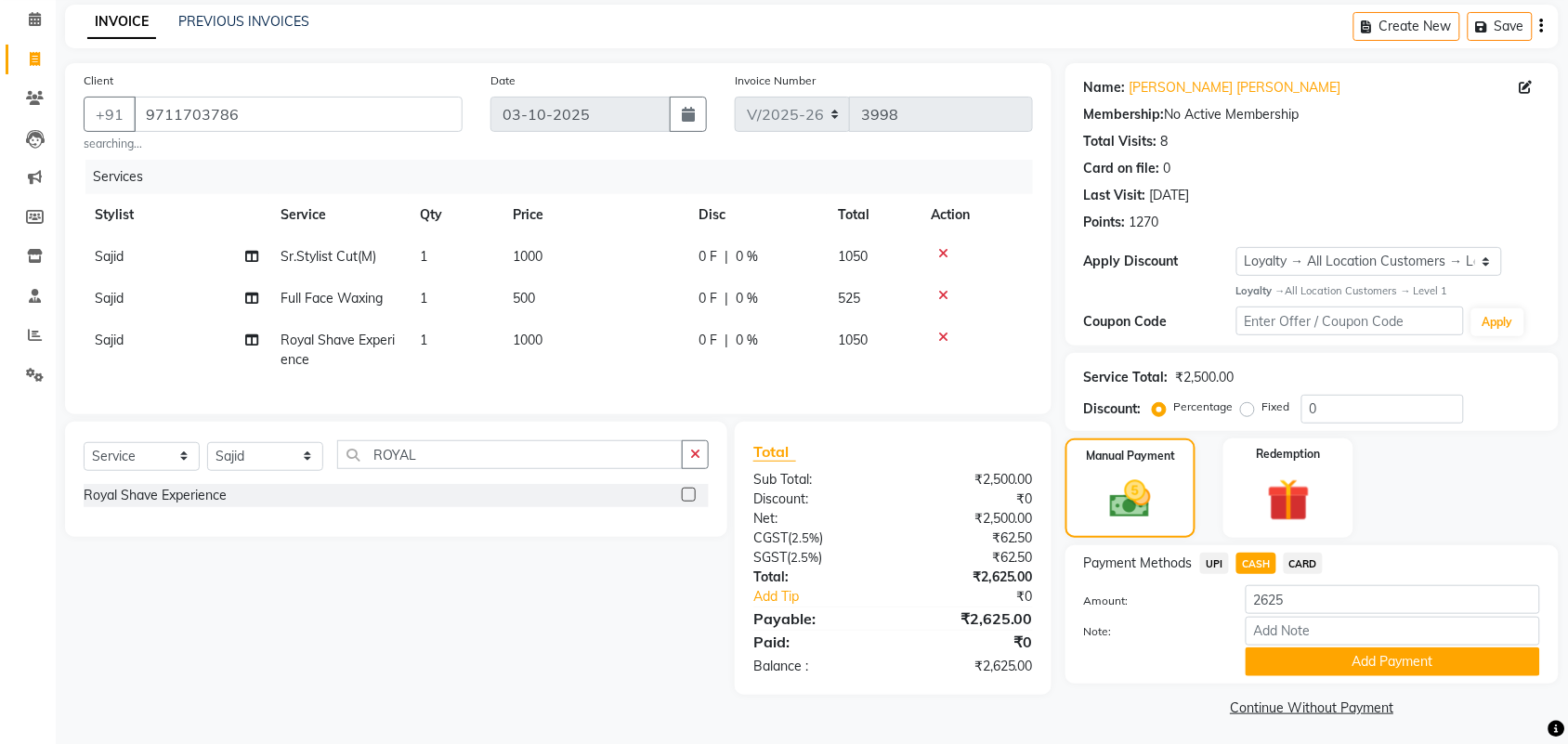
scroll to position [81, 0]
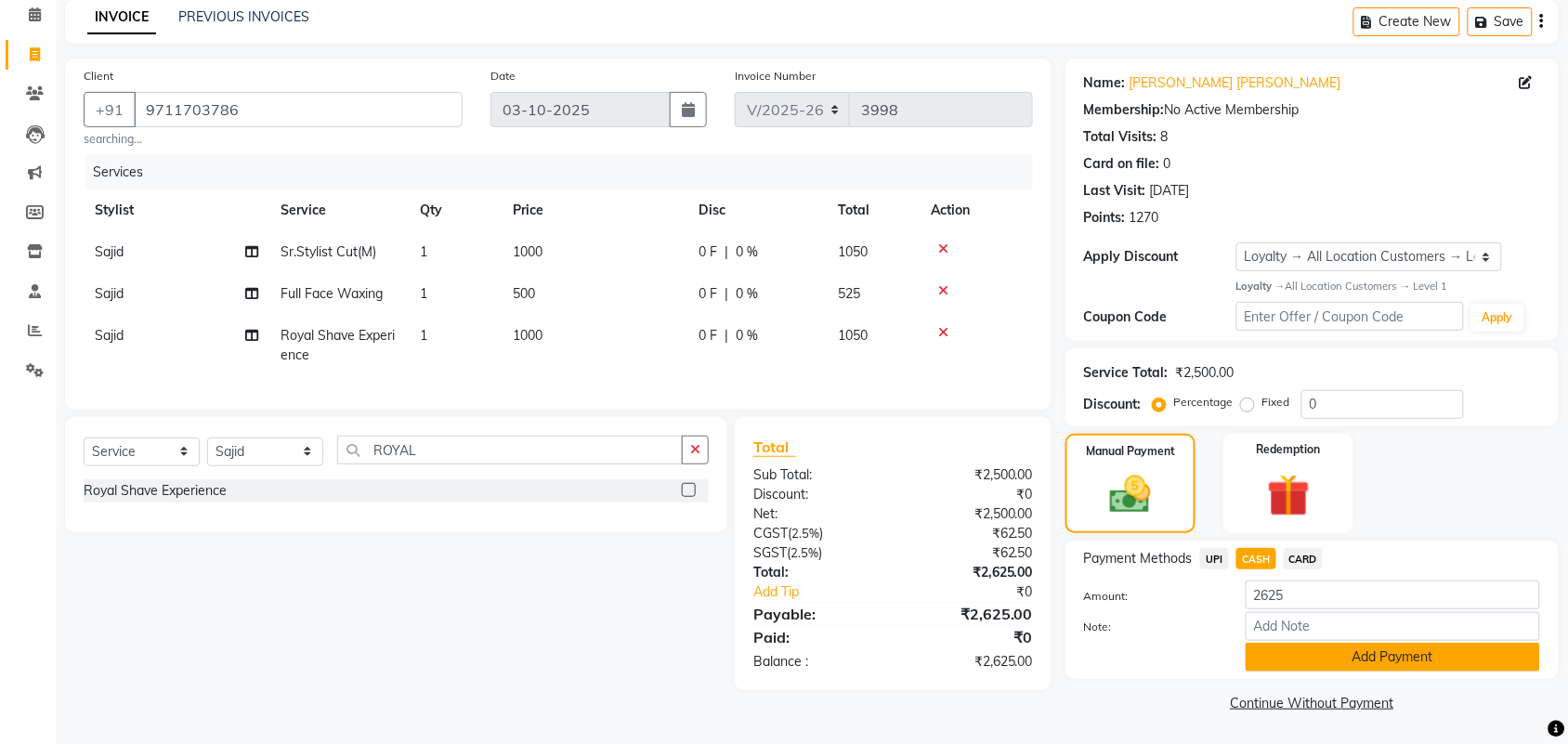
click at [1311, 661] on button "Add Payment" at bounding box center [1392, 657] width 295 height 28
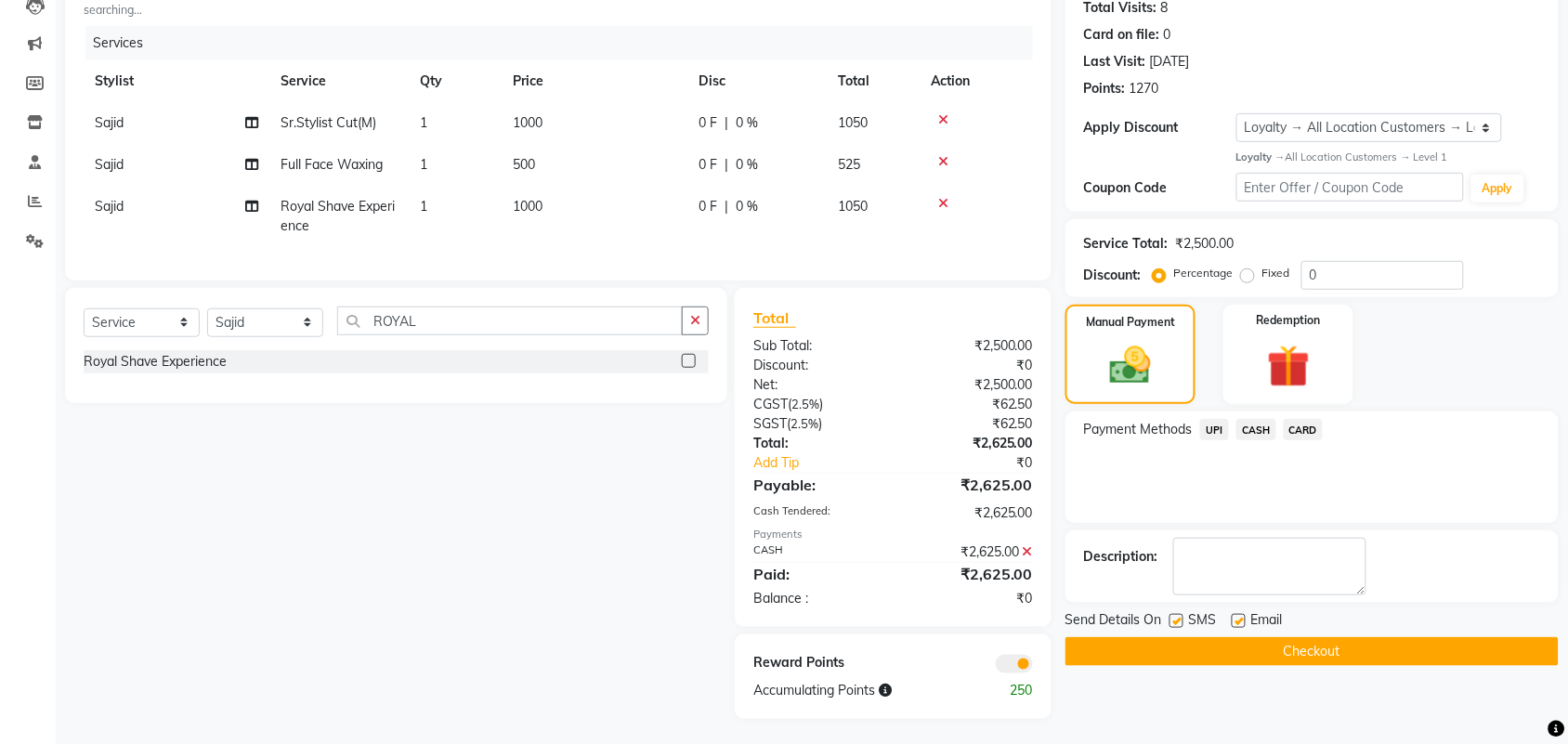
scroll to position [229, 0]
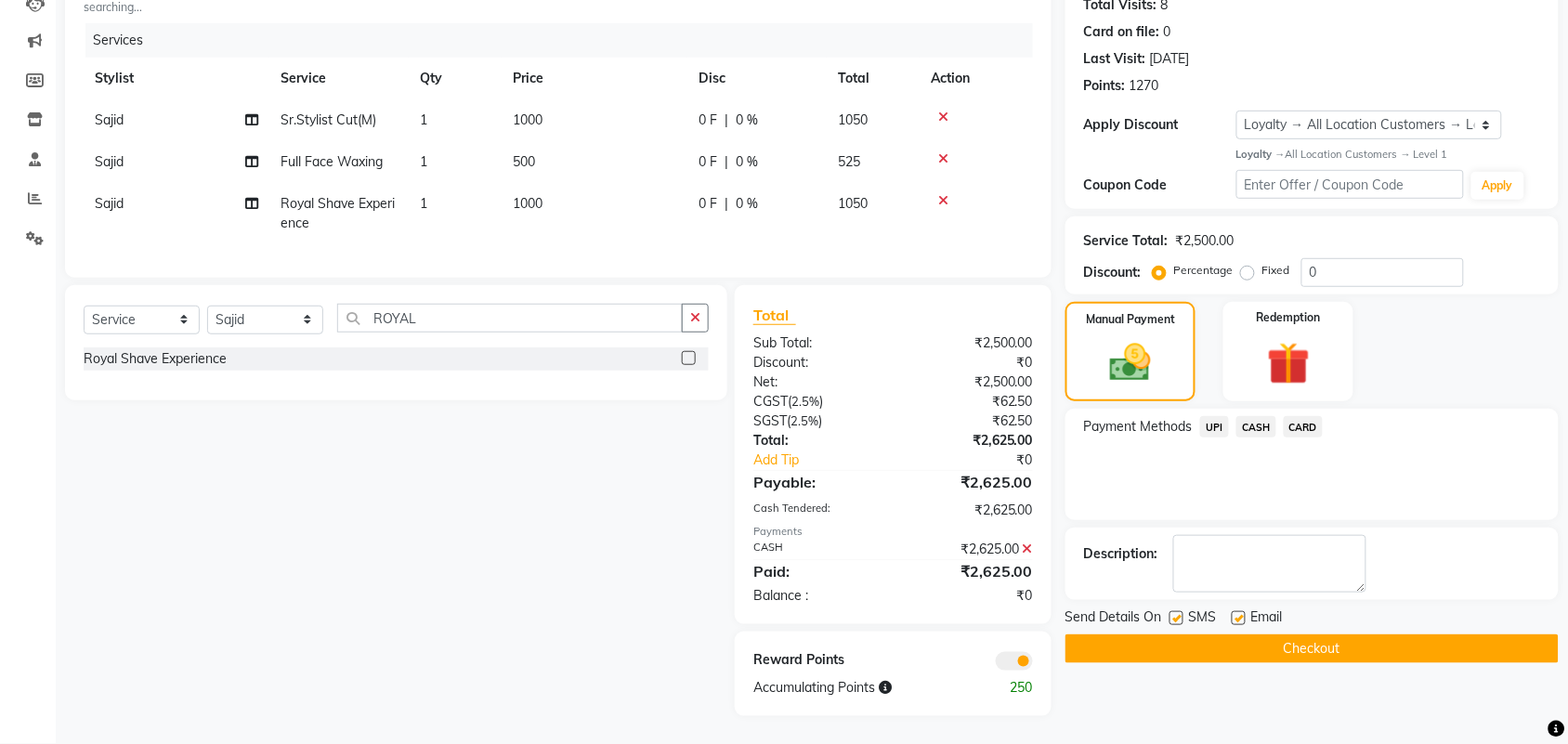
click at [1291, 634] on button "Checkout" at bounding box center [1311, 648] width 493 height 28
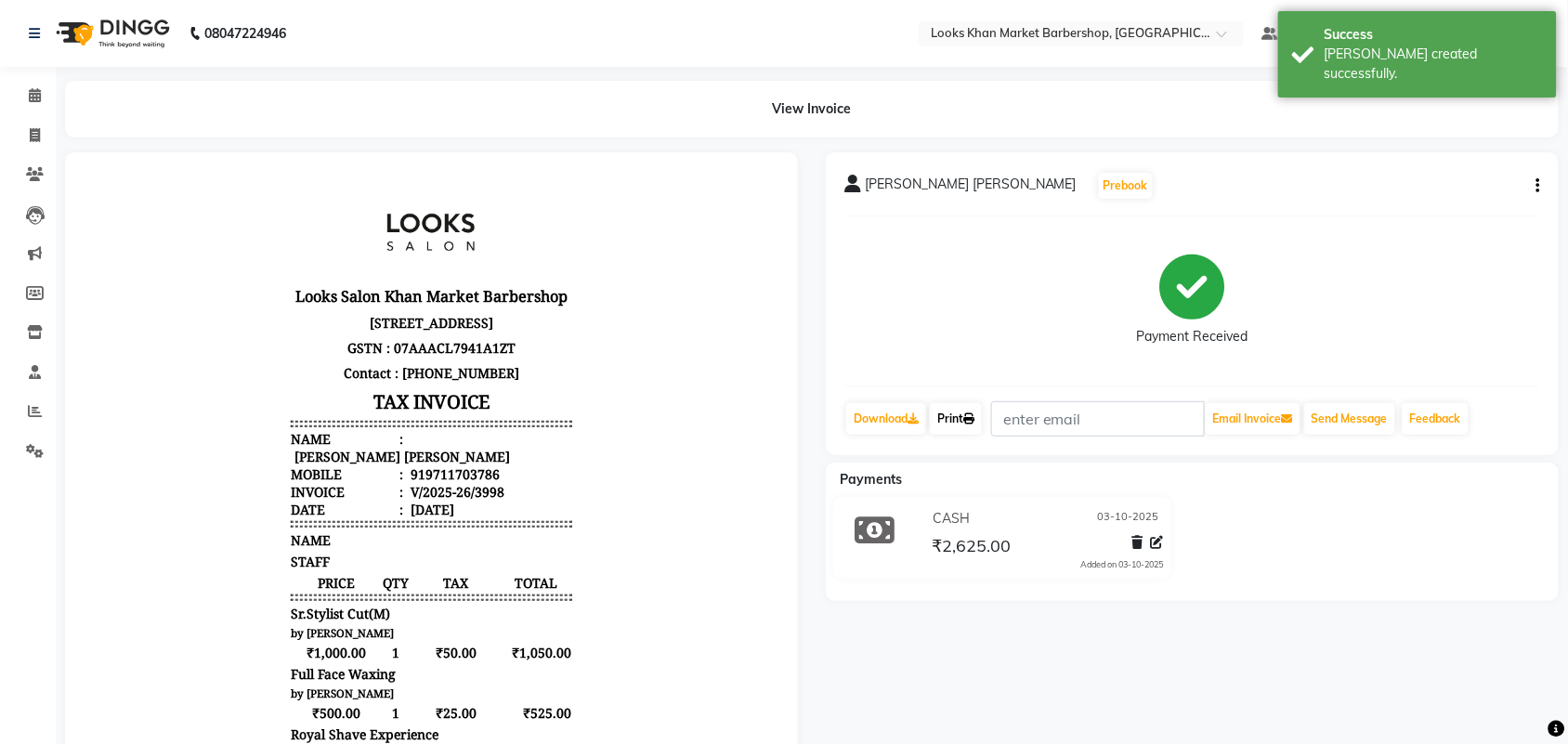
click at [966, 430] on link "Print" at bounding box center [955, 418] width 52 height 31
click at [30, 411] on icon at bounding box center [34, 410] width 14 height 14
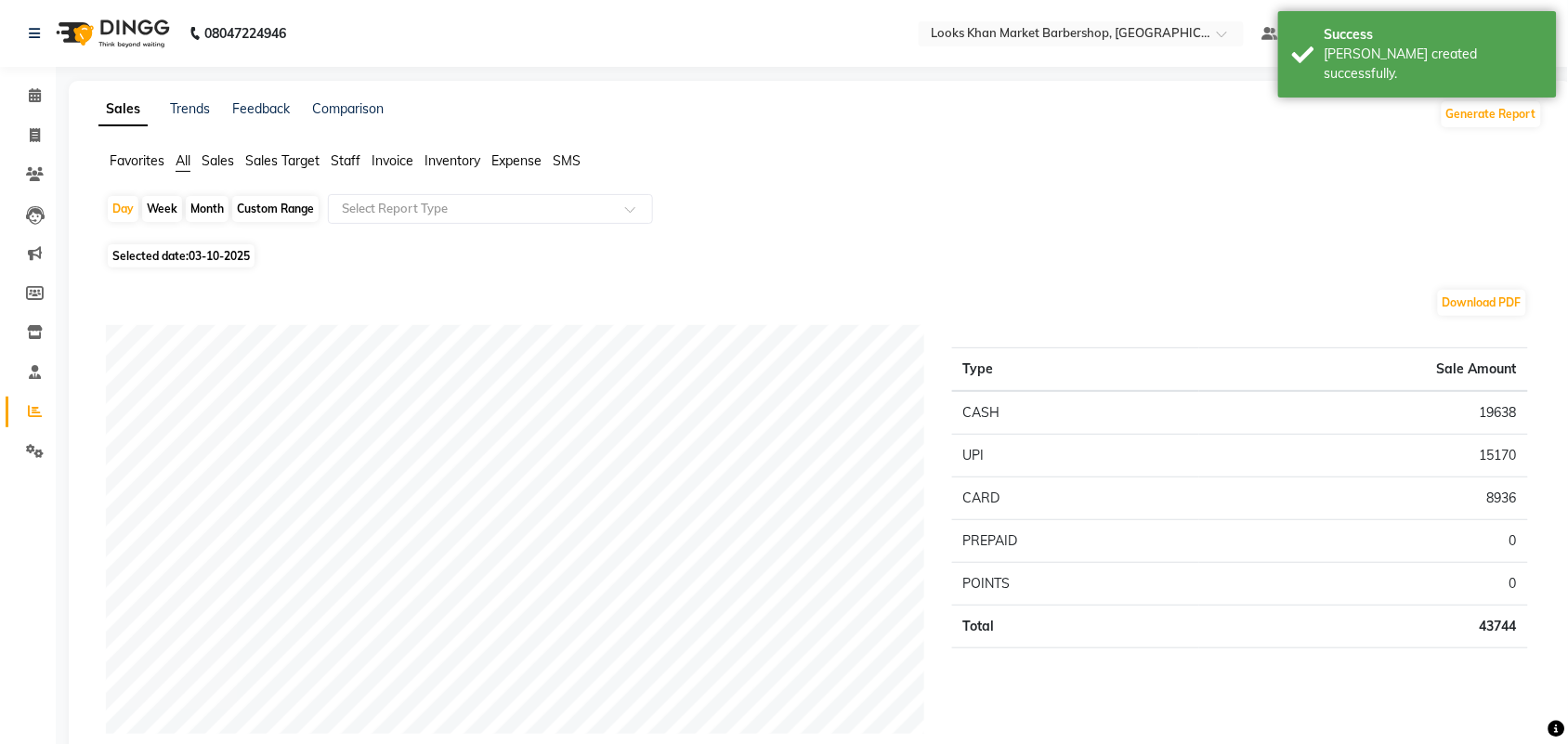
click at [406, 165] on span "Invoice" at bounding box center [392, 161] width 42 height 17
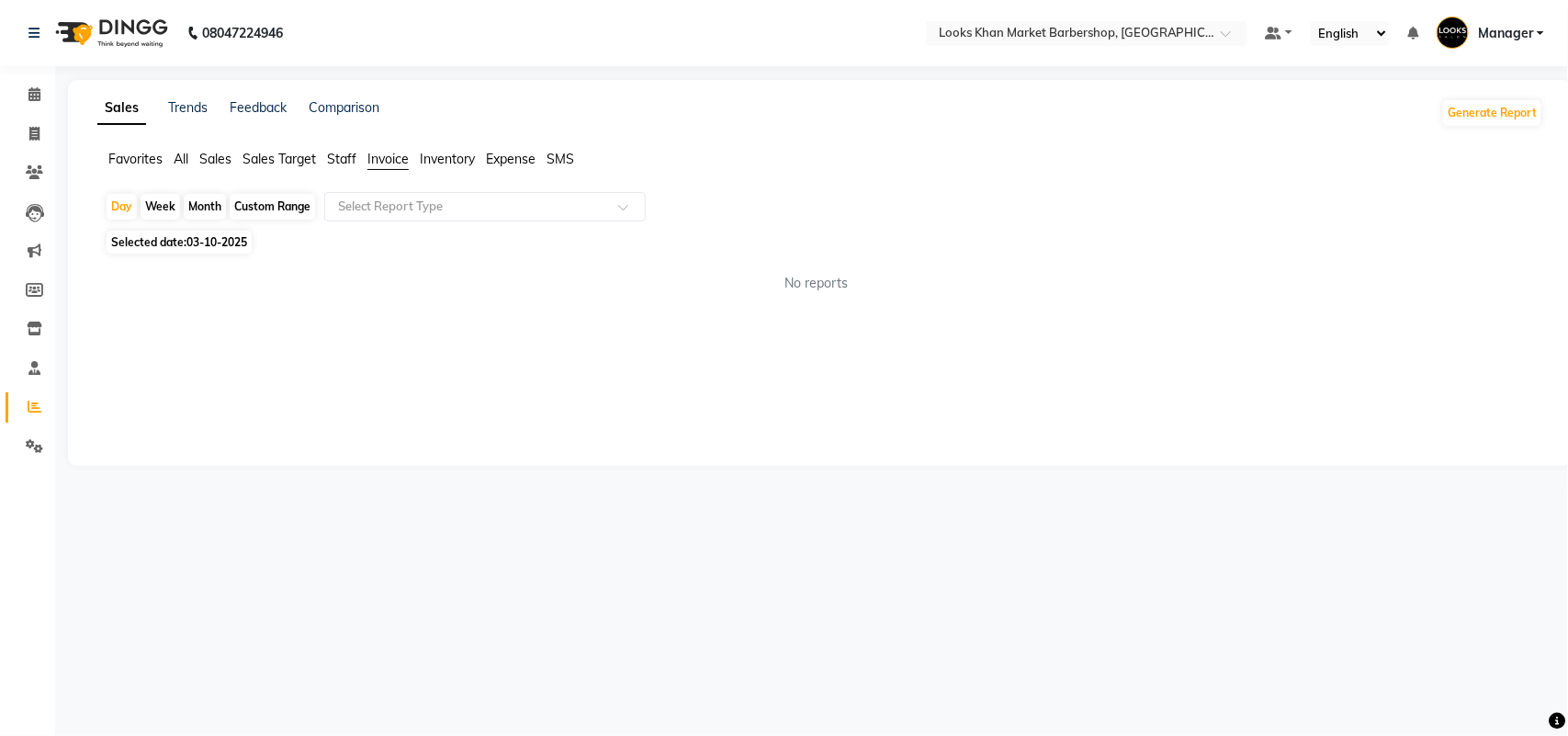
click at [383, 150] on li "Invoice" at bounding box center [388, 160] width 41 height 21
click at [359, 161] on ul "Favorites All Sales Sales Target Staff Invoice Inventory Expense SMS" at bounding box center [820, 160] width 1446 height 21
click at [345, 155] on span "Staff" at bounding box center [341, 159] width 29 height 17
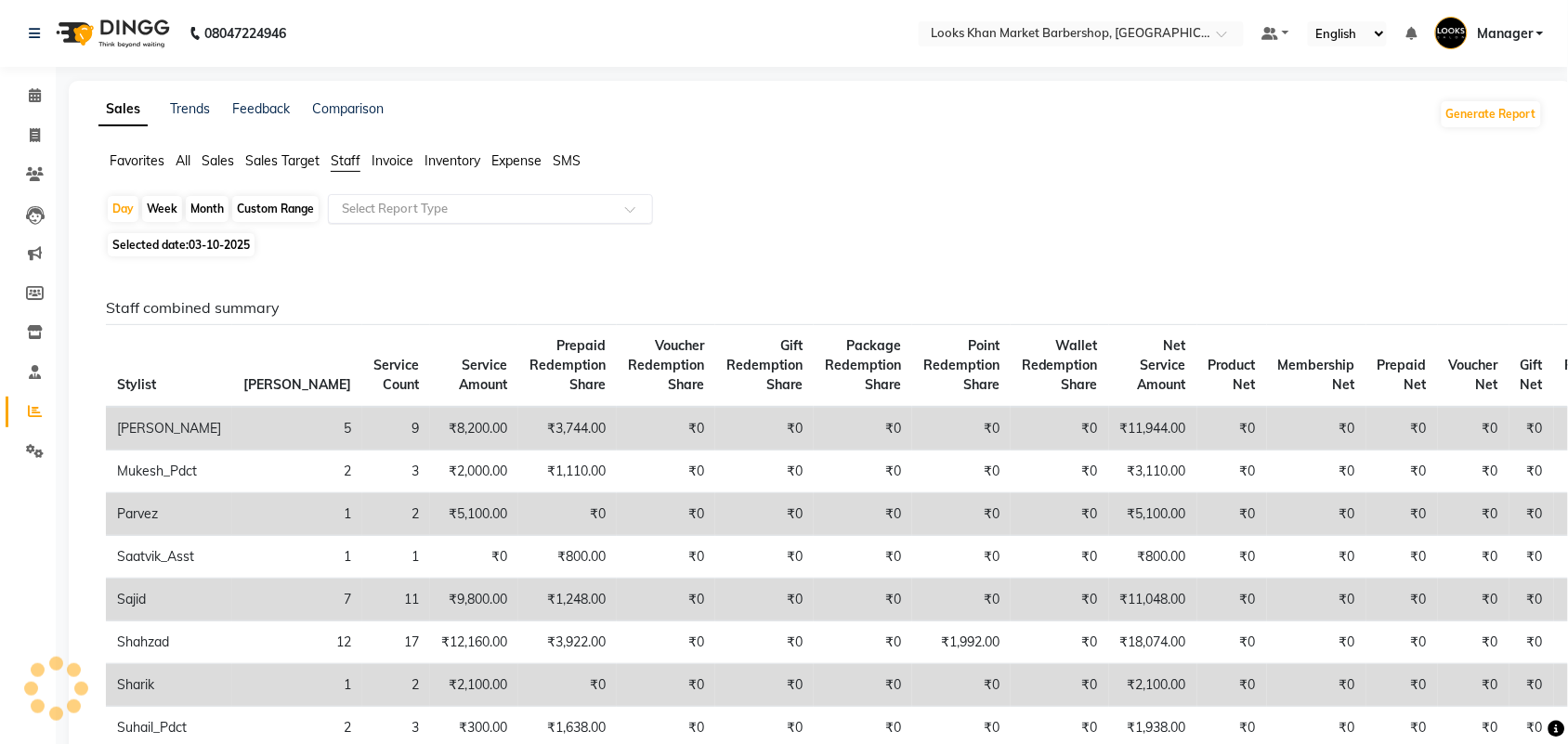
click at [373, 211] on input "text" at bounding box center [472, 209] width 267 height 19
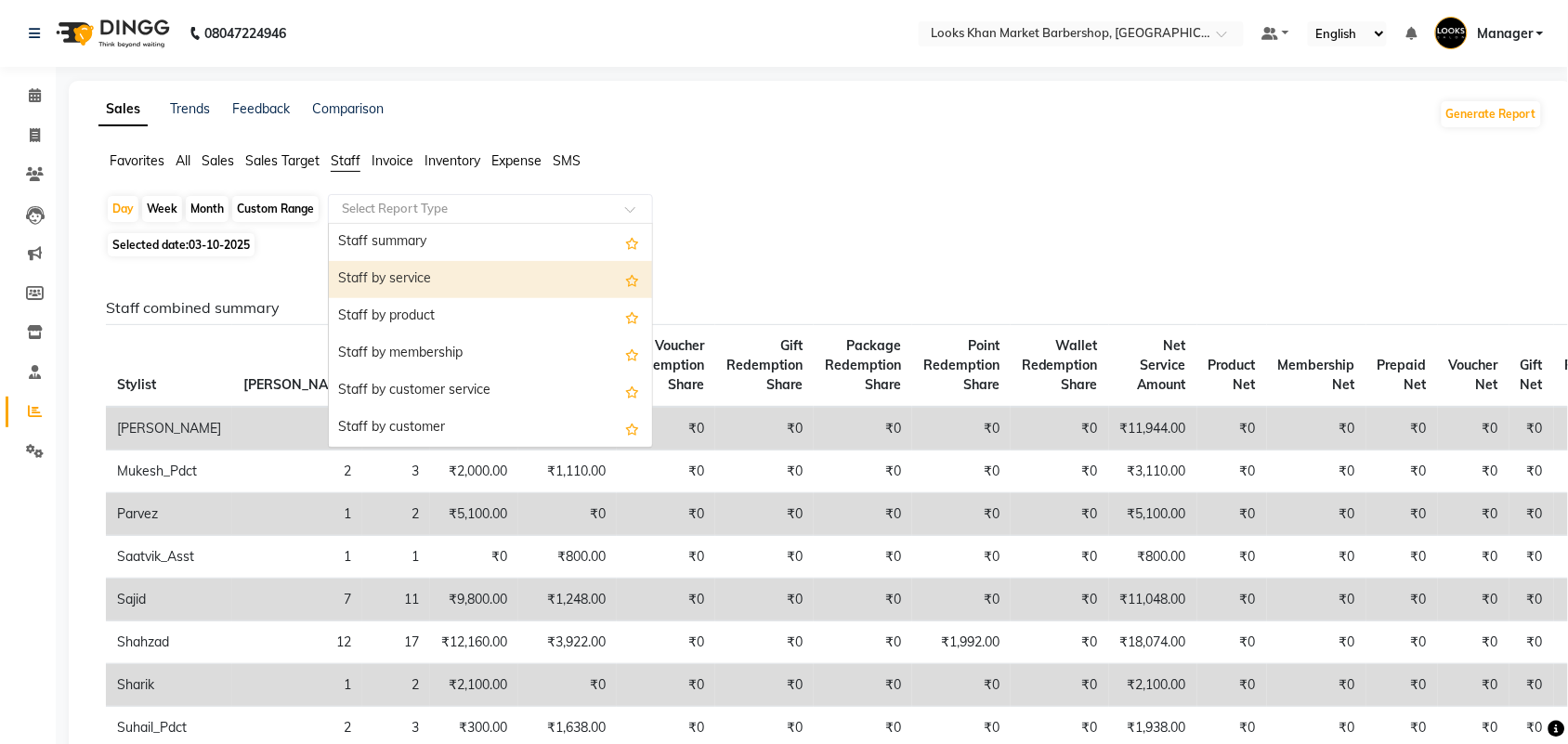
click at [382, 276] on div "Staff by service" at bounding box center [490, 279] width 323 height 37
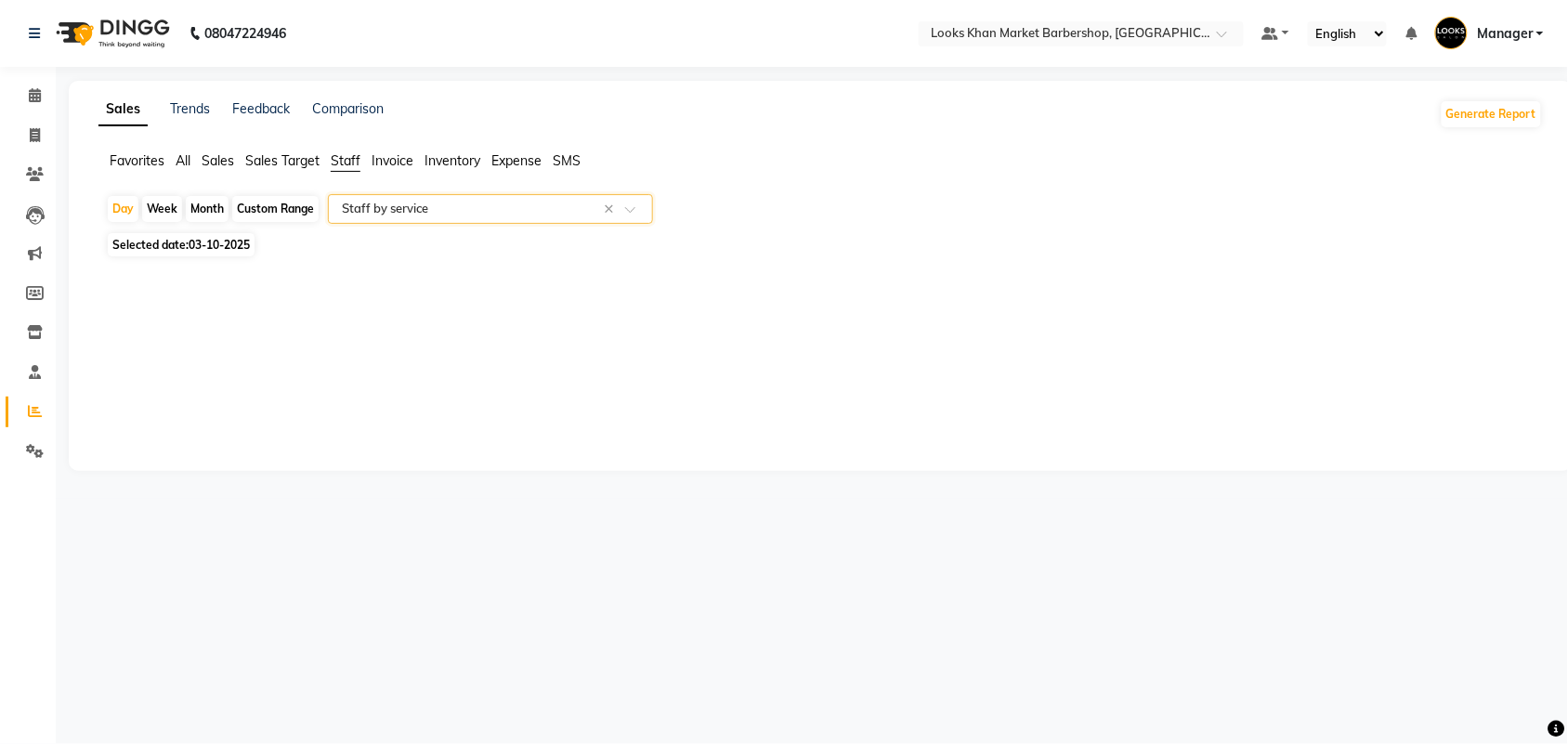
select select "full_report"
select select "csv"
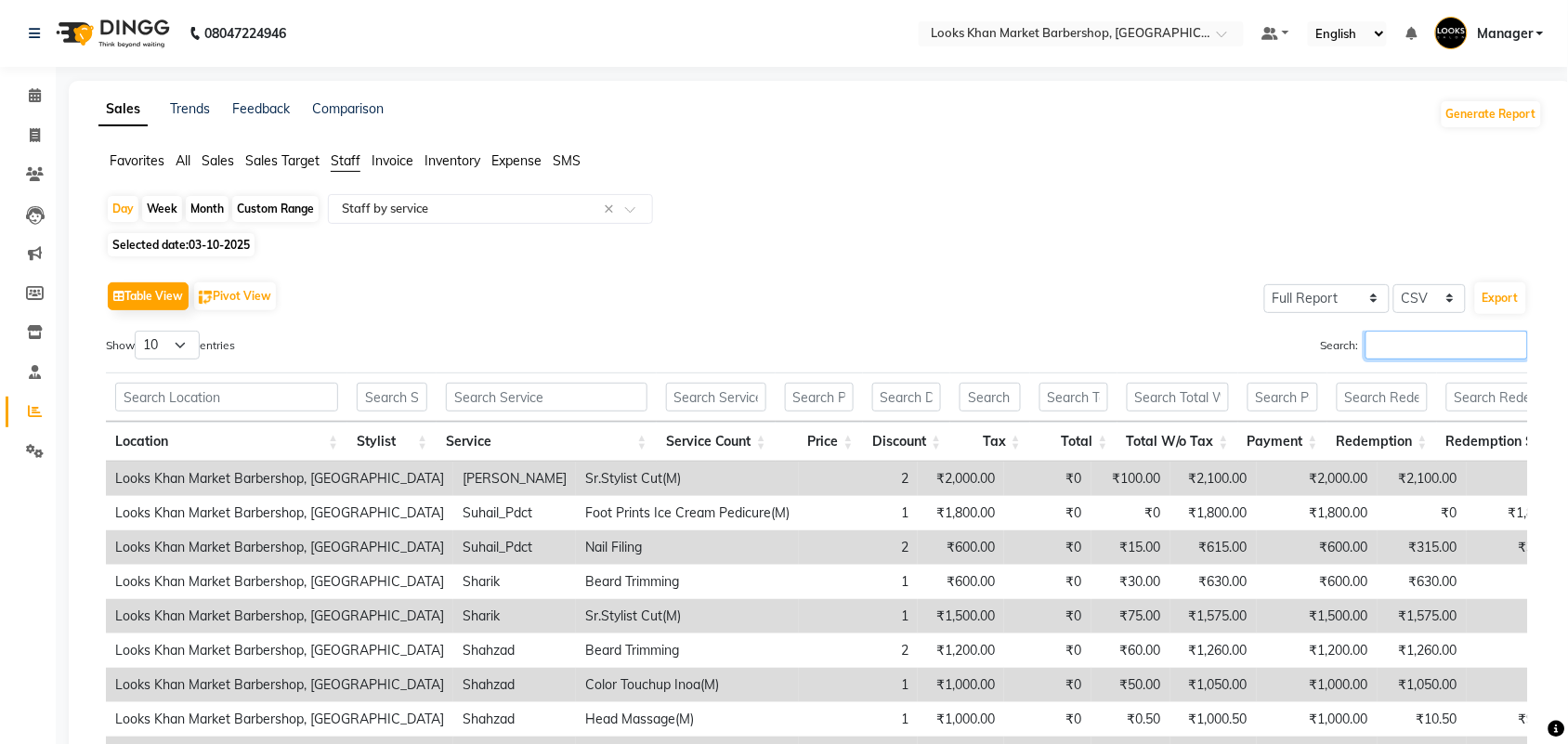
click at [1424, 347] on input "Search:" at bounding box center [1447, 345] width 163 height 28
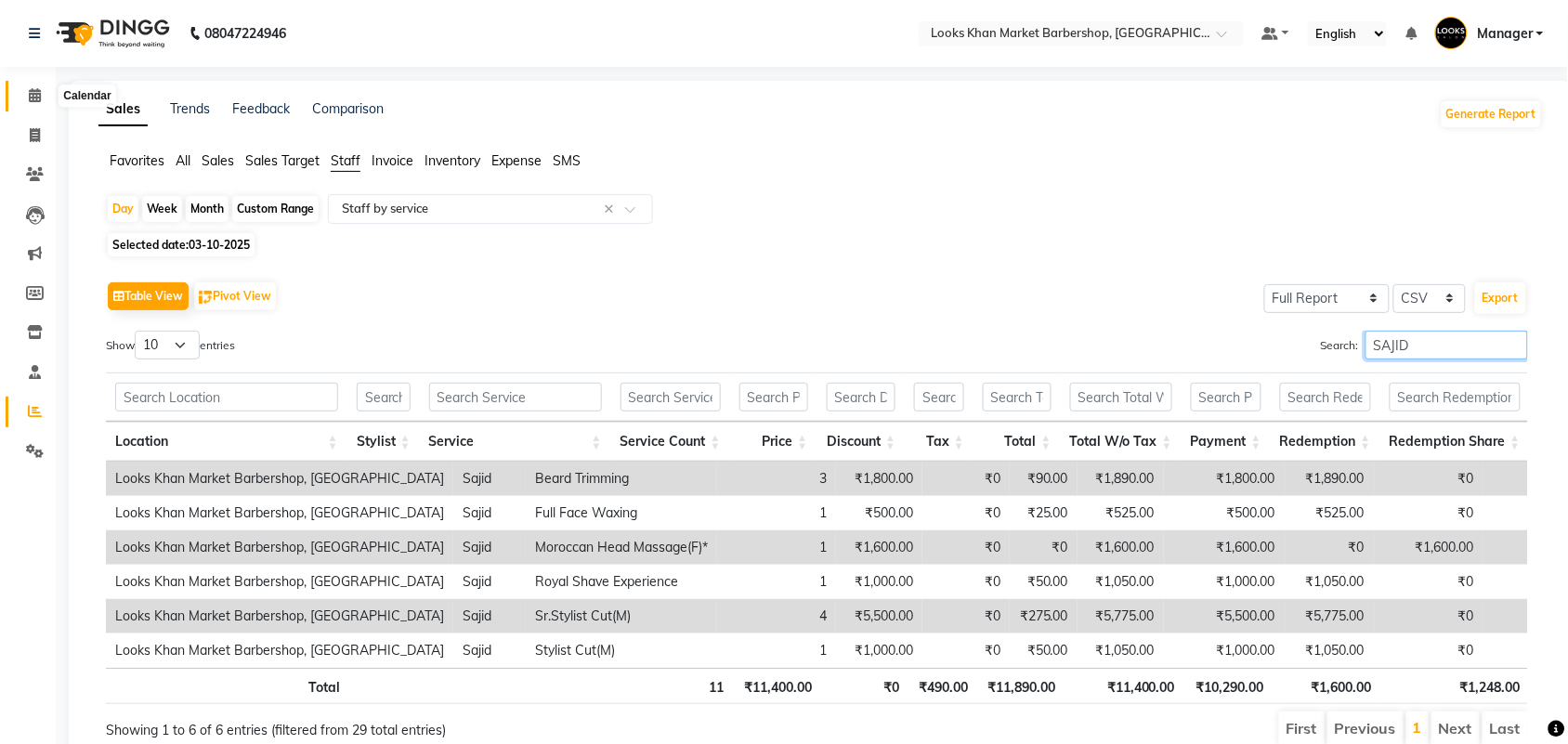
type input "SAJID"
click at [43, 98] on span at bounding box center [35, 96] width 32 height 22
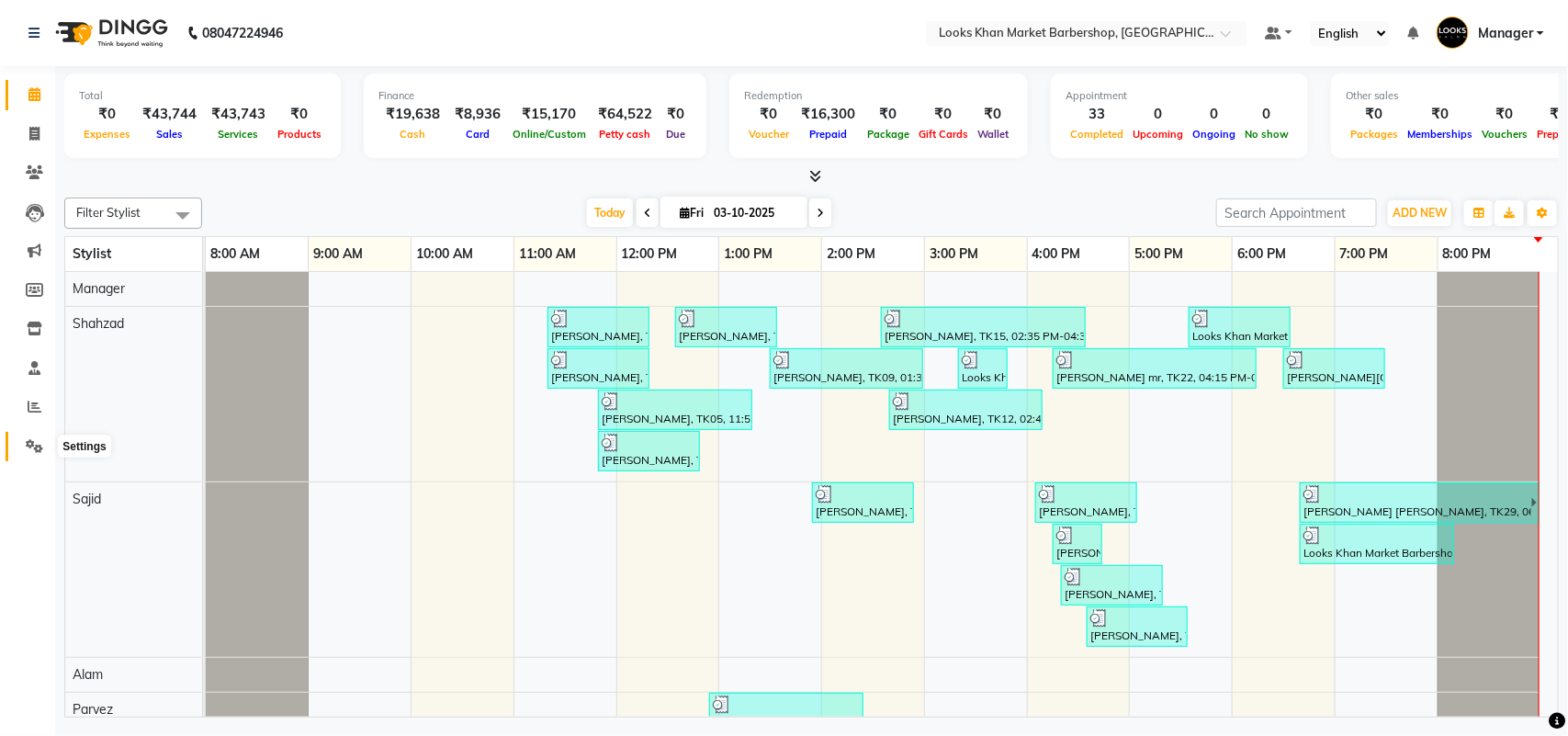
click at [21, 451] on span at bounding box center [35, 447] width 32 height 22
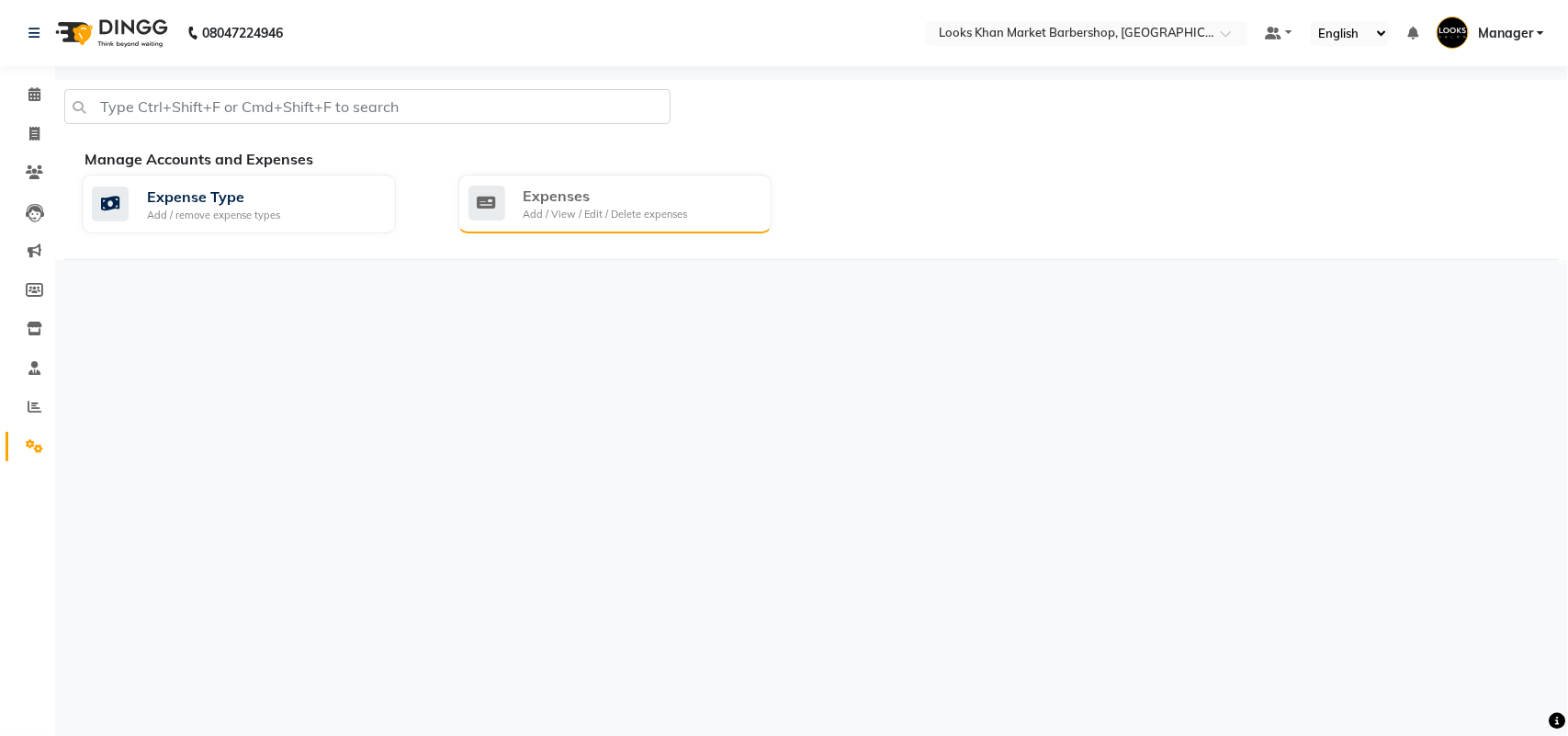
click at [669, 208] on div "Add / View / Edit / Delete expenses" at bounding box center [605, 215] width 164 height 16
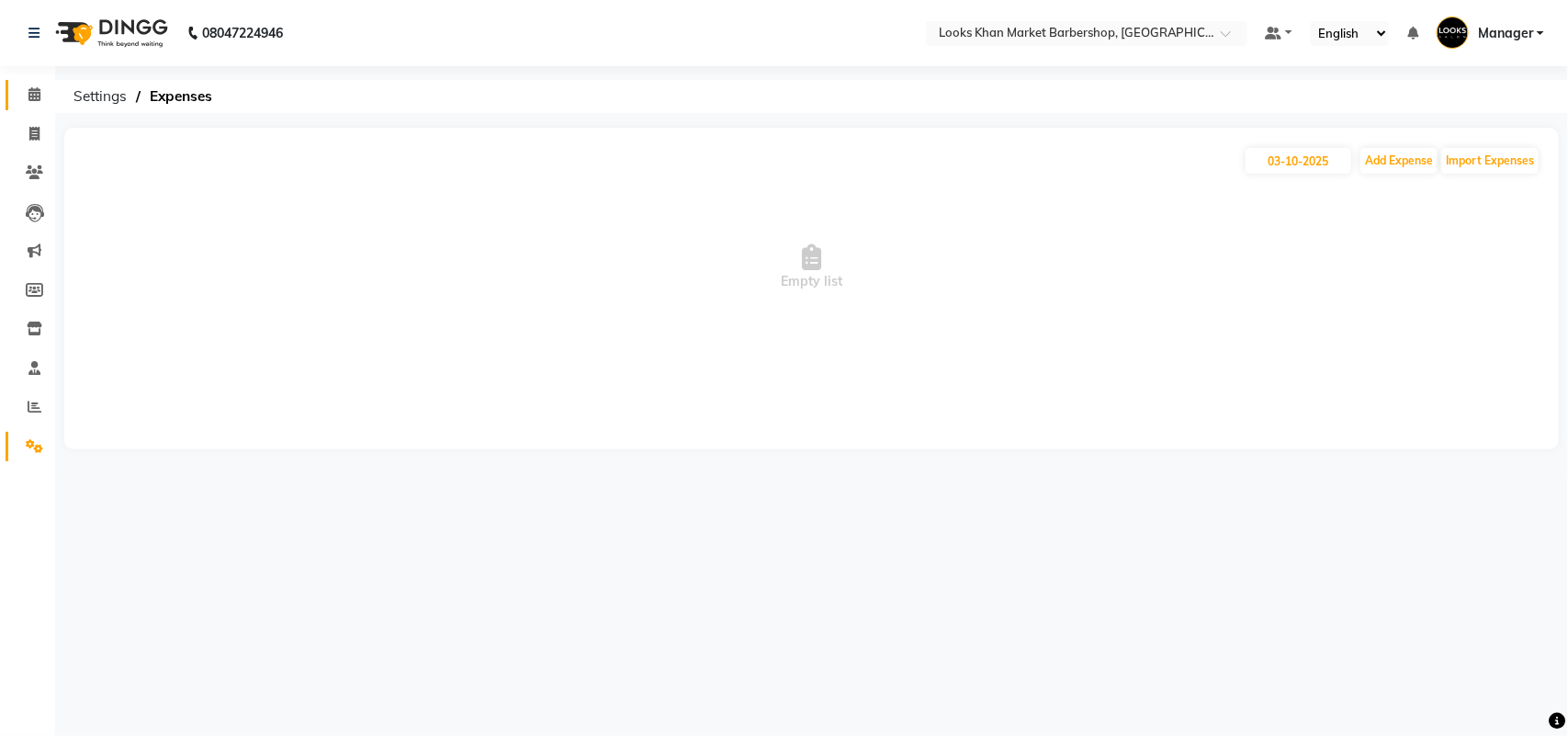
click at [37, 83] on link "Calendar" at bounding box center [27, 95] width 44 height 30
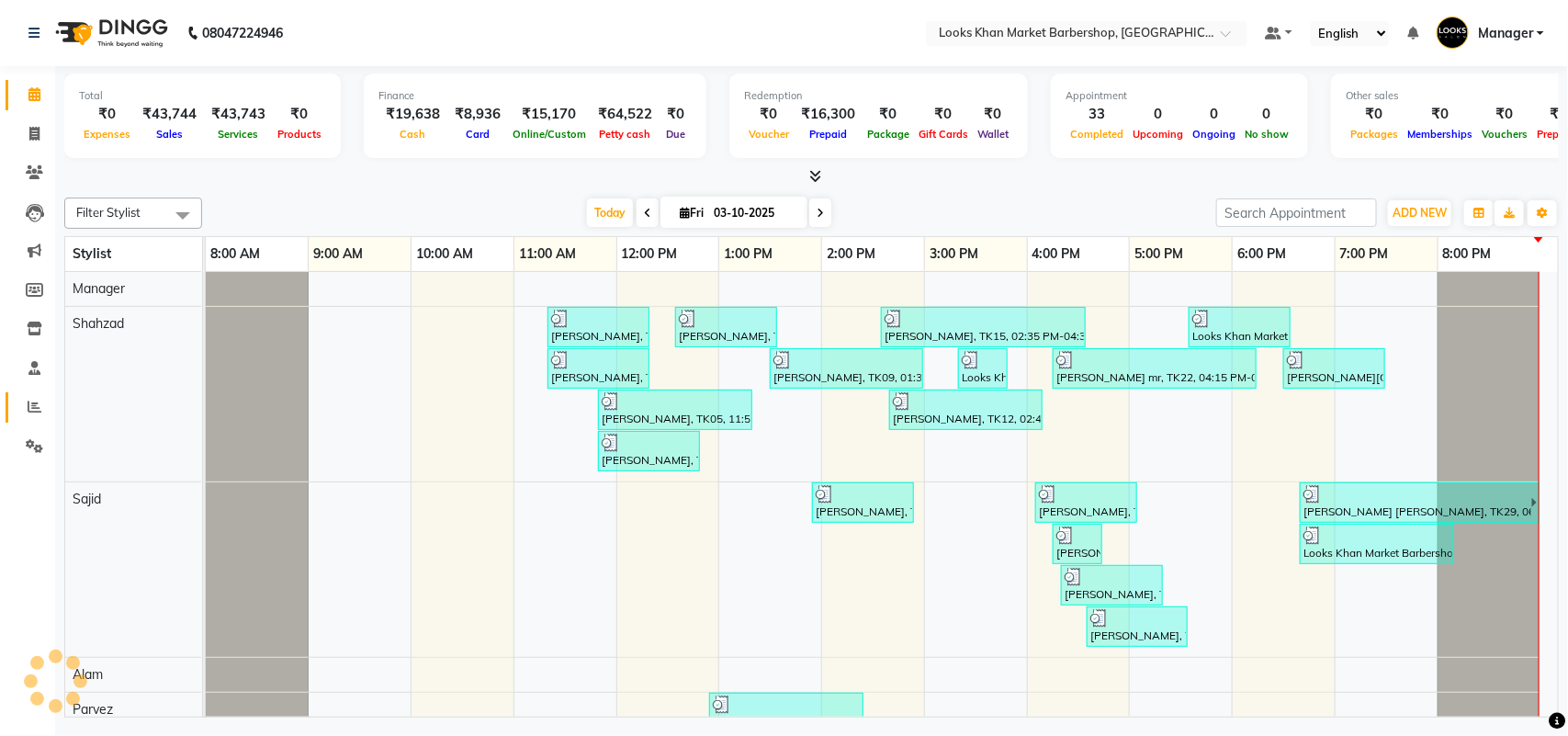
click at [15, 398] on link "Reports" at bounding box center [27, 408] width 44 height 30
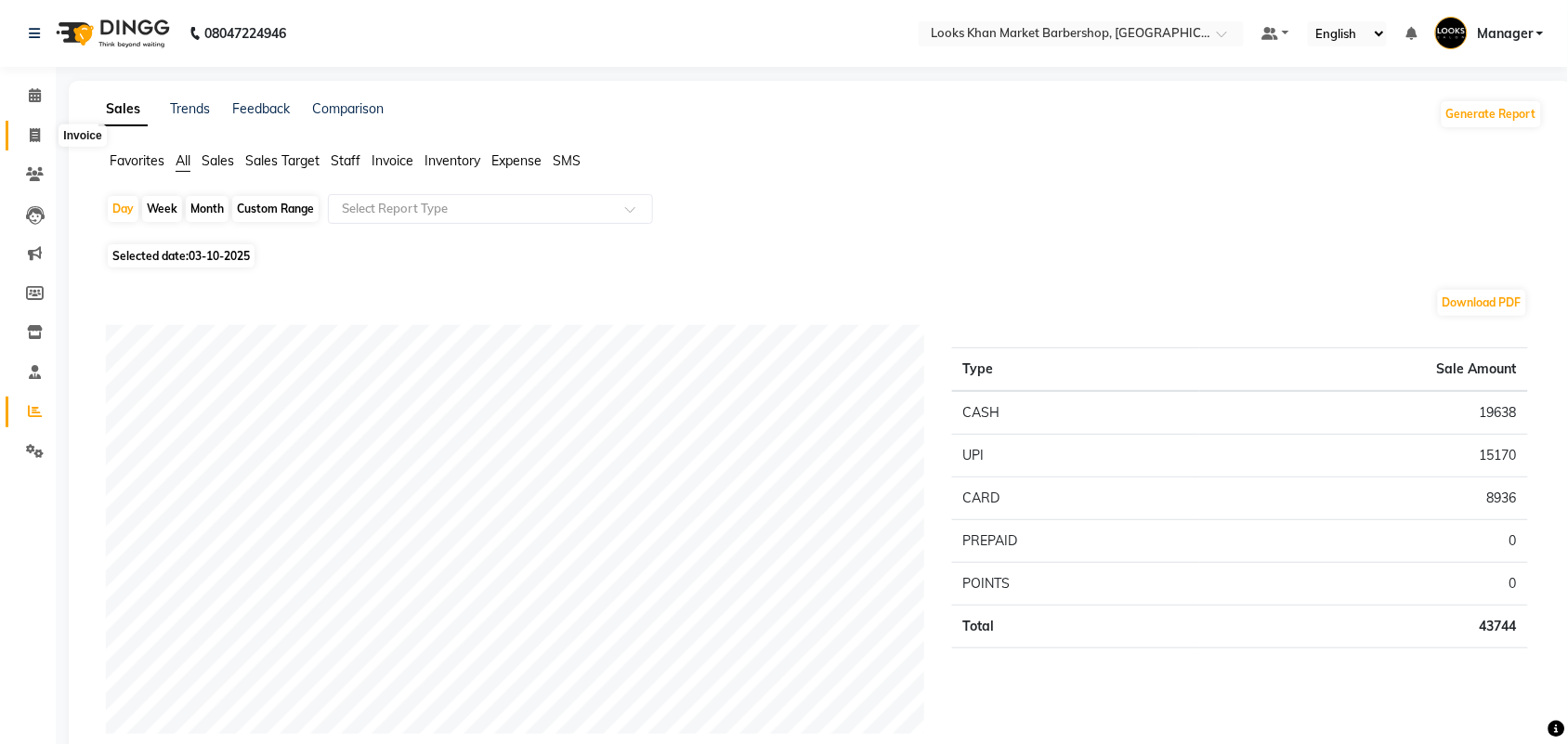
click at [45, 128] on span at bounding box center [35, 136] width 32 height 22
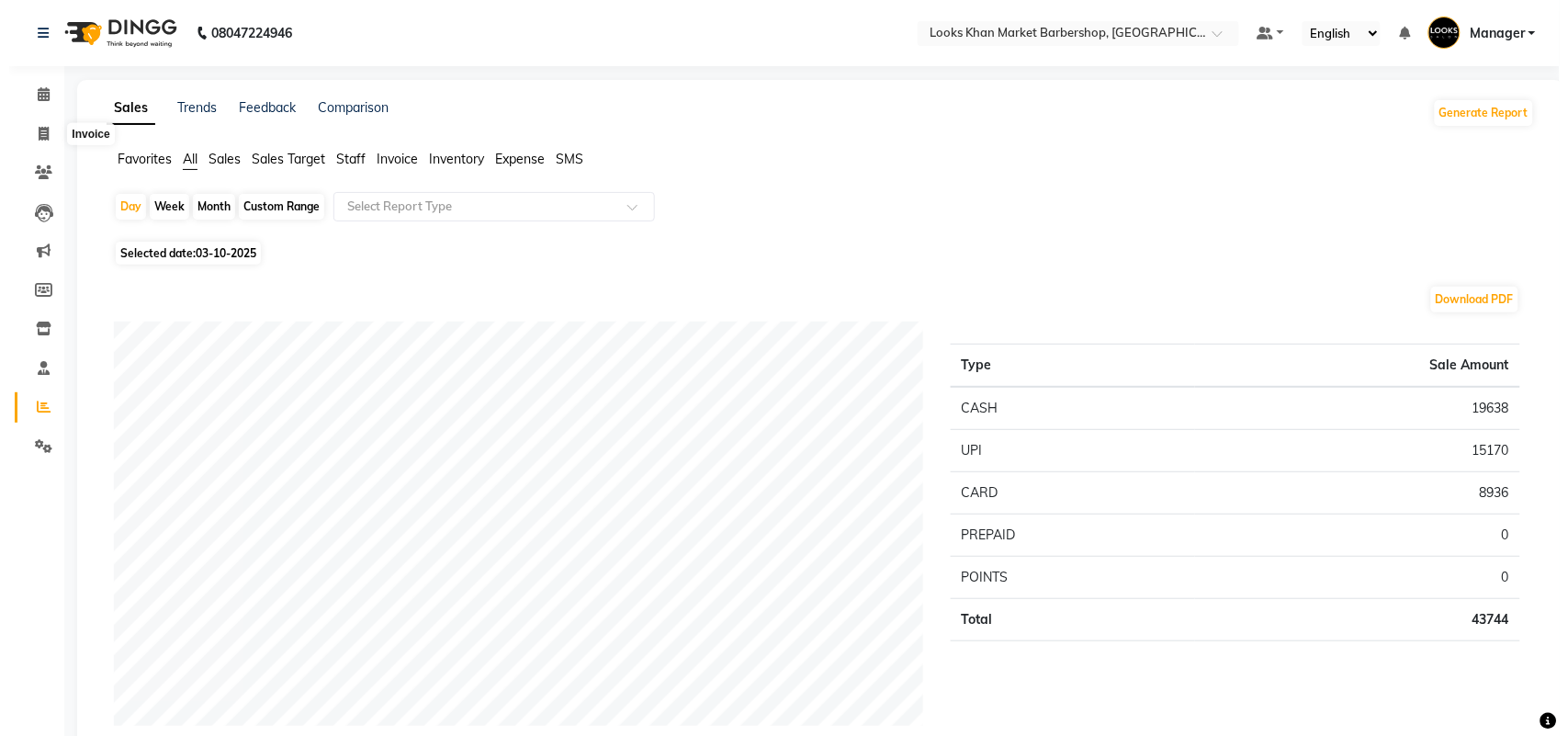
select select "service"
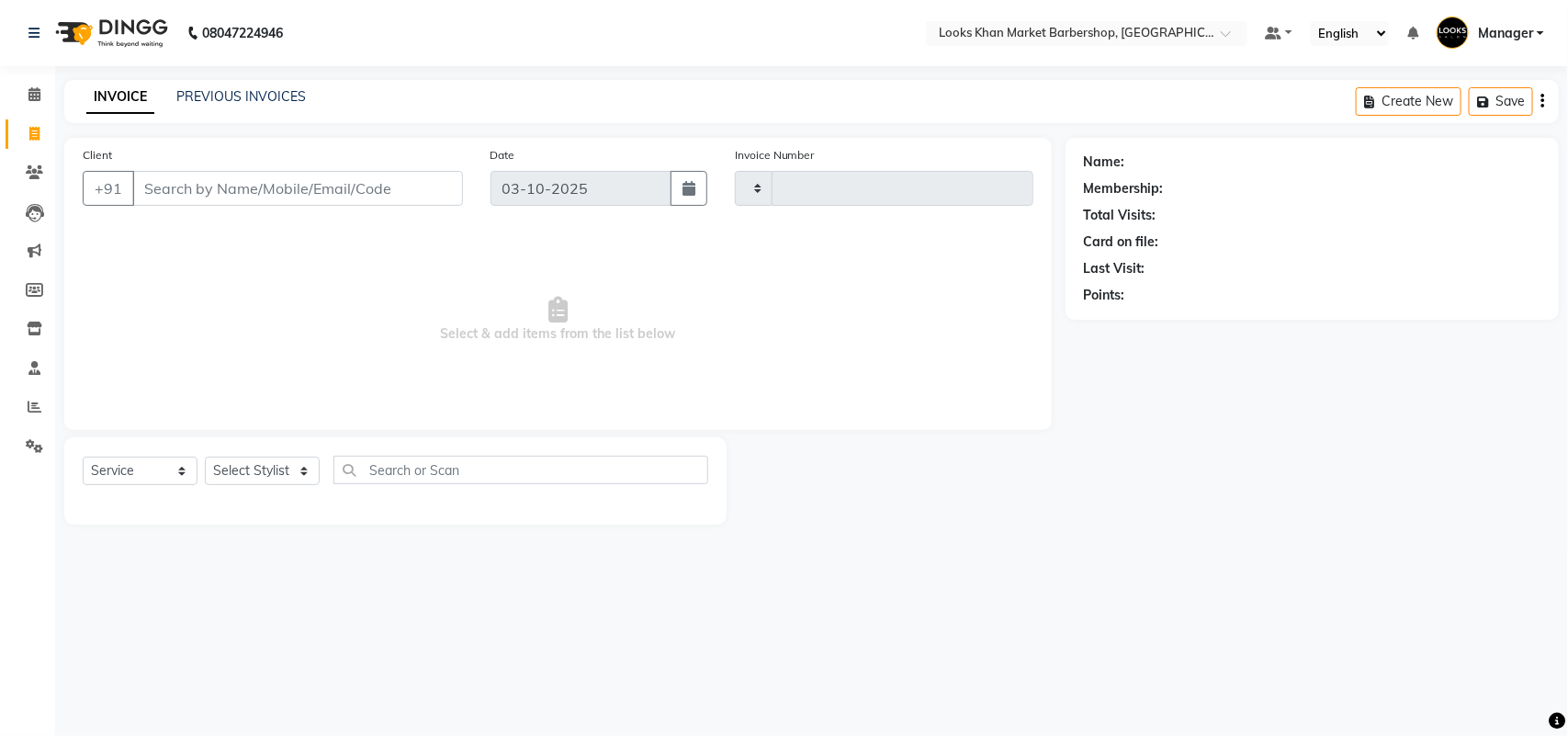
type input "3999"
select select "8030"
click at [217, 97] on link "PREVIOUS INVOICES" at bounding box center [241, 97] width 129 height 17
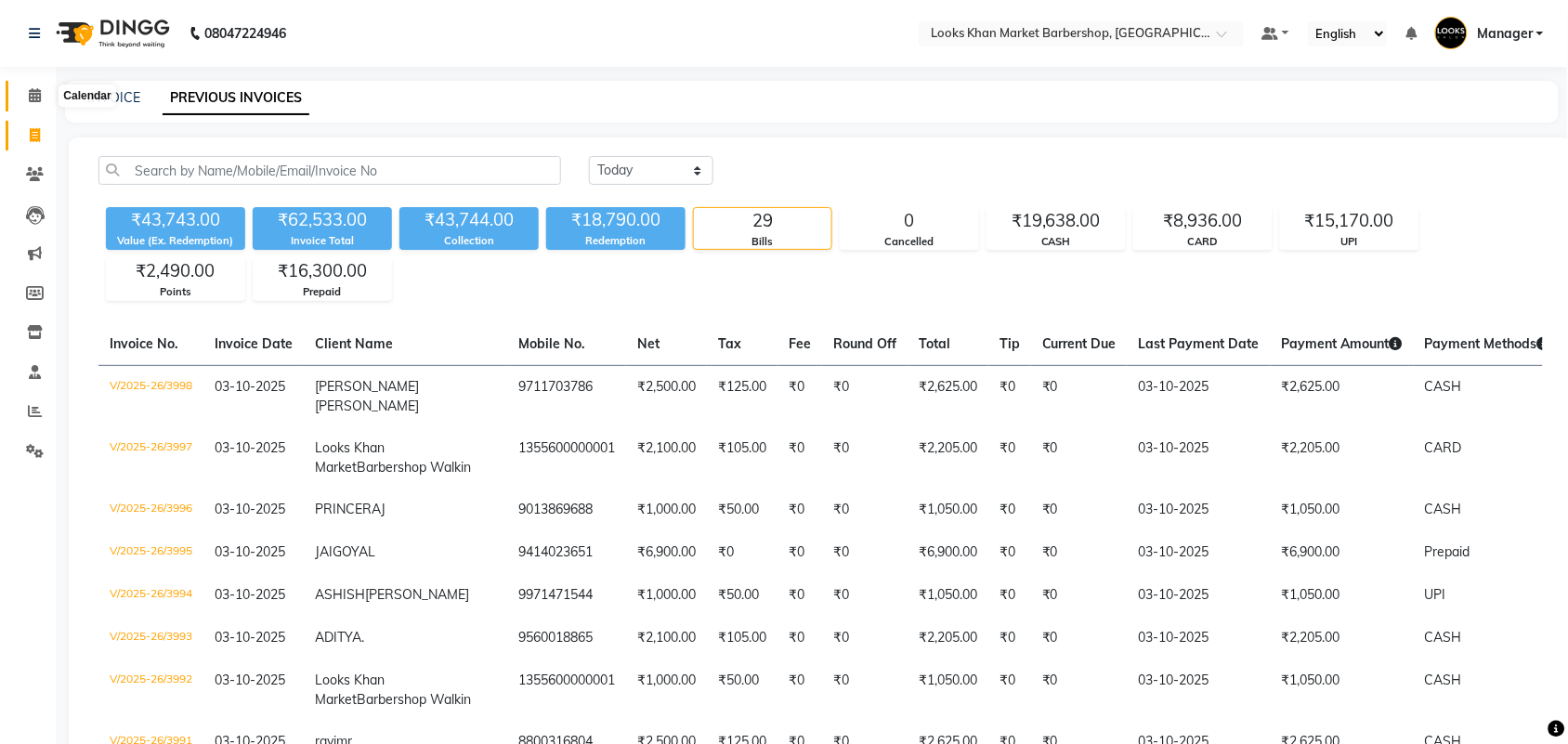
click at [25, 99] on span at bounding box center [35, 96] width 32 height 22
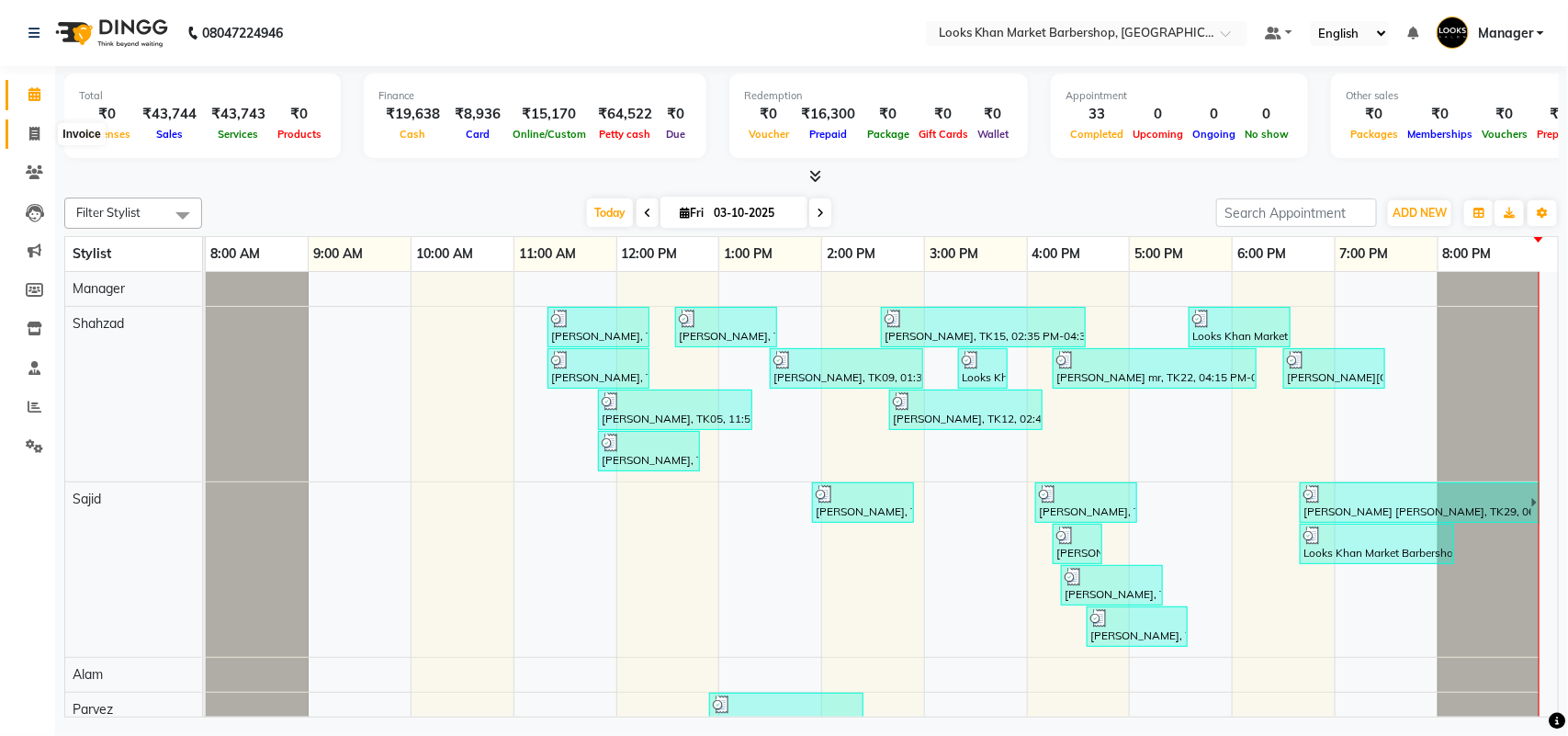
click at [39, 135] on span at bounding box center [35, 134] width 32 height 22
select select "service"
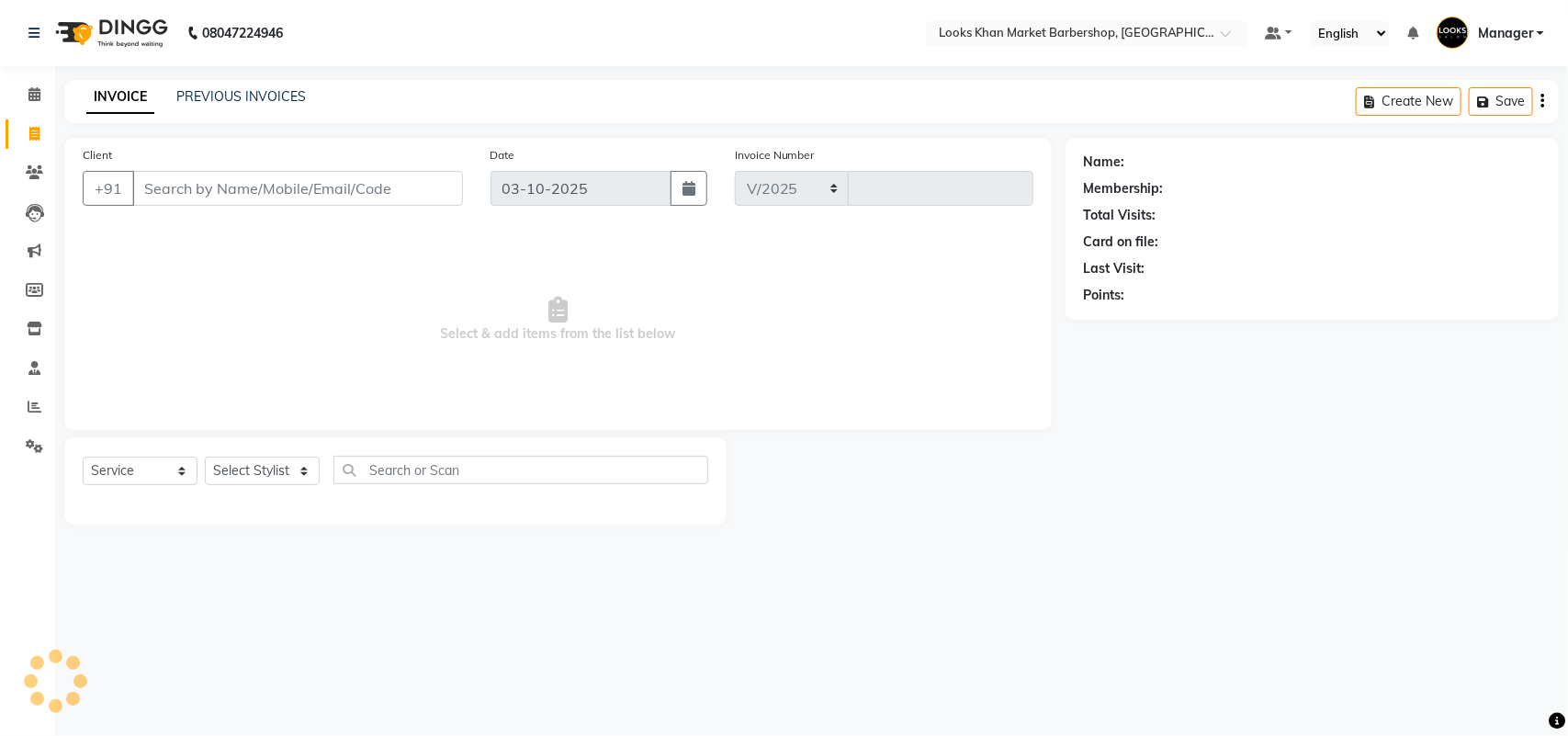
select select "8030"
type input "3999"
click at [198, 88] on link "PREVIOUS INVOICES" at bounding box center [241, 97] width 129 height 17
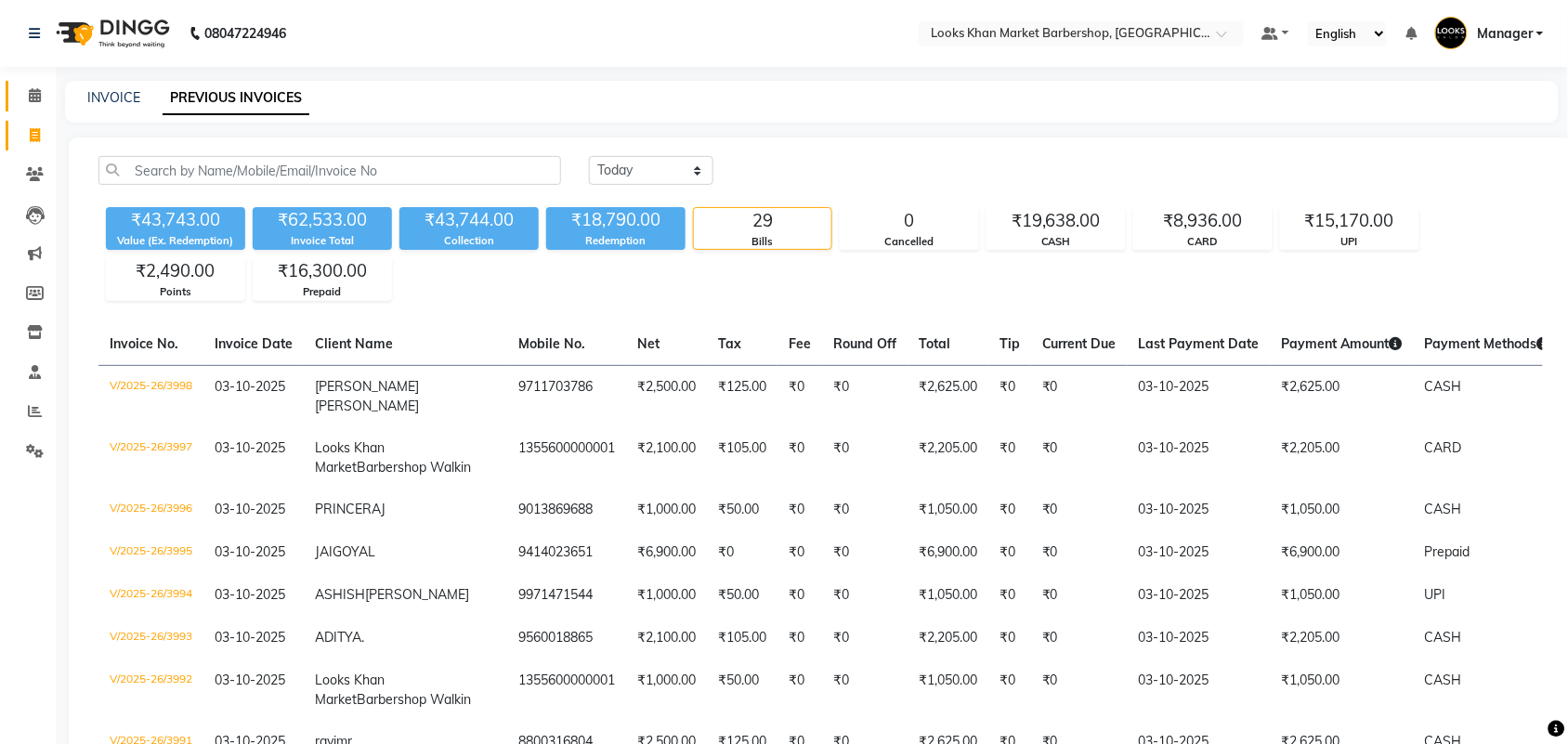
click at [48, 82] on link "Calendar" at bounding box center [27, 96] width 45 height 30
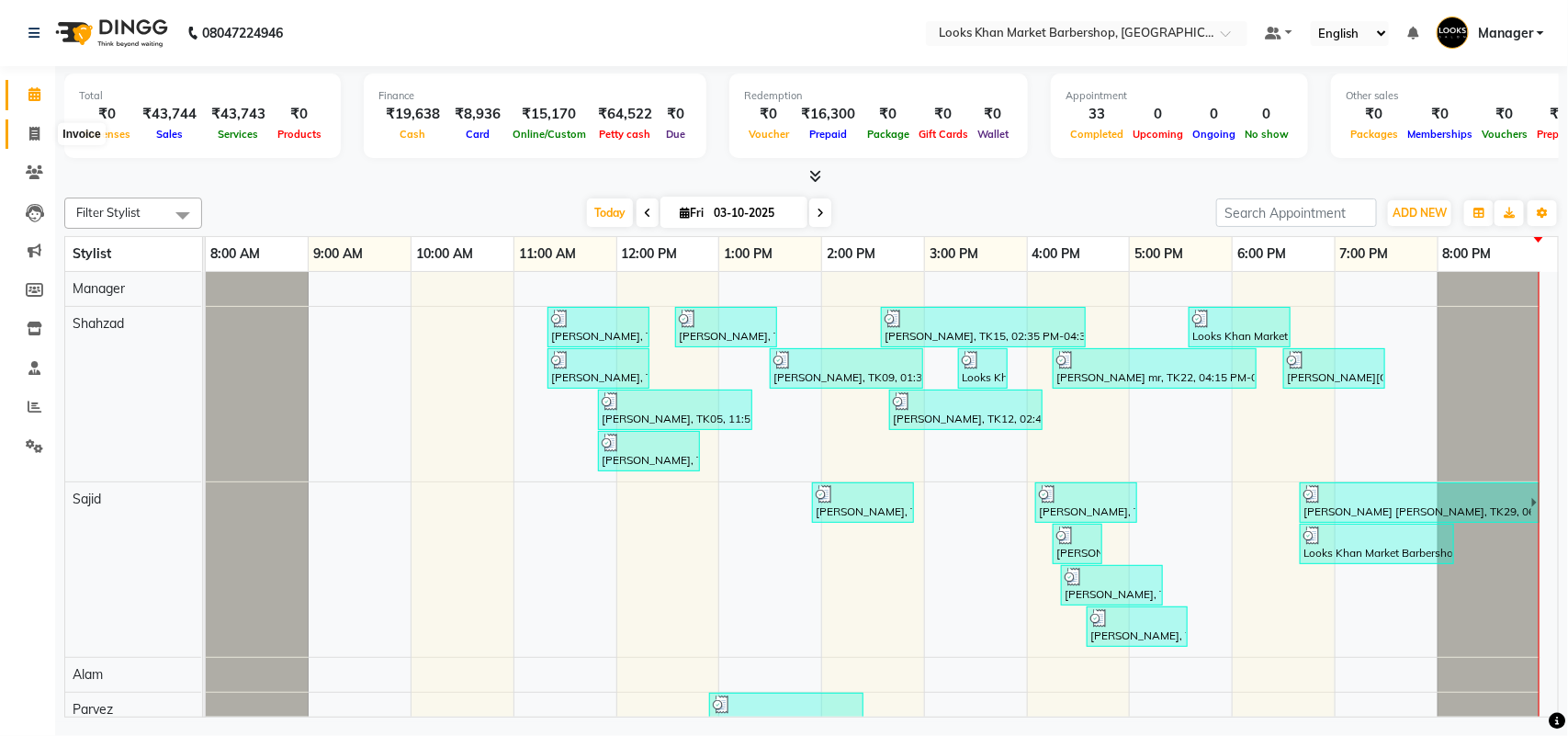
click at [39, 143] on span at bounding box center [35, 134] width 32 height 22
select select "service"
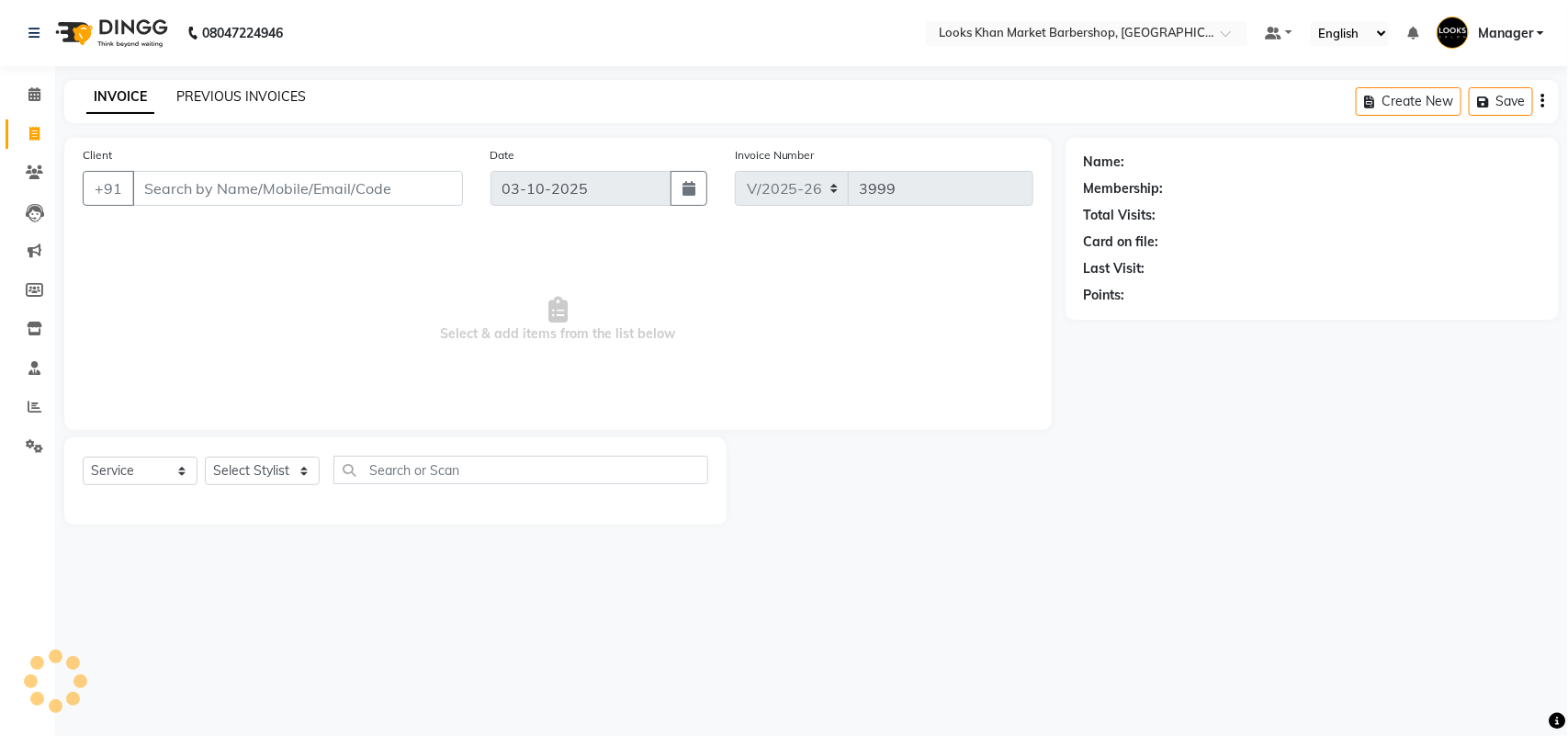
click at [208, 88] on link "PREVIOUS INVOICES" at bounding box center [241, 97] width 129 height 17
